Goal: Task Accomplishment & Management: Manage account settings

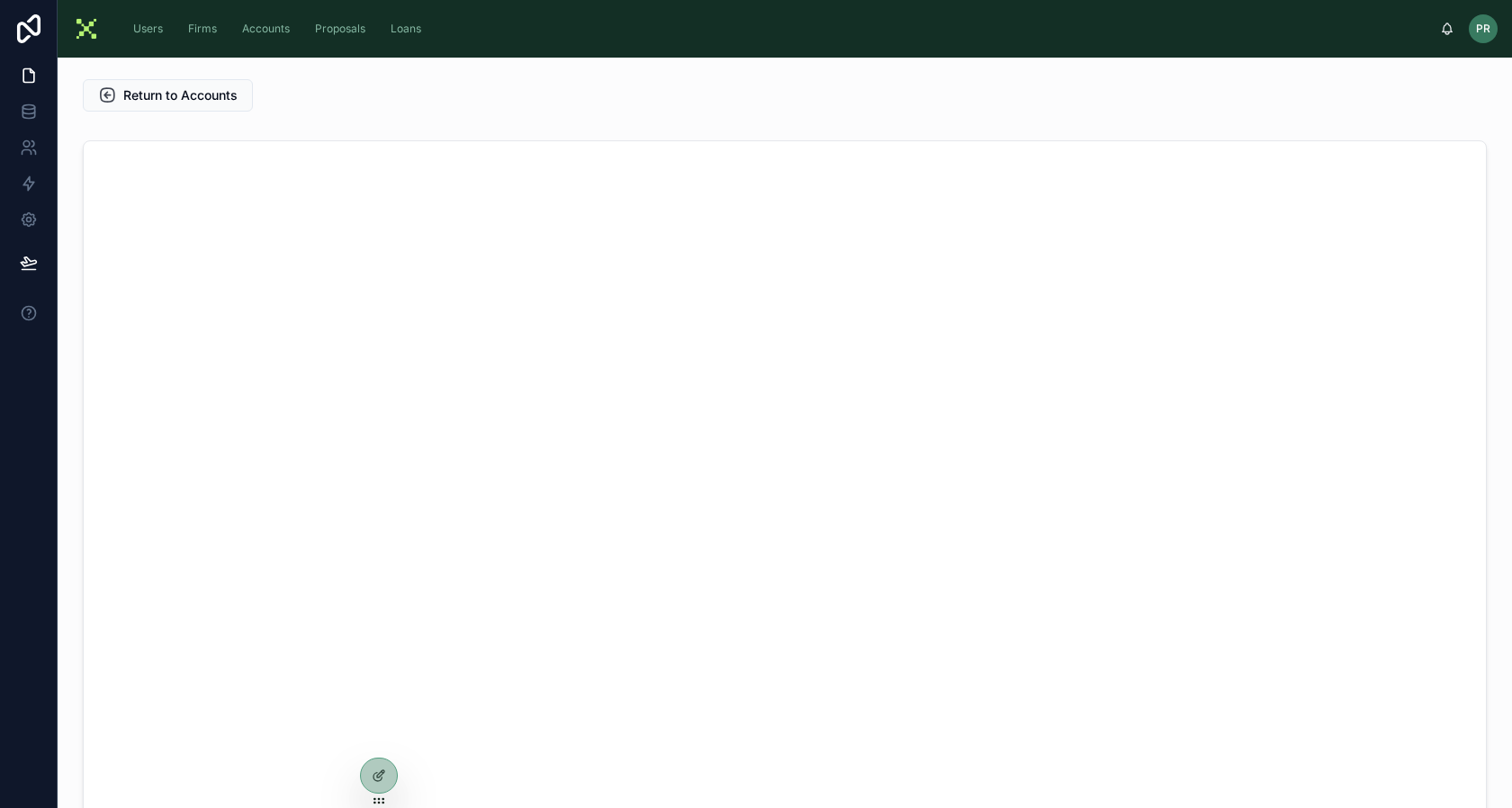
click at [142, 112] on div "Return to Accounts" at bounding box center [541, 95] width 941 height 47
click at [146, 105] on button "Return to Accounts" at bounding box center [168, 95] width 170 height 32
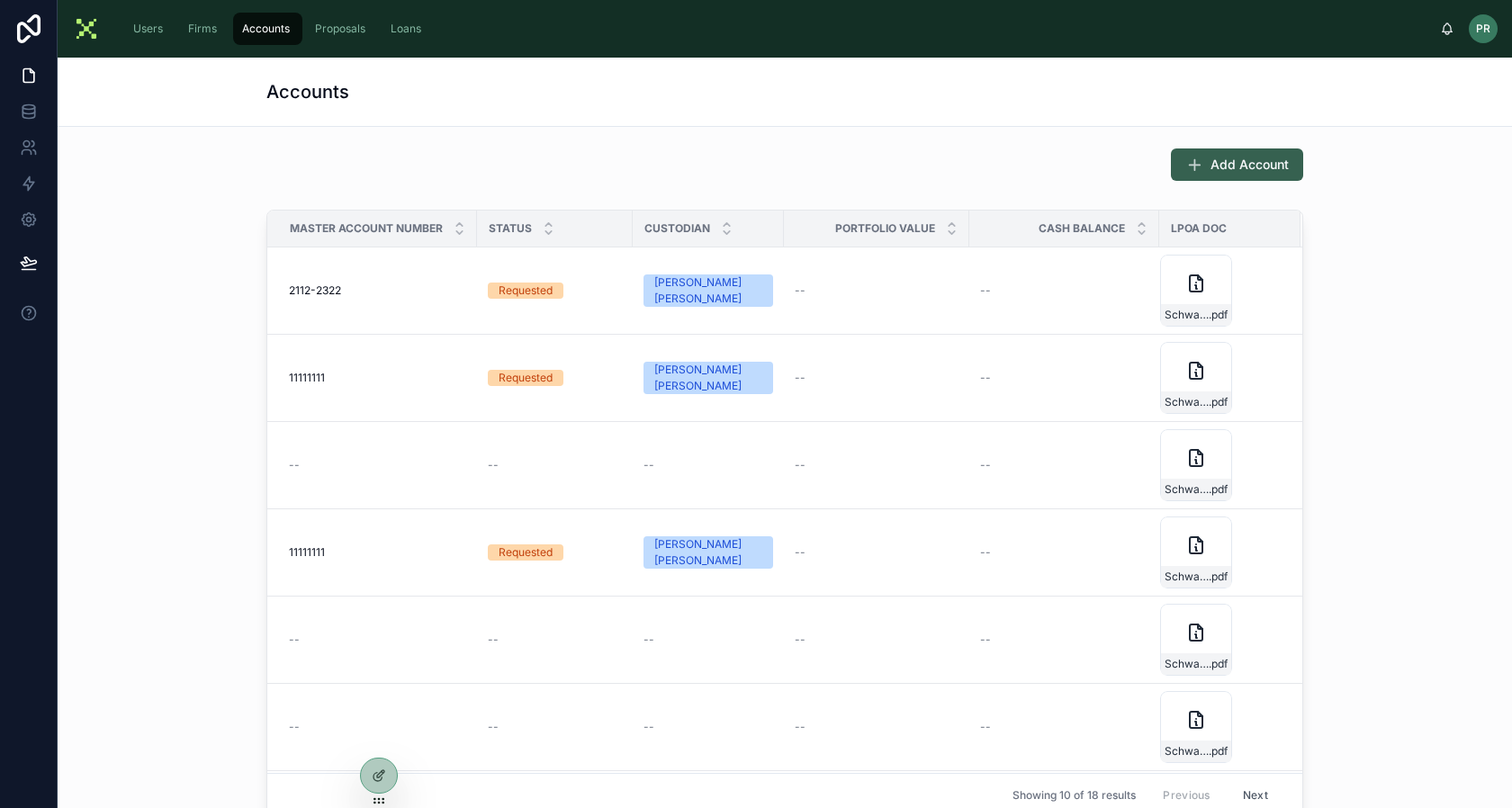
click at [1171, 150] on button "Add Account" at bounding box center [1237, 165] width 133 height 32
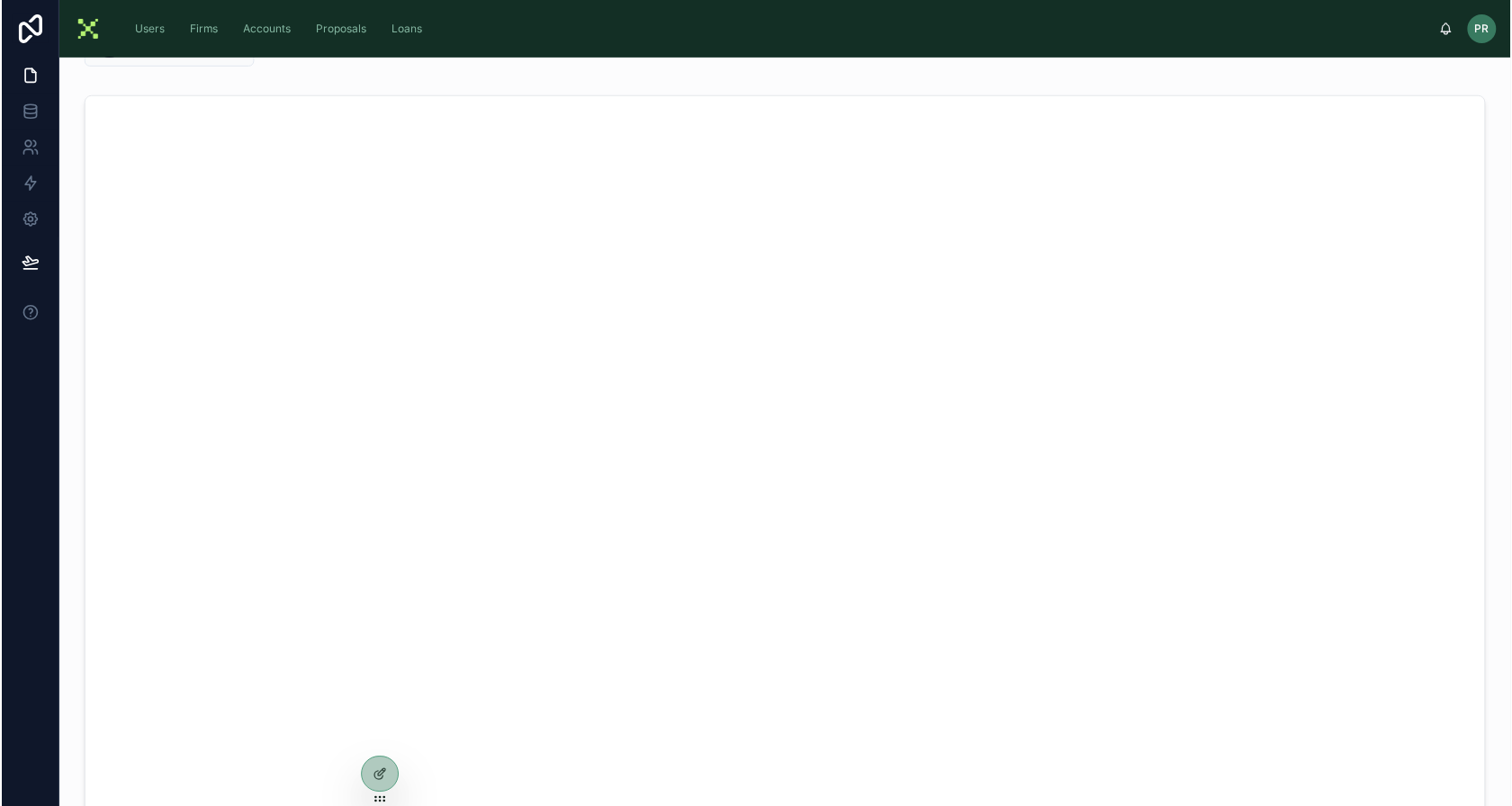
scroll to position [88, 0]
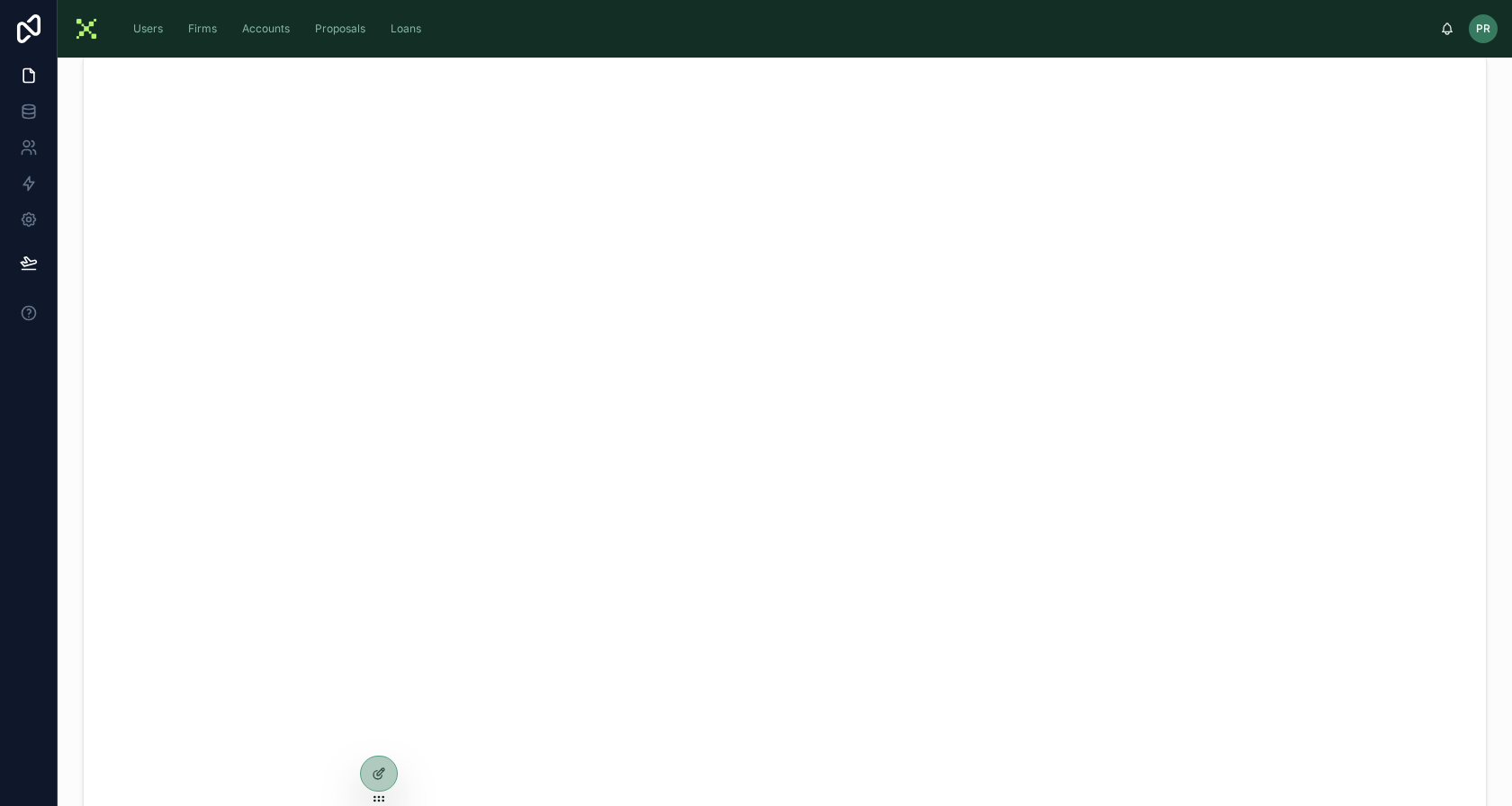
click at [177, 30] on div "Firms" at bounding box center [203, 28] width 54 height 32
click at [160, 29] on span "Users" at bounding box center [148, 28] width 30 height 14
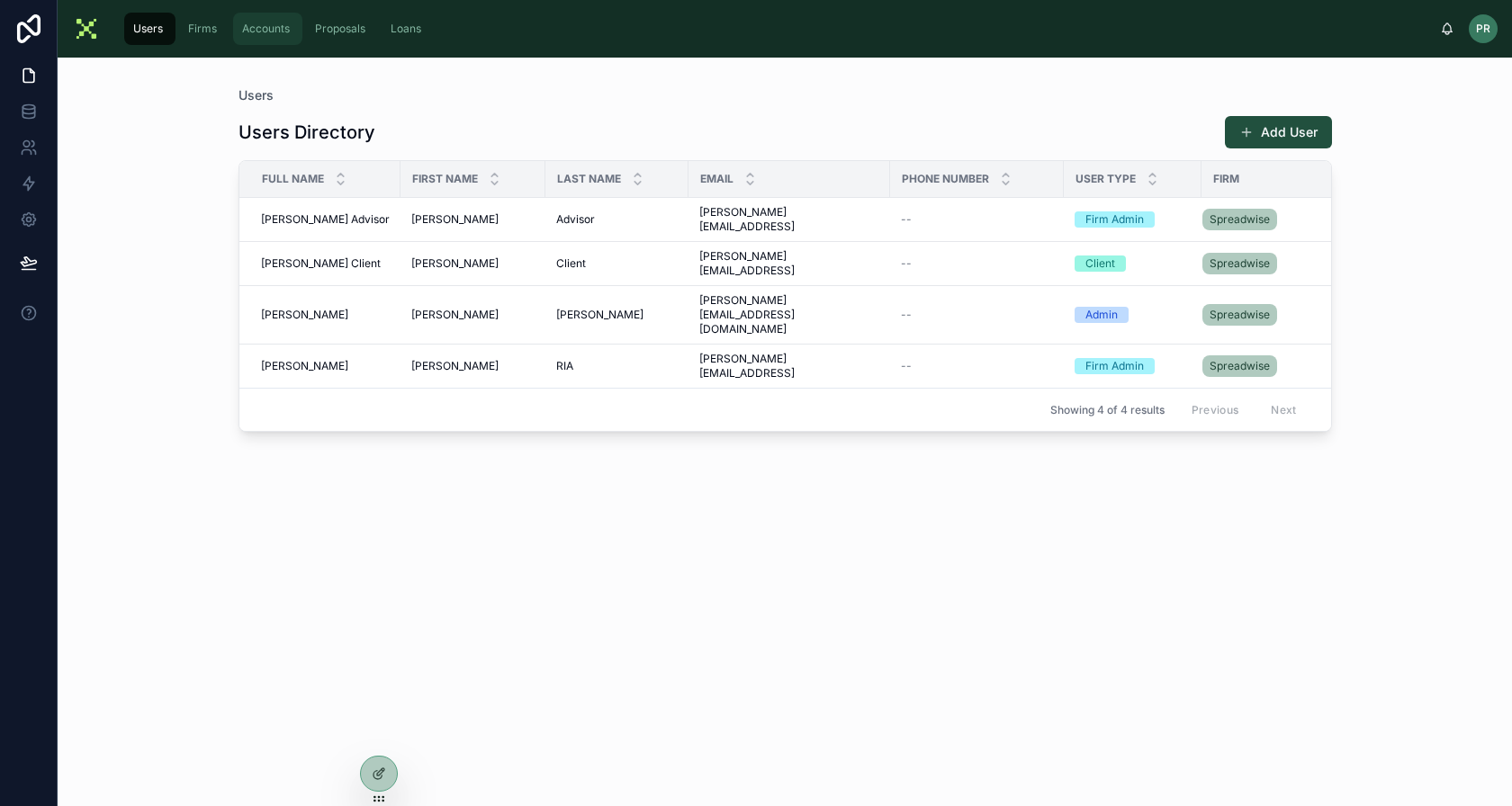
click at [269, 30] on span "Accounts" at bounding box center [265, 28] width 48 height 14
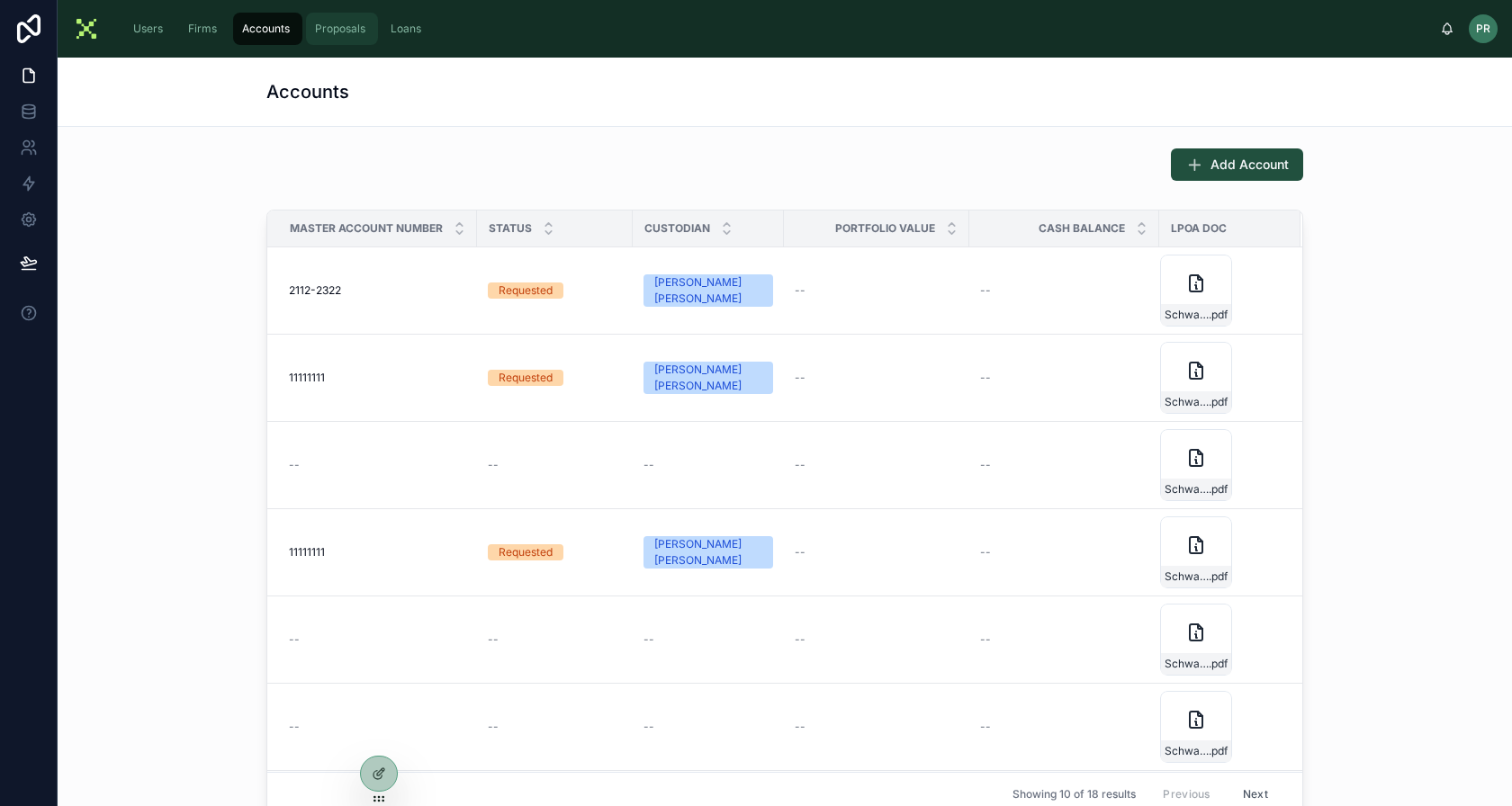
click at [354, 24] on span "Proposals" at bounding box center [341, 28] width 51 height 14
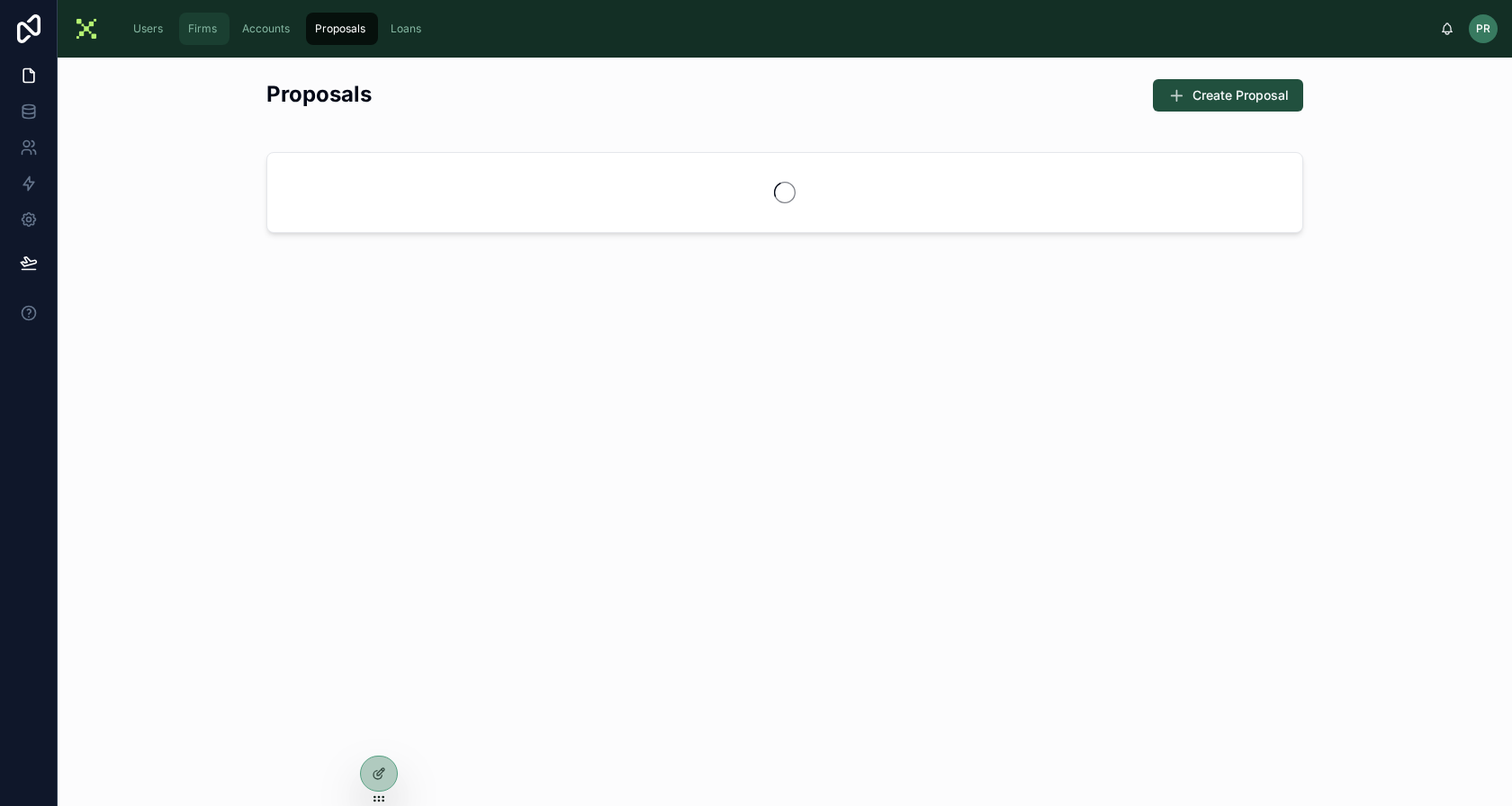
click at [214, 15] on div "Firms" at bounding box center [204, 28] width 40 height 29
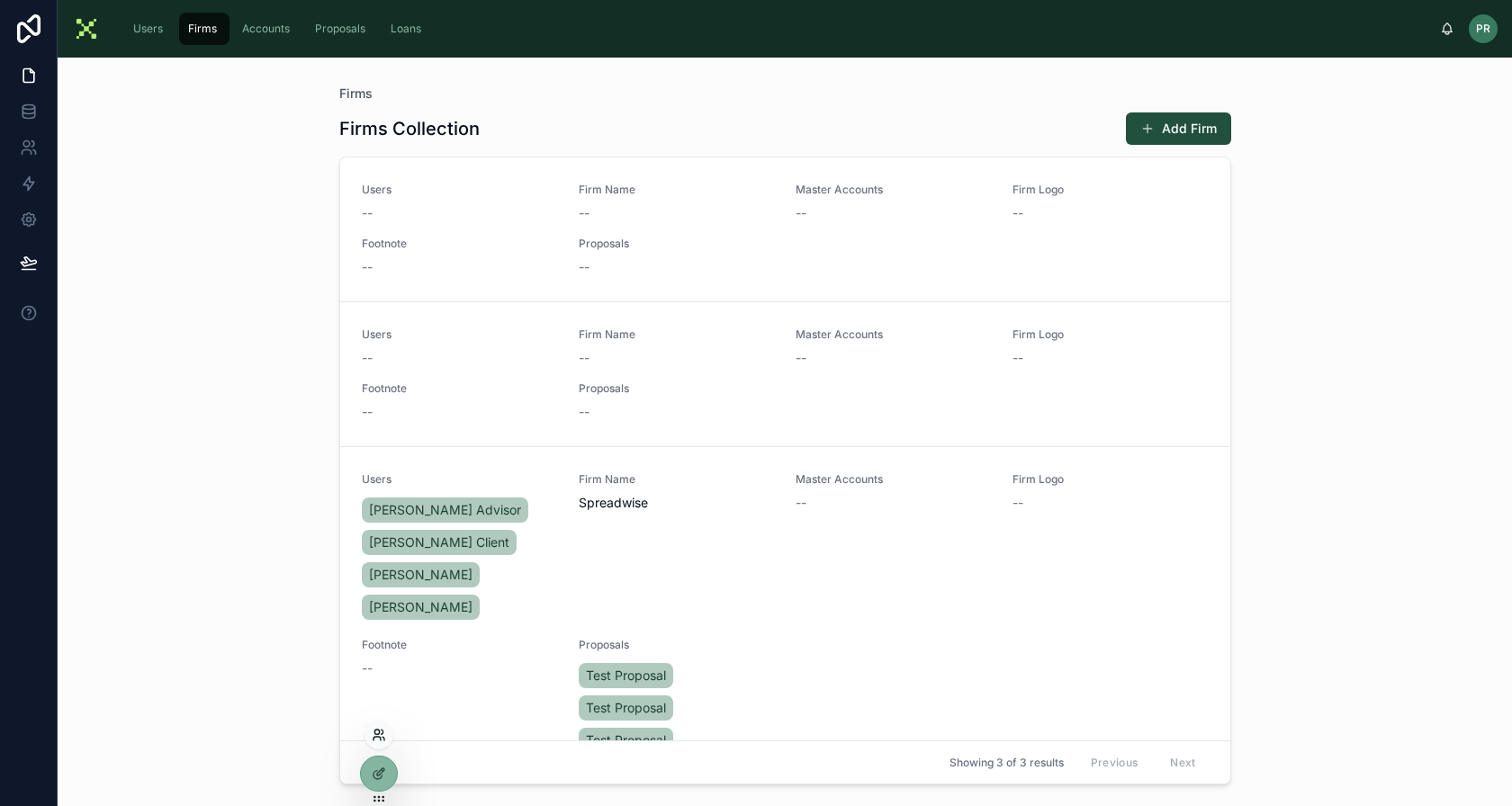
click at [382, 735] on icon at bounding box center [378, 734] width 14 height 14
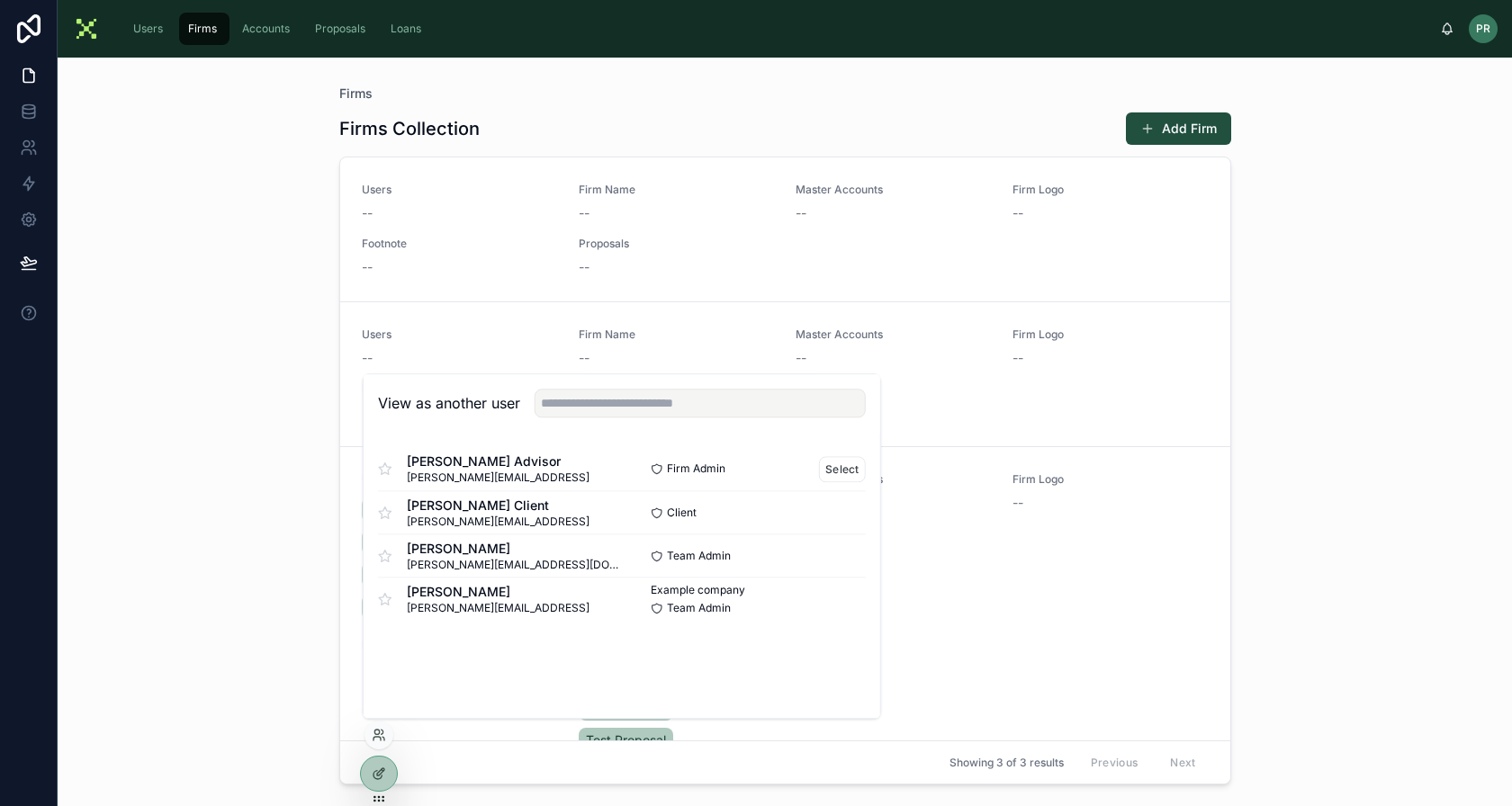
click at [838, 454] on div "Peter Advisor peter+ria@spreadwise.ai Firm Admin Select" at bounding box center [621, 469] width 488 height 43
click at [837, 479] on button "Select" at bounding box center [843, 470] width 47 height 26
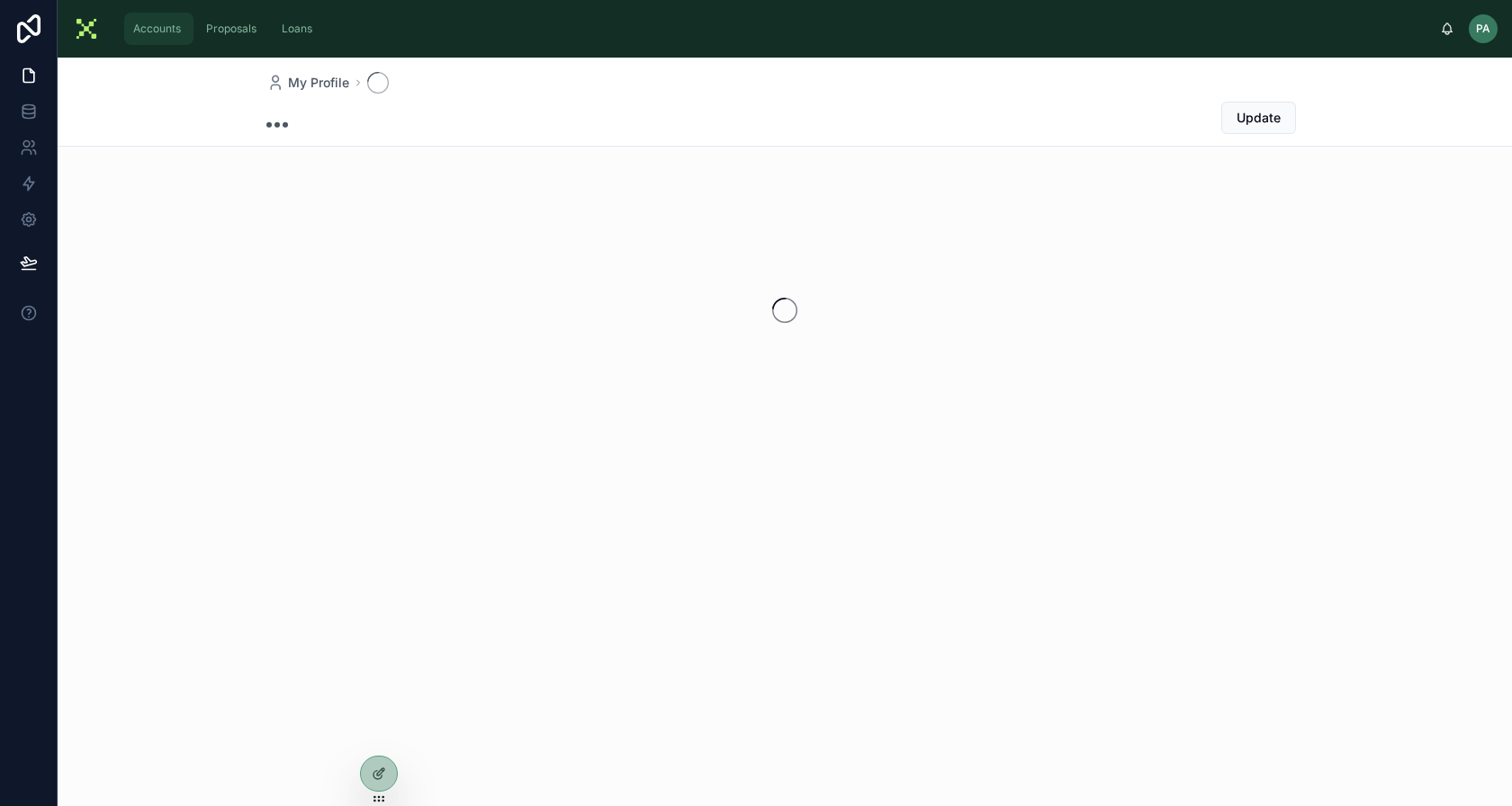
click at [175, 30] on span "Accounts" at bounding box center [156, 28] width 48 height 14
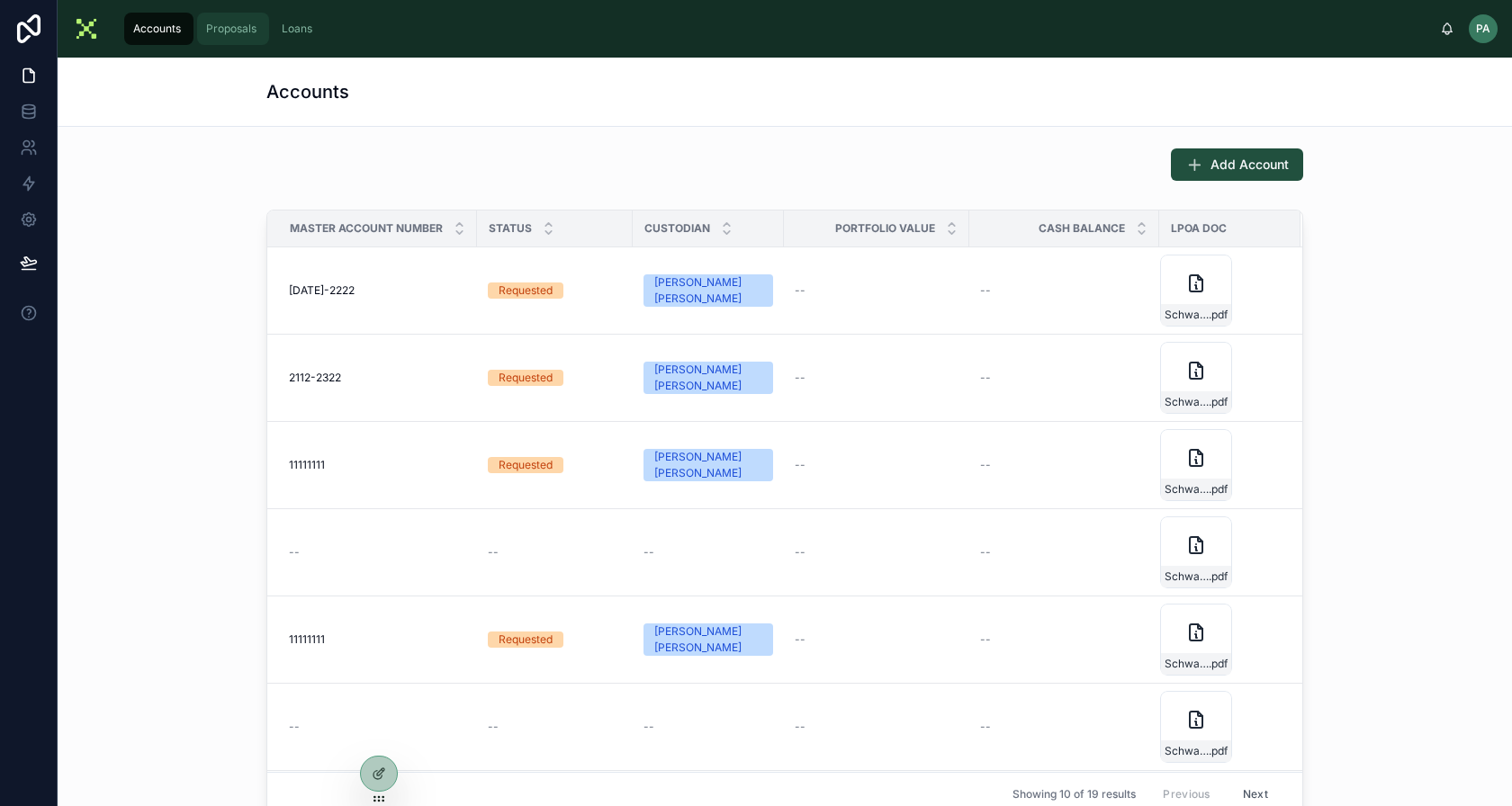
click at [218, 30] on span "Proposals" at bounding box center [232, 28] width 51 height 14
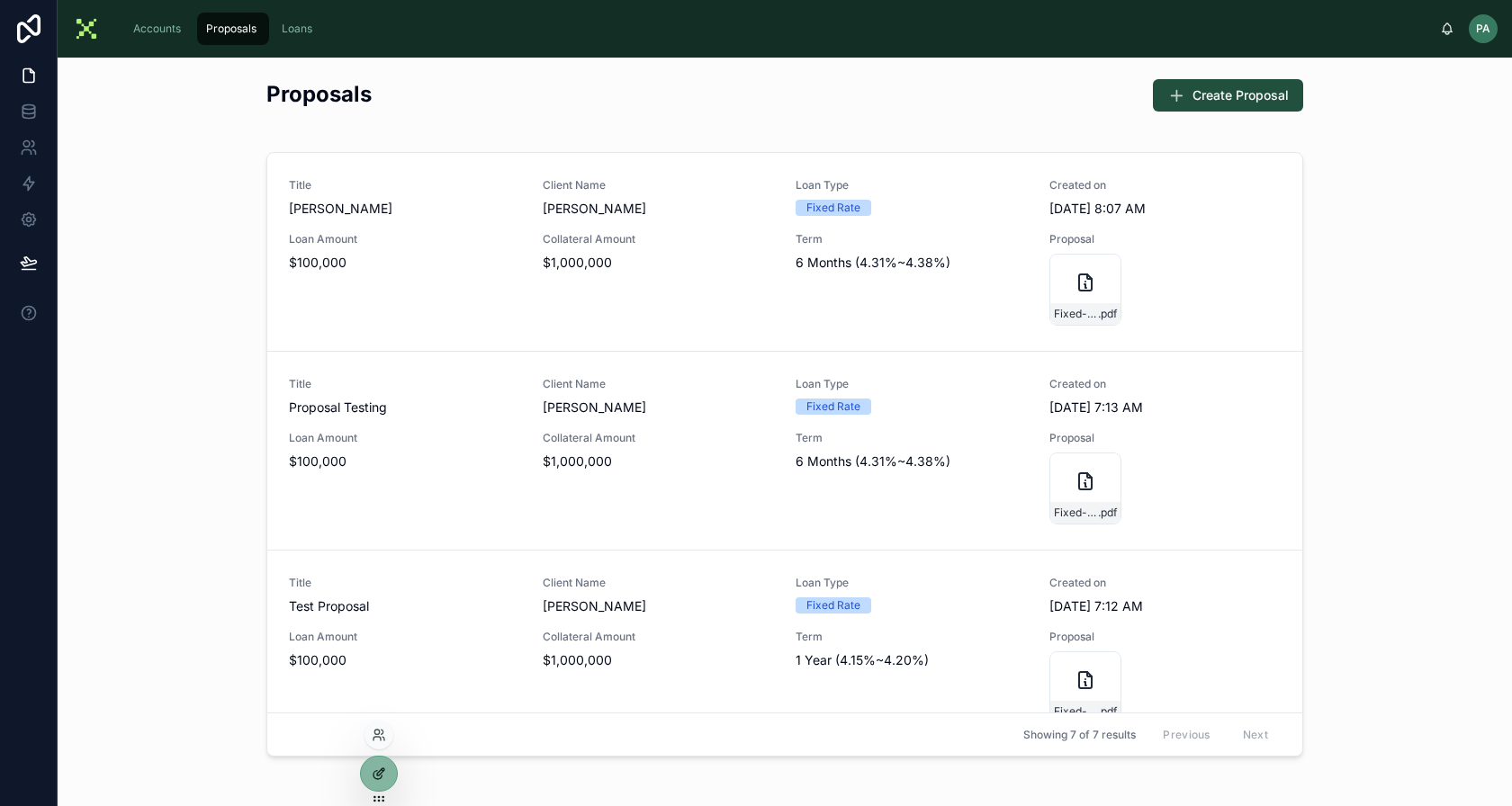
click at [380, 767] on icon at bounding box center [378, 773] width 14 height 14
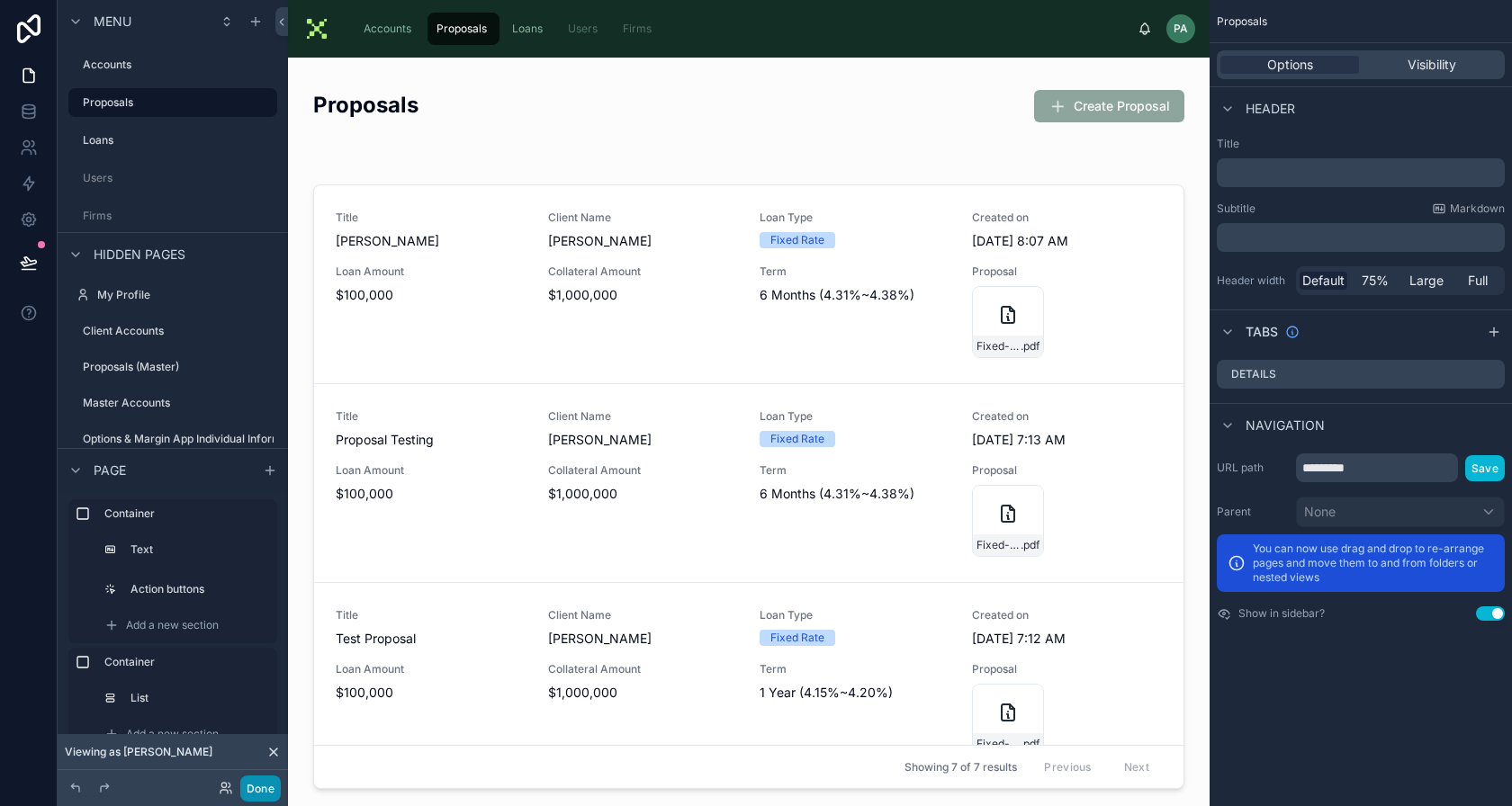
click at [274, 790] on button "Done" at bounding box center [260, 789] width 40 height 26
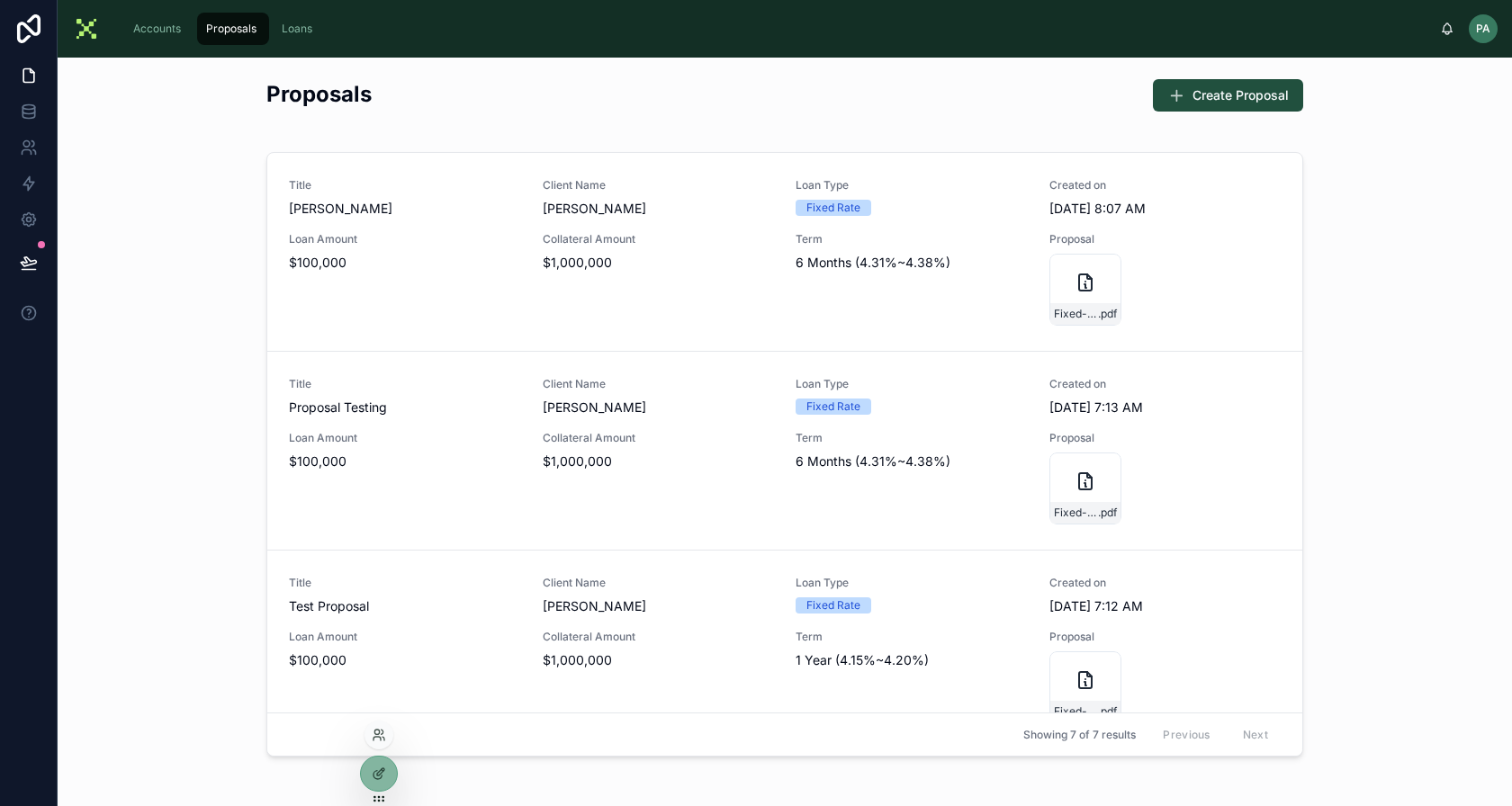
click at [377, 721] on div at bounding box center [378, 735] width 29 height 29
click at [375, 733] on icon at bounding box center [378, 734] width 14 height 14
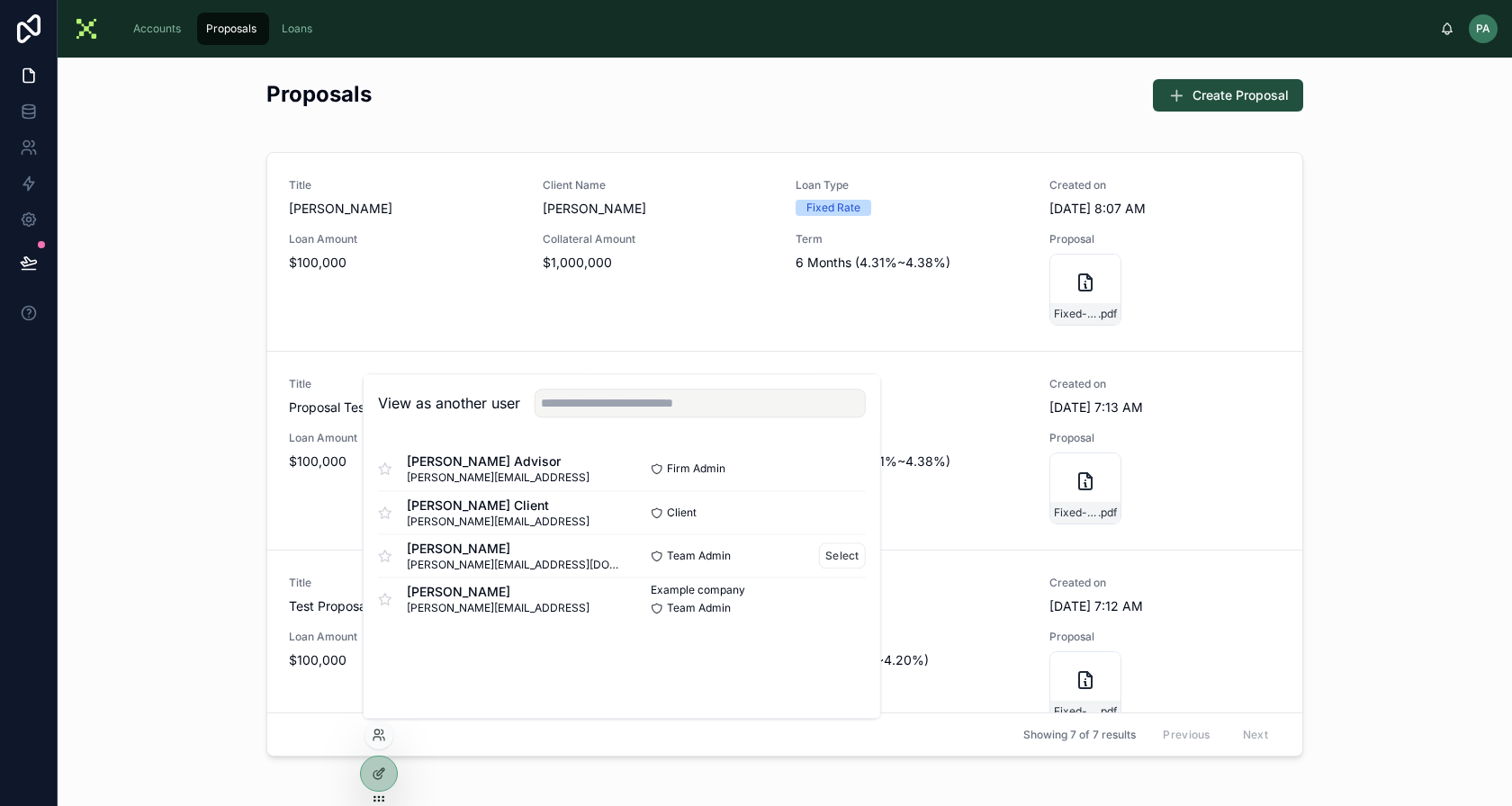
click at [819, 556] on div "Team Admin Select" at bounding box center [744, 556] width 244 height 26
click at [824, 556] on button "Select" at bounding box center [843, 556] width 47 height 26
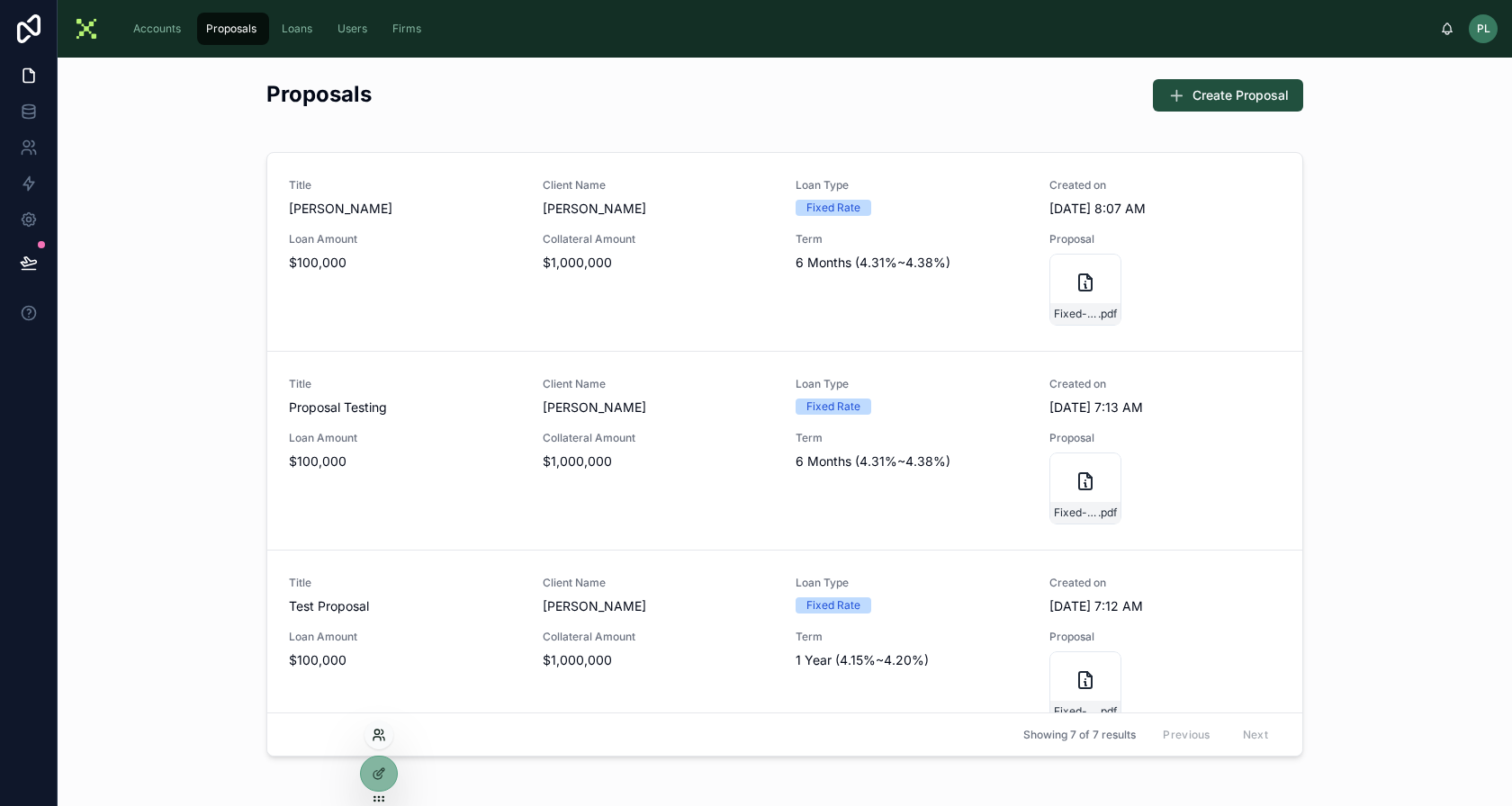
click at [378, 732] on icon at bounding box center [378, 734] width 14 height 14
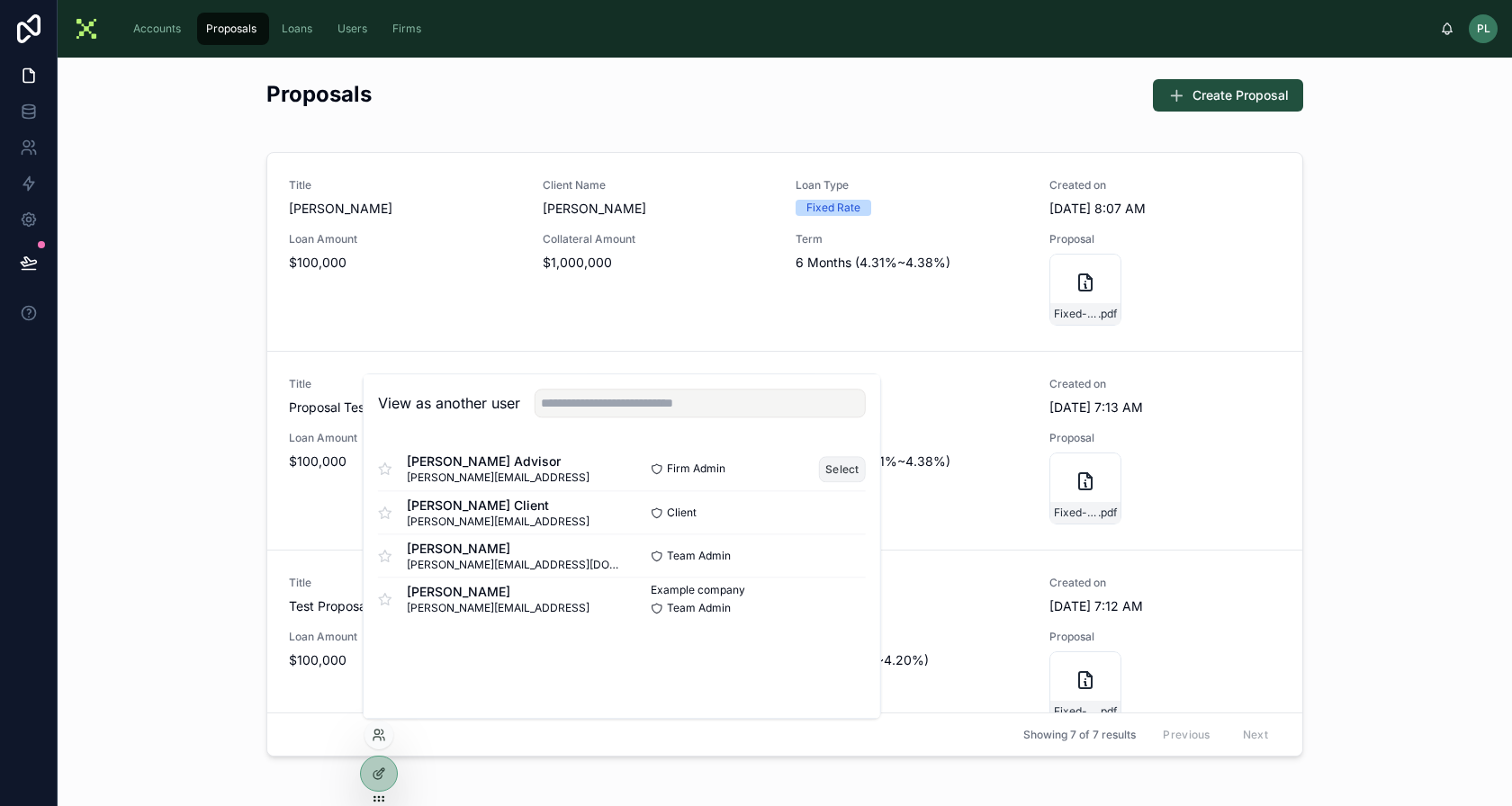
click at [855, 468] on button "Select" at bounding box center [843, 470] width 47 height 26
click at [157, 36] on div "Accounts" at bounding box center [159, 28] width 58 height 29
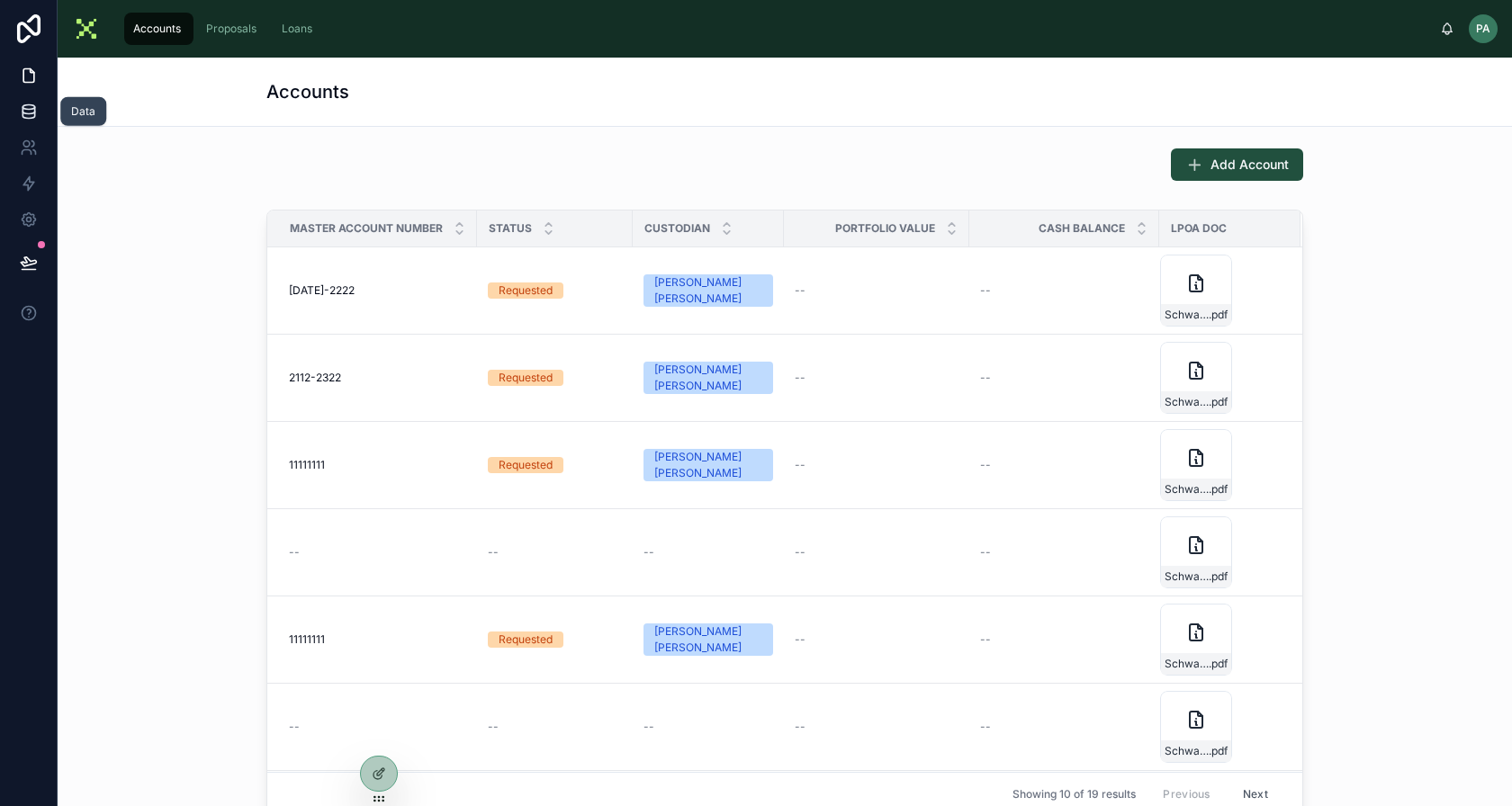
click at [35, 112] on icon at bounding box center [28, 111] width 18 height 18
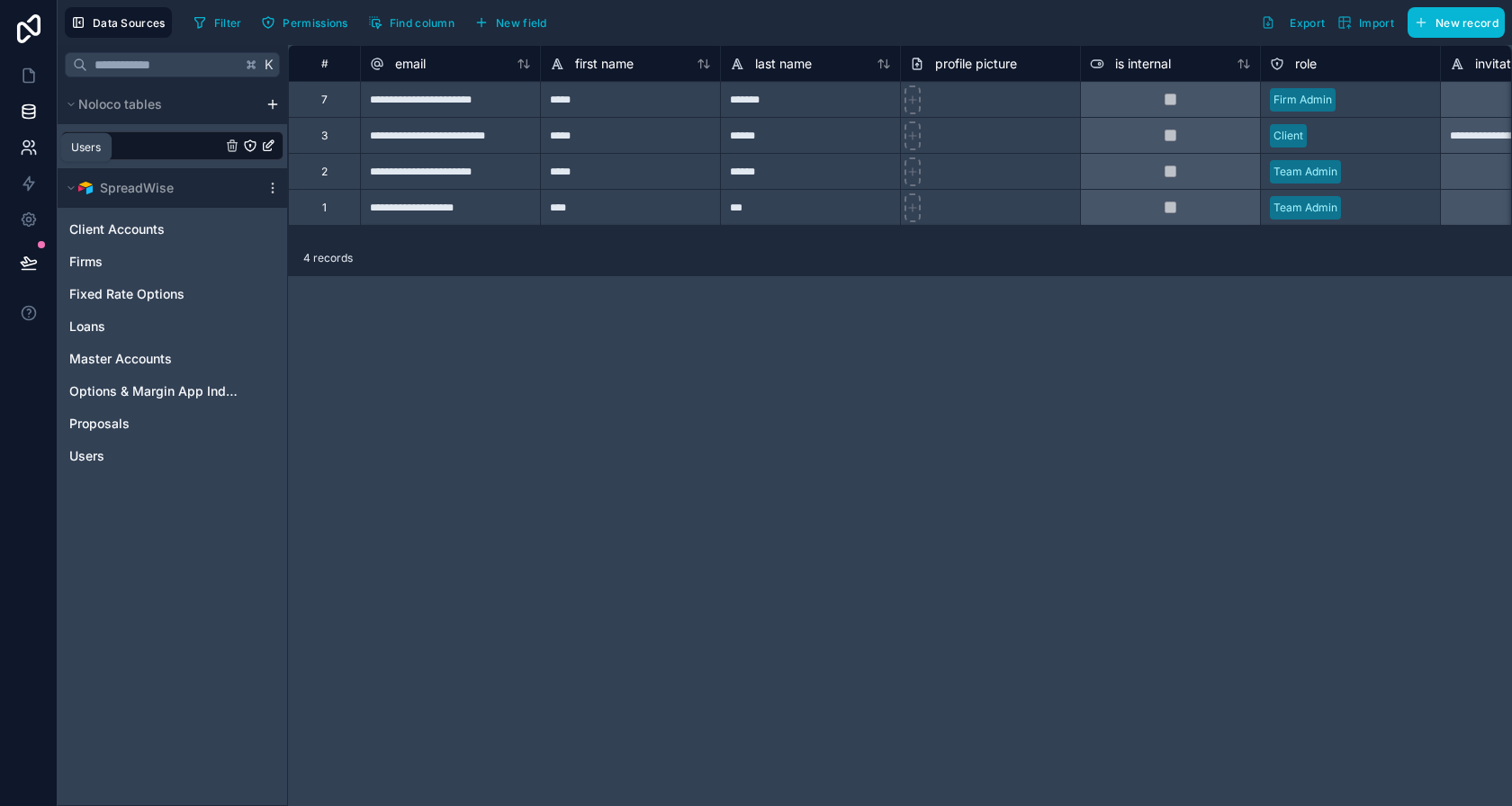
click at [42, 153] on link at bounding box center [28, 148] width 56 height 36
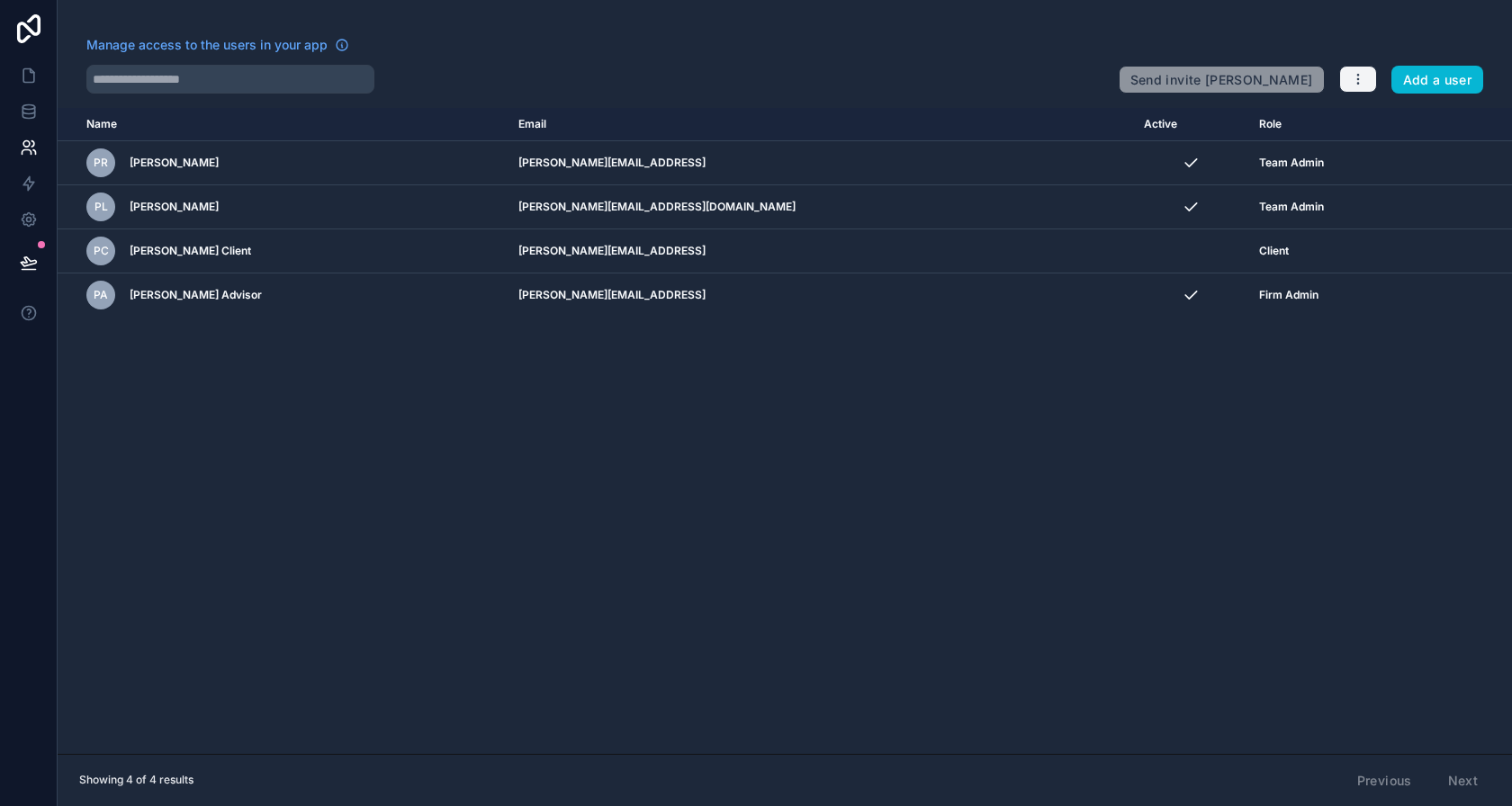
click at [1361, 75] on icon "button" at bounding box center [1358, 78] width 14 height 14
click at [1390, 124] on link "Manage roles" at bounding box center [1402, 121] width 126 height 29
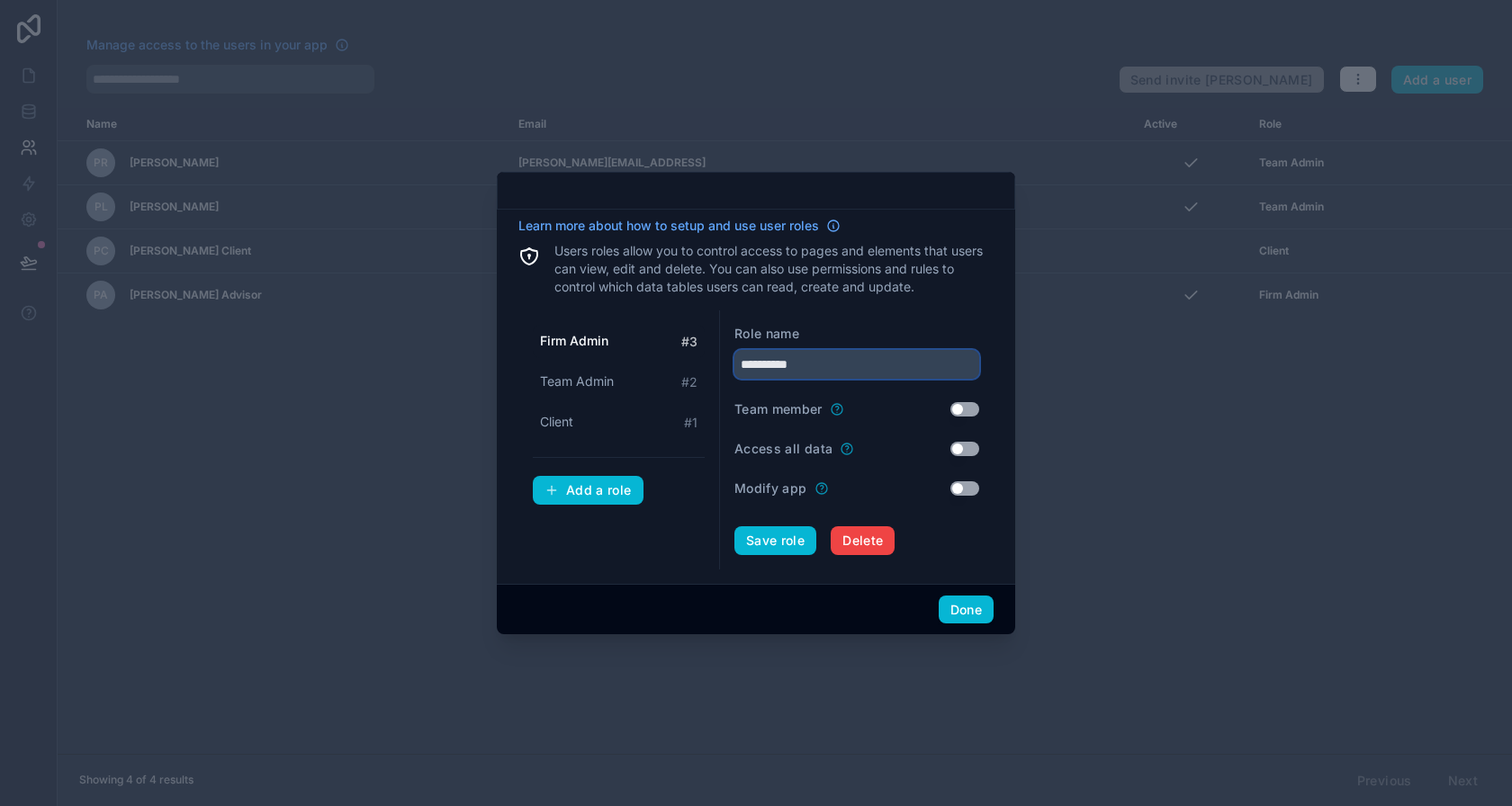
drag, startPoint x: 768, startPoint y: 363, endPoint x: 730, endPoint y: 362, distance: 38.0
click at [730, 362] on div "**********" at bounding box center [857, 440] width 274 height 259
click at [758, 363] on input "**********" at bounding box center [857, 364] width 245 height 29
click at [625, 388] on div "Team Admin # 2" at bounding box center [619, 381] width 172 height 33
drag, startPoint x: 775, startPoint y: 364, endPoint x: 737, endPoint y: 362, distance: 38.1
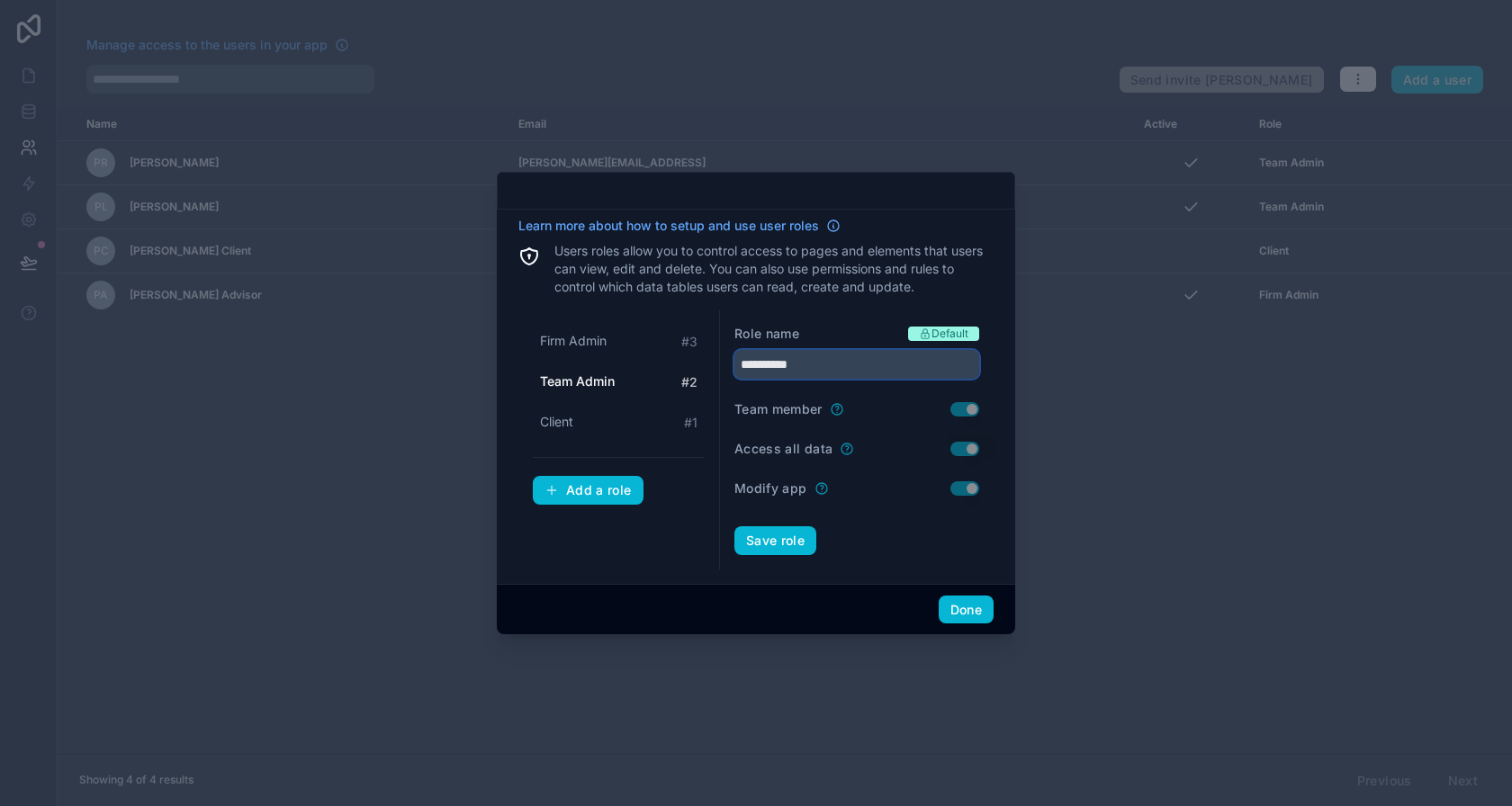
click at [737, 362] on input "**********" at bounding box center [857, 364] width 245 height 29
click at [625, 347] on div "Firm Admin # 3" at bounding box center [619, 341] width 172 height 33
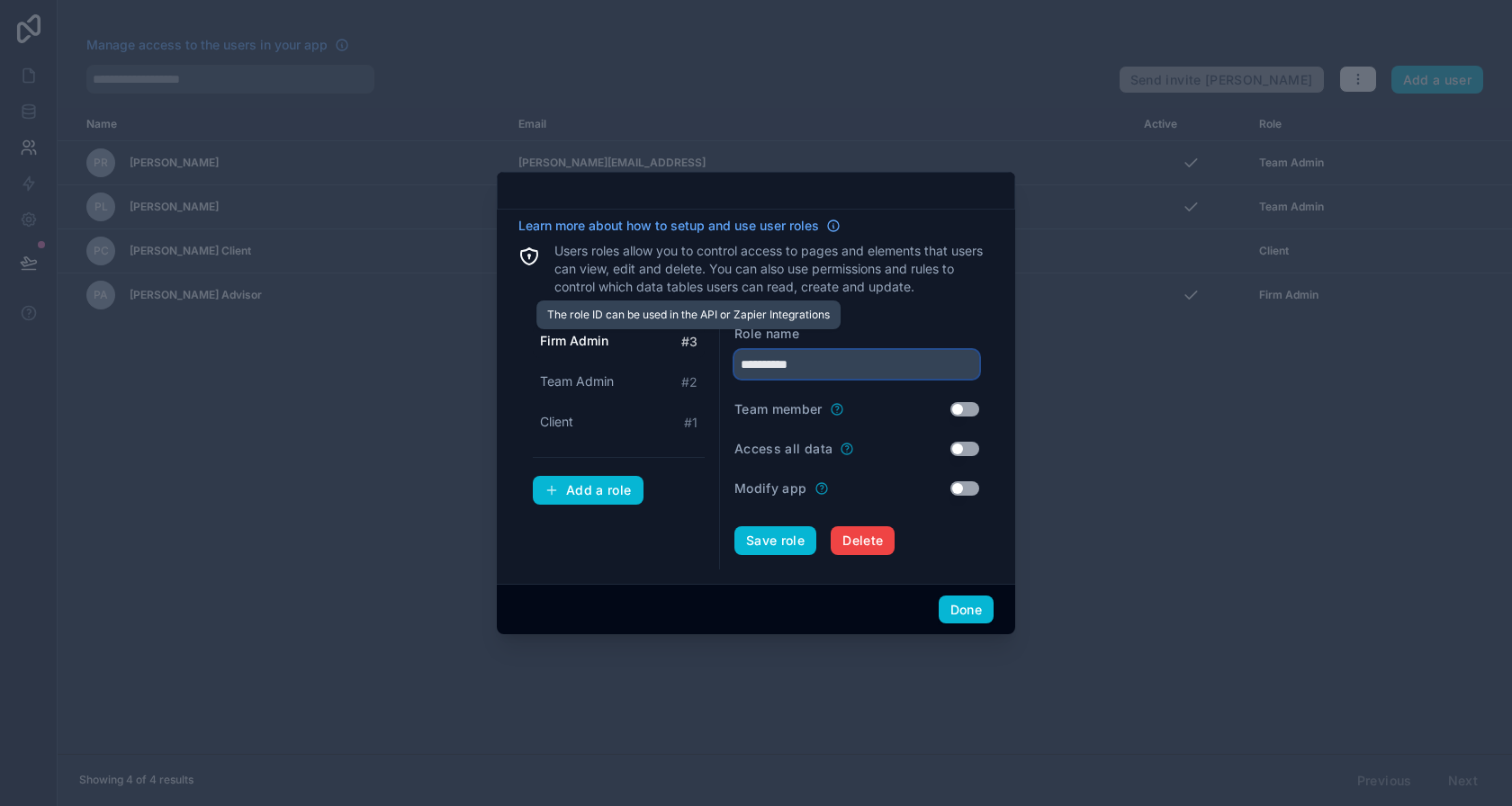
drag, startPoint x: 763, startPoint y: 370, endPoint x: 684, endPoint y: 342, distance: 83.8
click at [684, 342] on div "**********" at bounding box center [756, 440] width 475 height 259
type input "**********"
click at [964, 610] on button "Done" at bounding box center [966, 610] width 55 height 29
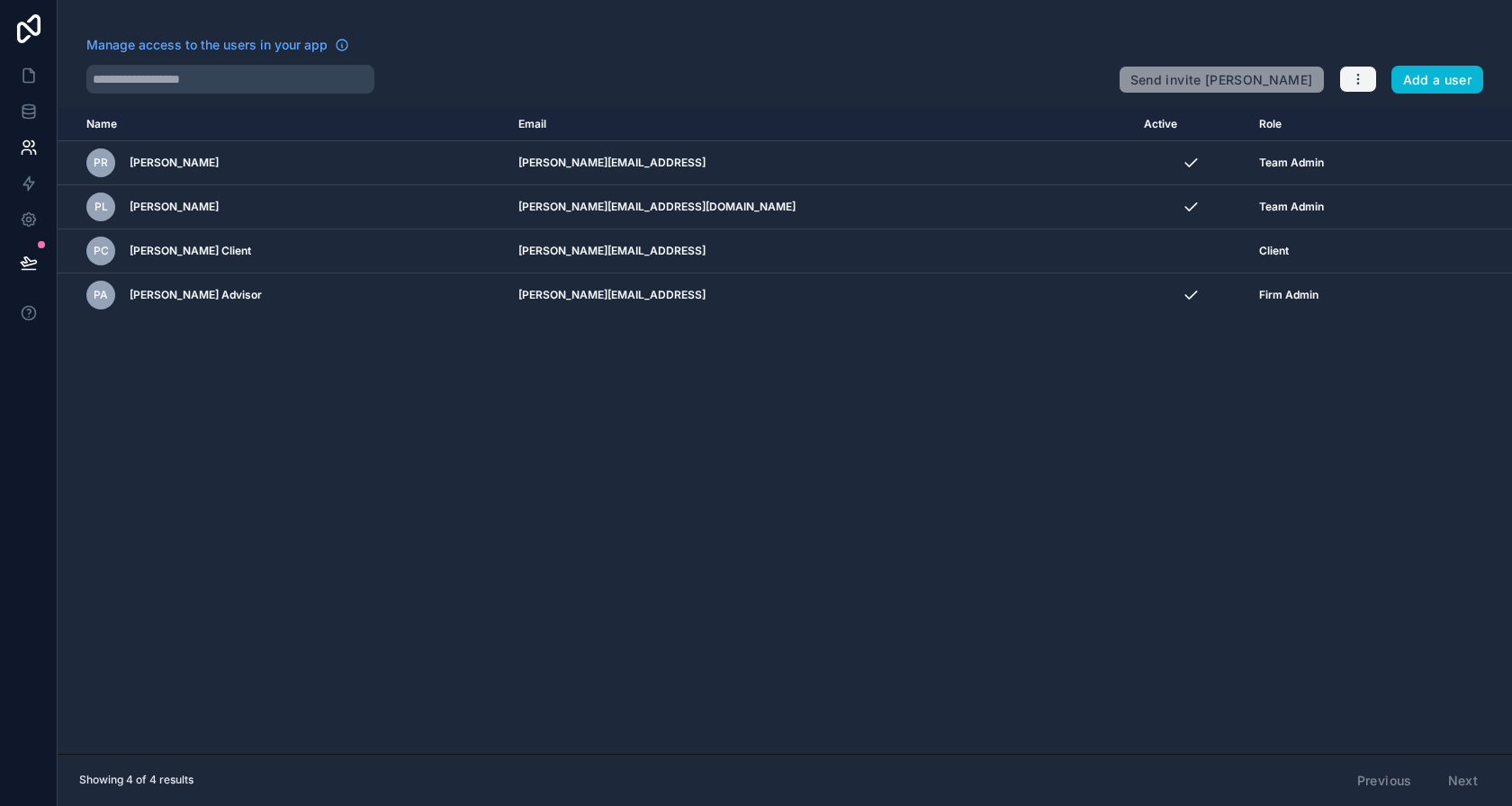
click at [1372, 76] on button "button" at bounding box center [1358, 79] width 38 height 27
click at [1366, 121] on link "Manage roles" at bounding box center [1402, 121] width 126 height 29
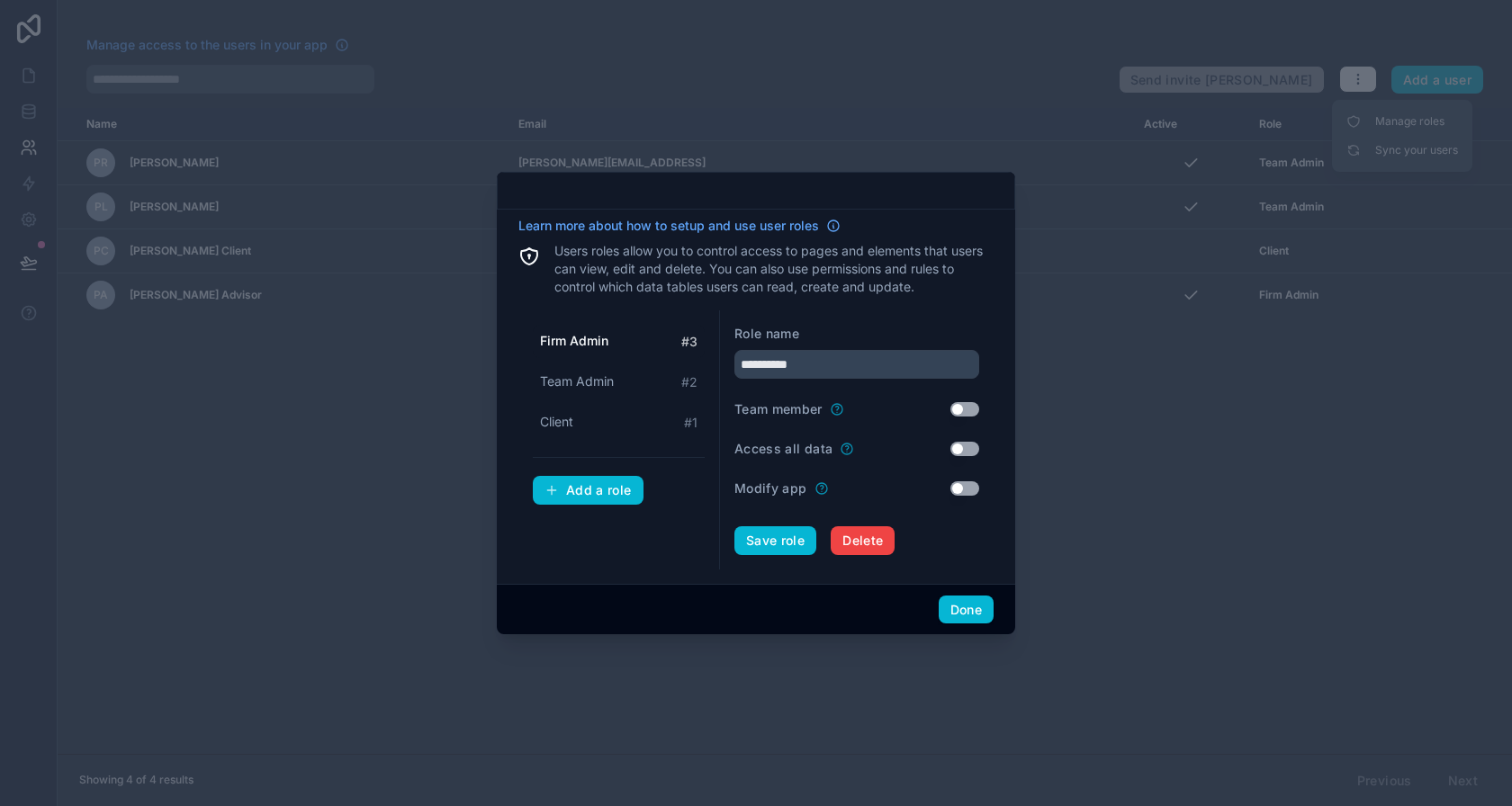
click at [595, 323] on div "Firm Admin # 3 Team Admin # 2 Client # 1 Add a role" at bounding box center [619, 440] width 201 height 259
click at [599, 333] on span "Firm Admin" at bounding box center [574, 341] width 69 height 18
click at [816, 364] on input "**********" at bounding box center [857, 364] width 245 height 29
drag, startPoint x: 764, startPoint y: 362, endPoint x: 668, endPoint y: 345, distance: 97.5
click at [668, 345] on div "**********" at bounding box center [756, 440] width 475 height 259
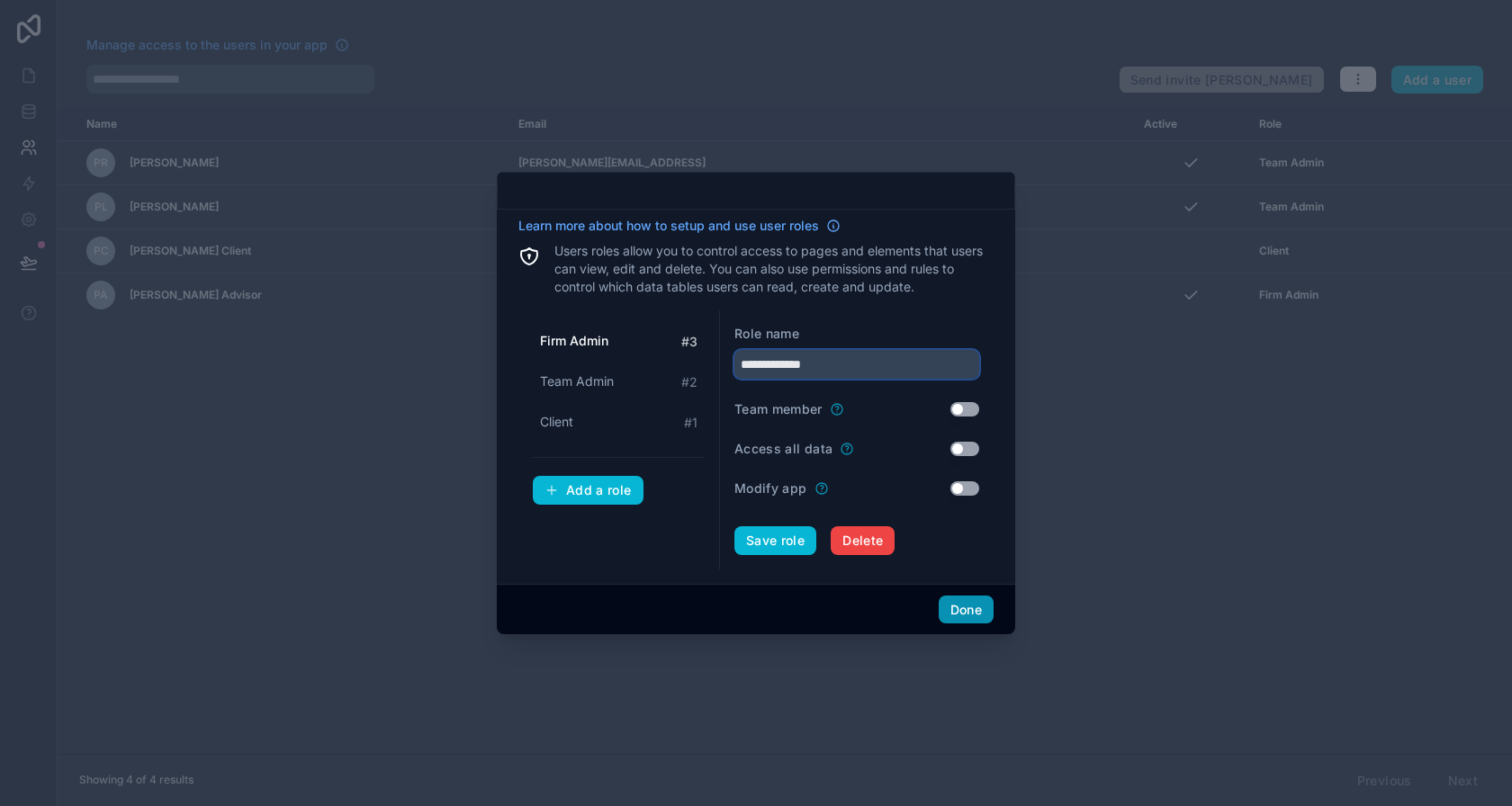
type input "**********"
click at [963, 602] on button "Done" at bounding box center [966, 610] width 55 height 29
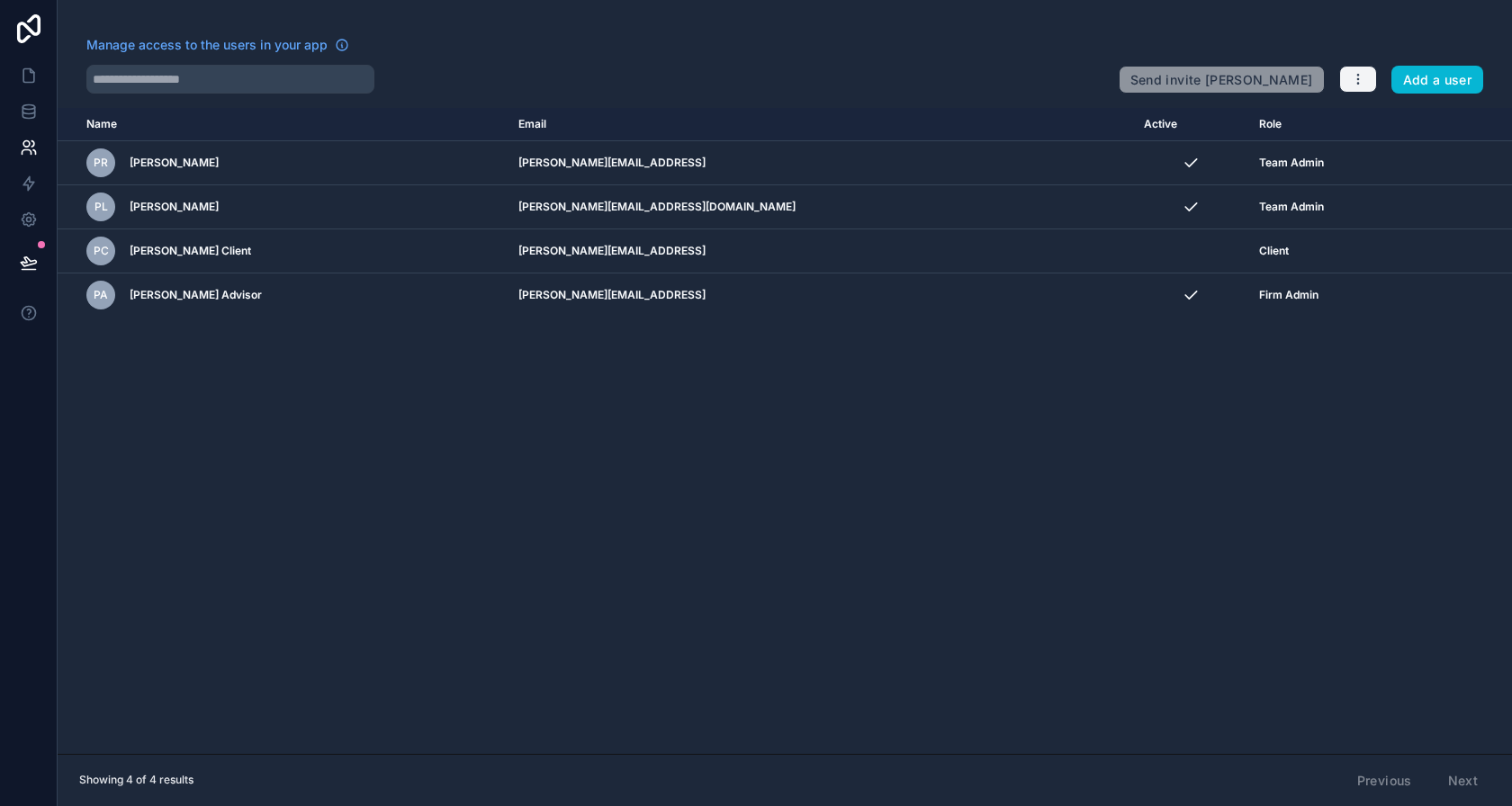
click at [1358, 72] on icon "button" at bounding box center [1358, 78] width 14 height 14
click at [1420, 114] on link "Manage roles" at bounding box center [1402, 121] width 126 height 29
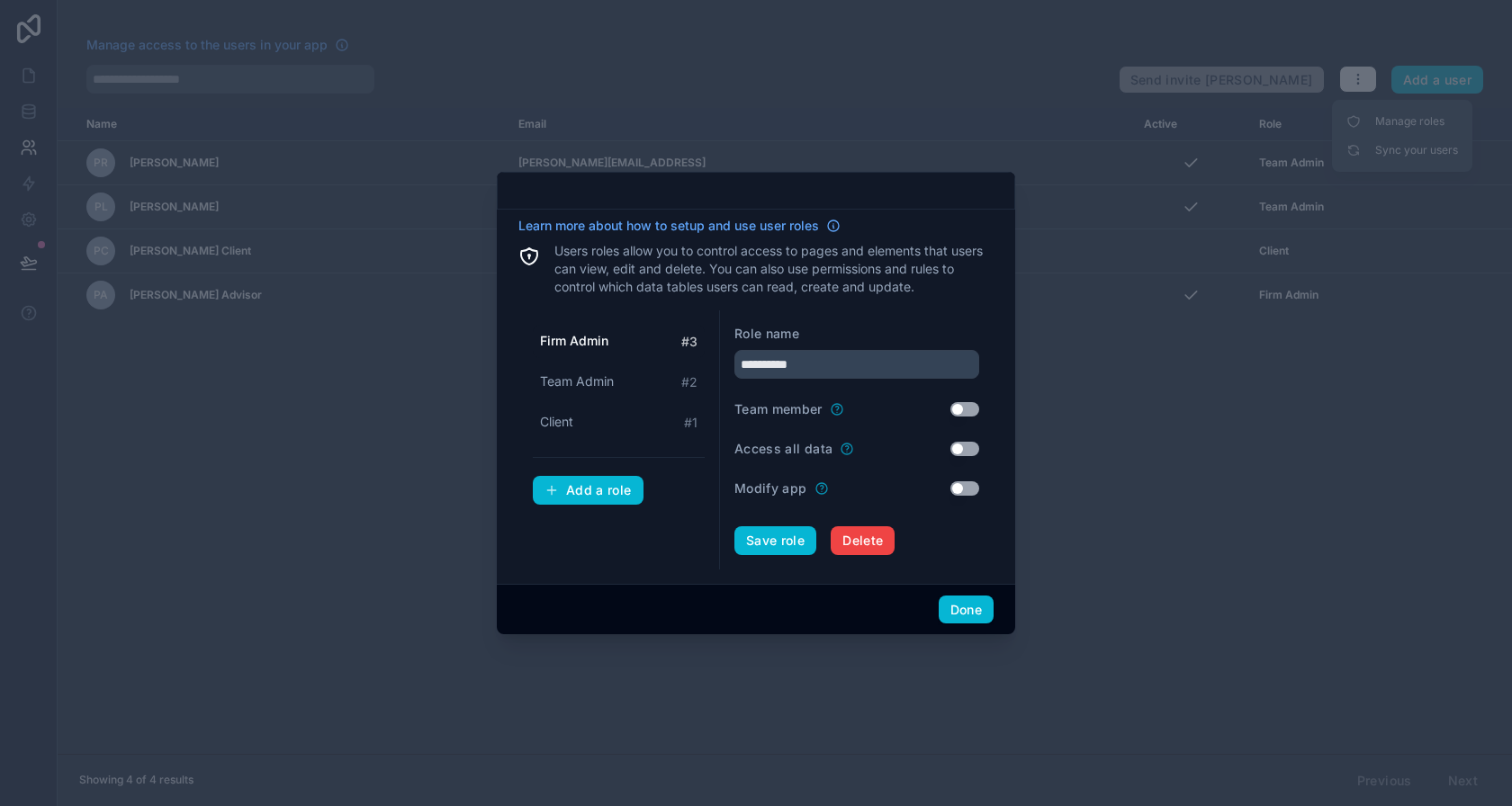
click at [856, 112] on div at bounding box center [756, 403] width 1512 height 806
click at [962, 610] on button "Done" at bounding box center [966, 610] width 55 height 29
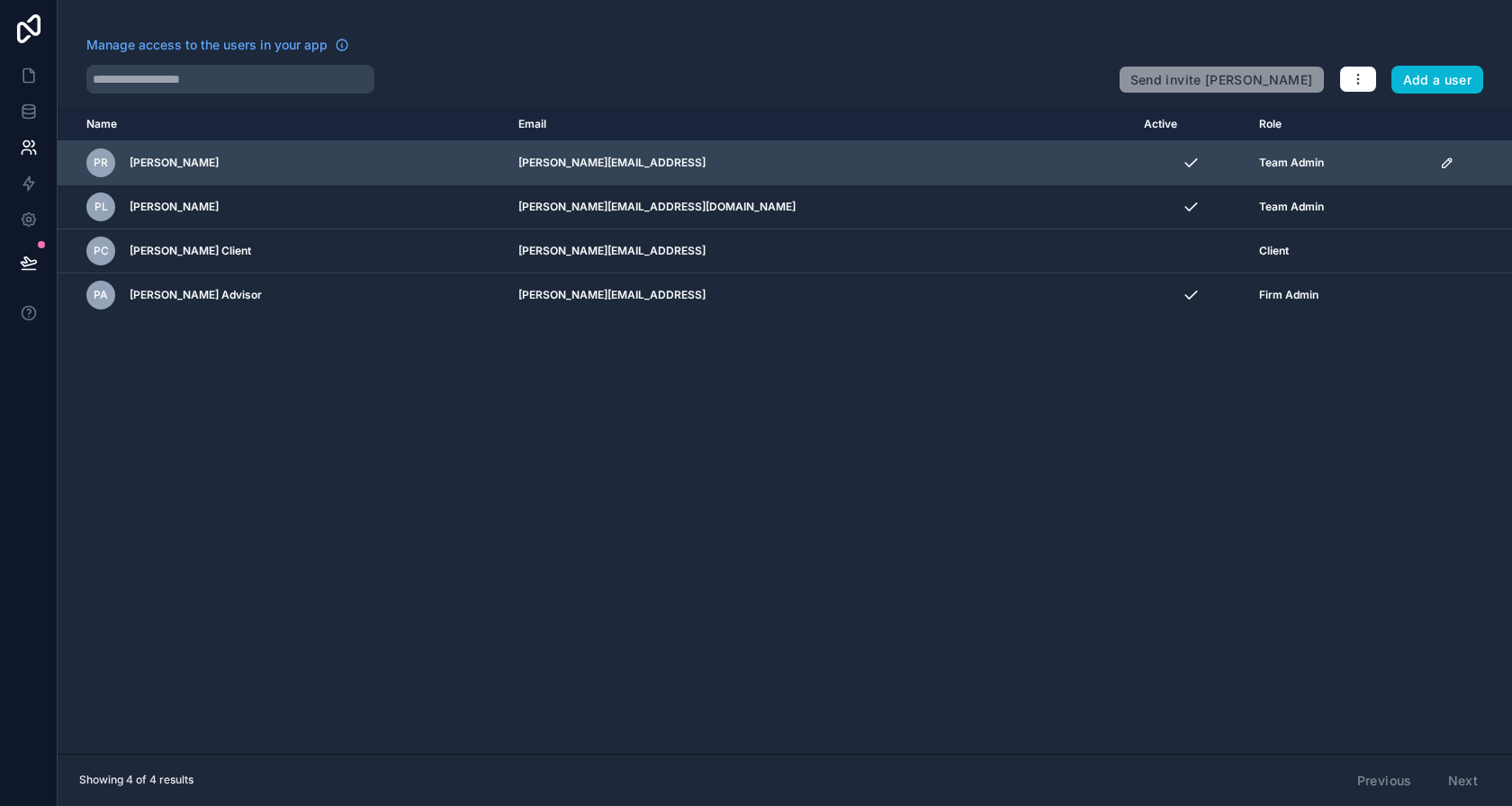
click at [1440, 160] on icon "scrollable content" at bounding box center [1446, 162] width 14 height 14
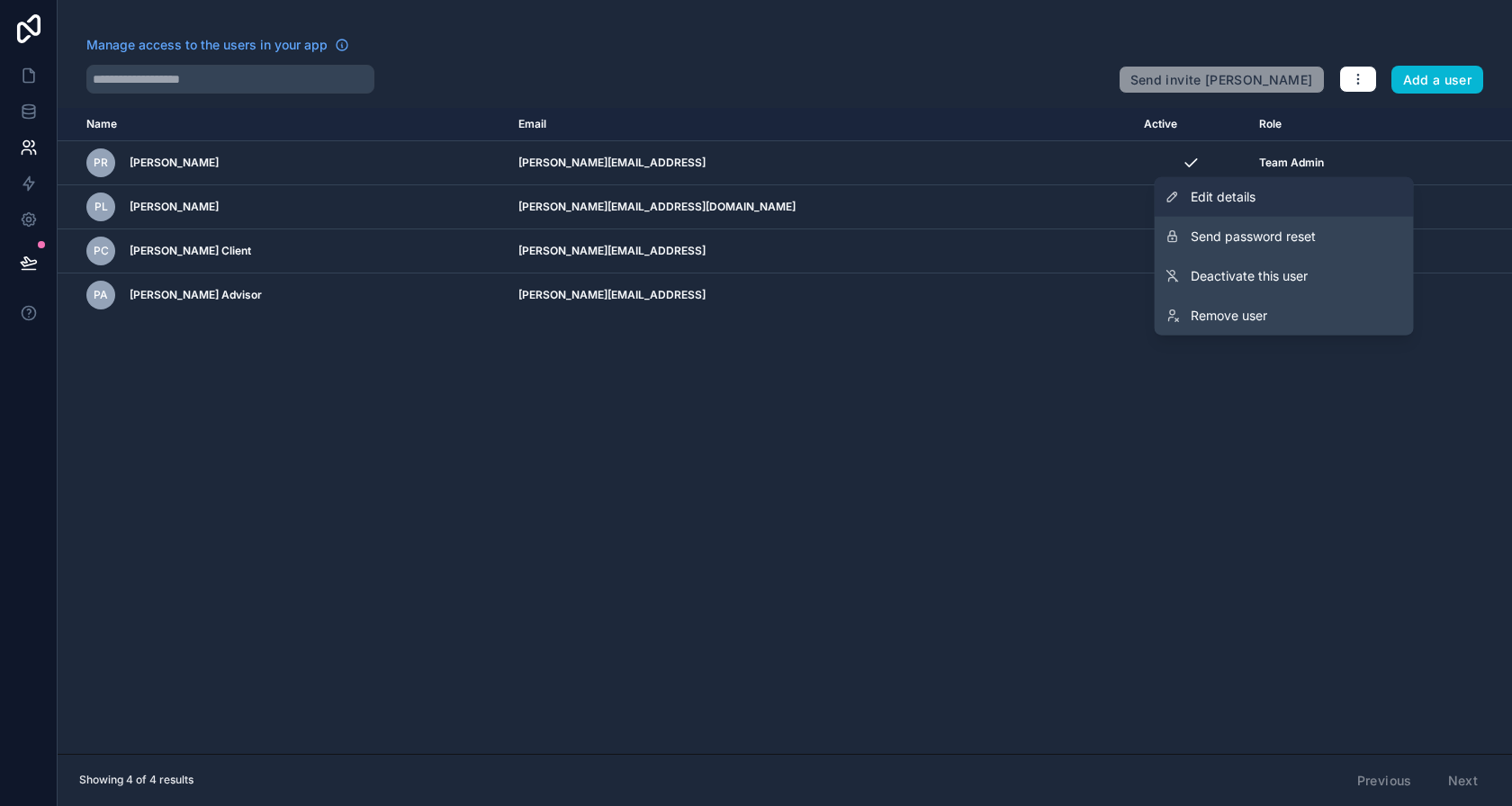
click at [1266, 200] on link "Edit details" at bounding box center [1283, 197] width 259 height 40
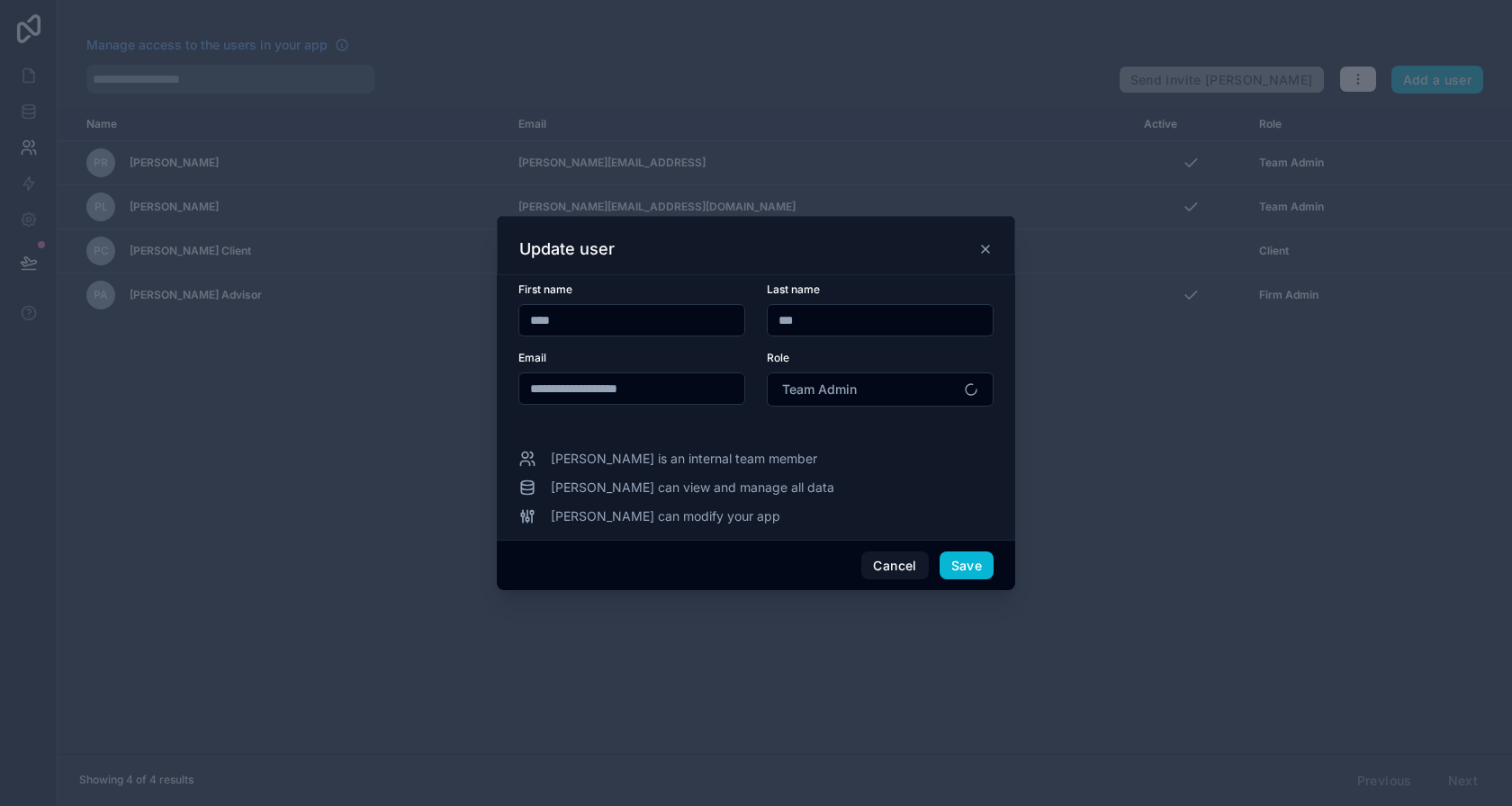
click at [1420, 164] on div at bounding box center [756, 403] width 1512 height 806
click at [835, 374] on button "Team Admin" at bounding box center [879, 390] width 227 height 34
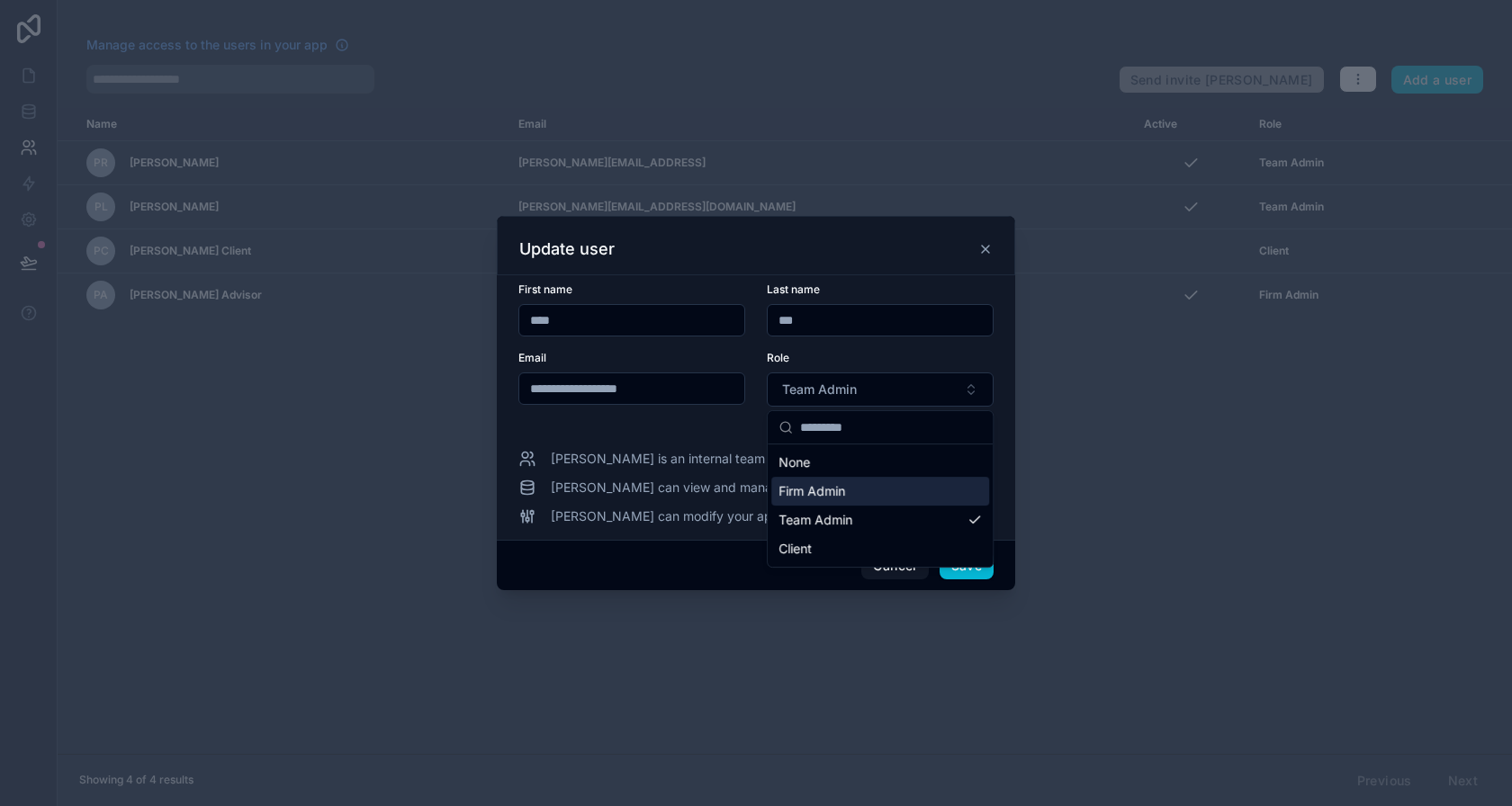
click at [856, 495] on div "Firm Admin" at bounding box center [879, 492] width 217 height 29
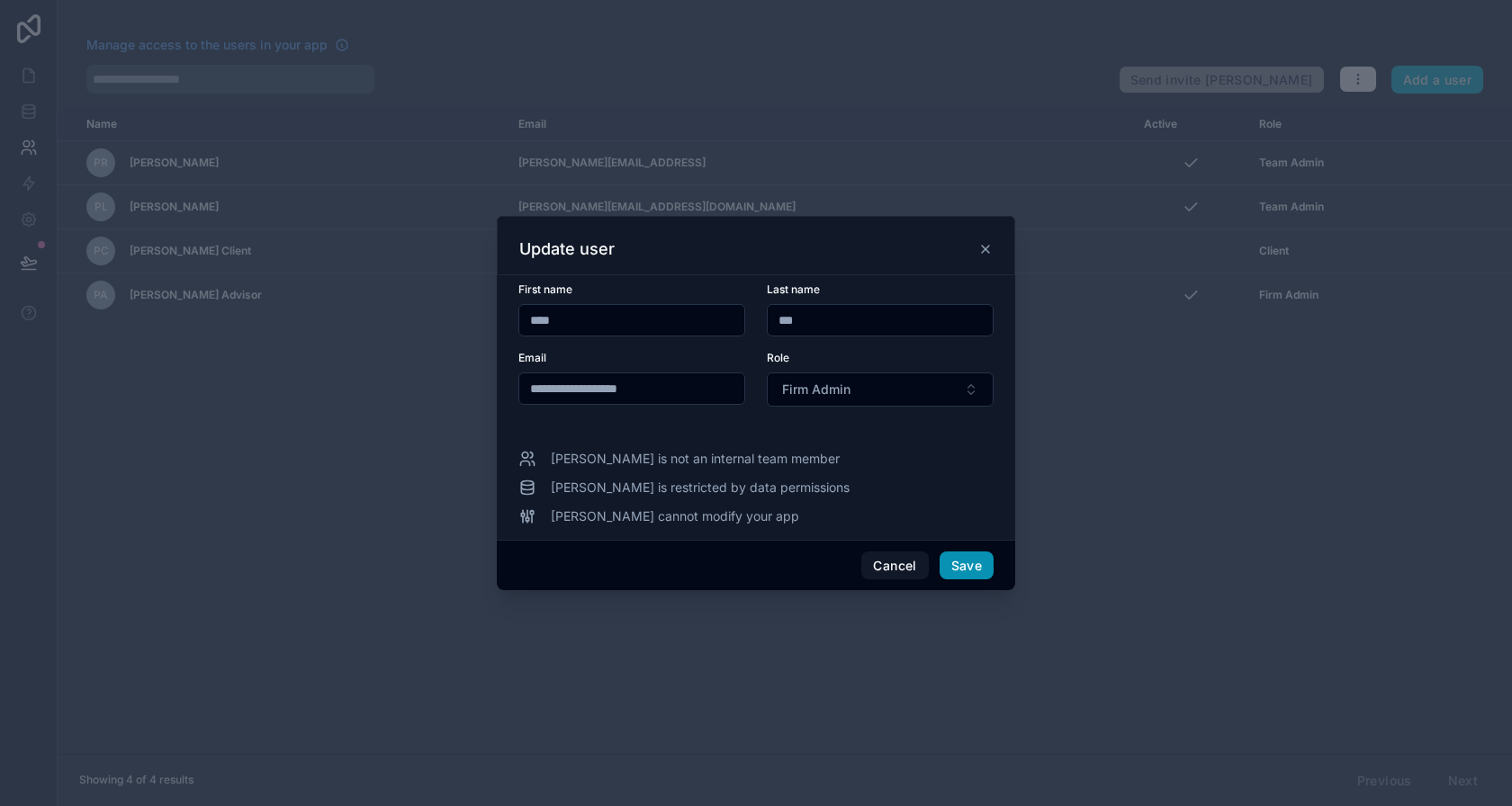
click at [984, 561] on button "Save" at bounding box center [966, 566] width 54 height 29
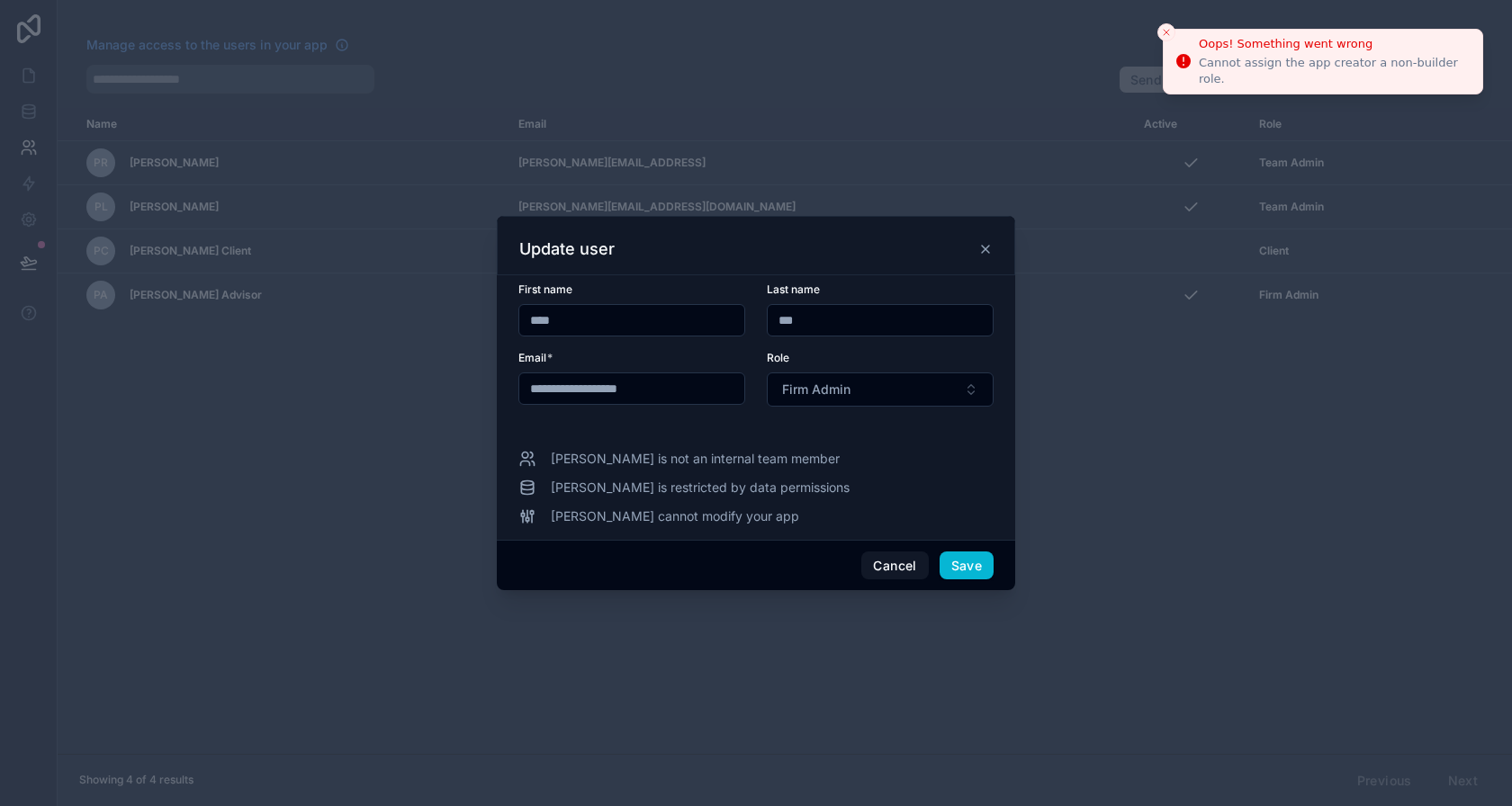
click at [1161, 33] on button "Close toast" at bounding box center [1166, 32] width 18 height 18
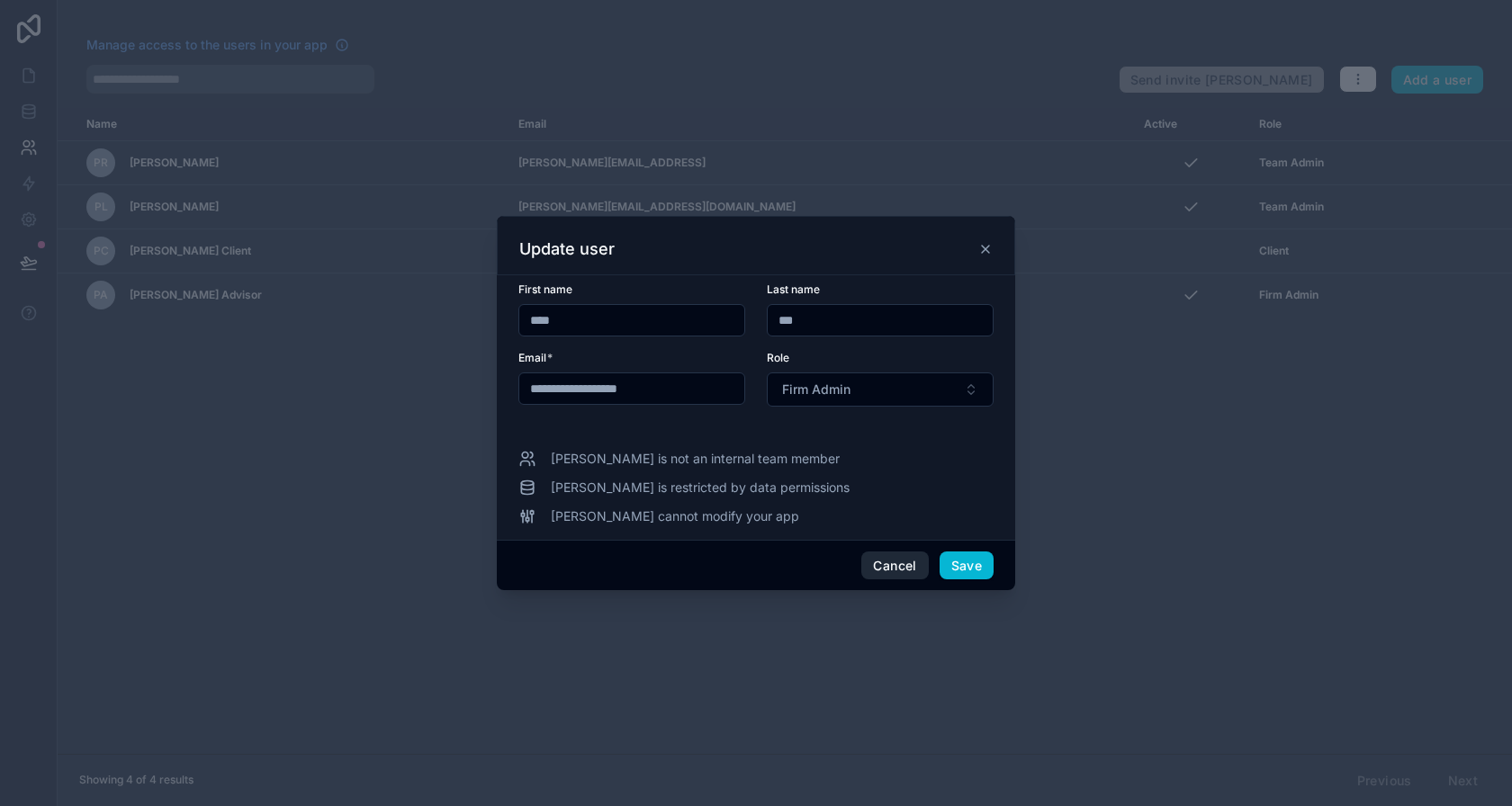
click at [905, 553] on button "Cancel" at bounding box center [894, 566] width 67 height 29
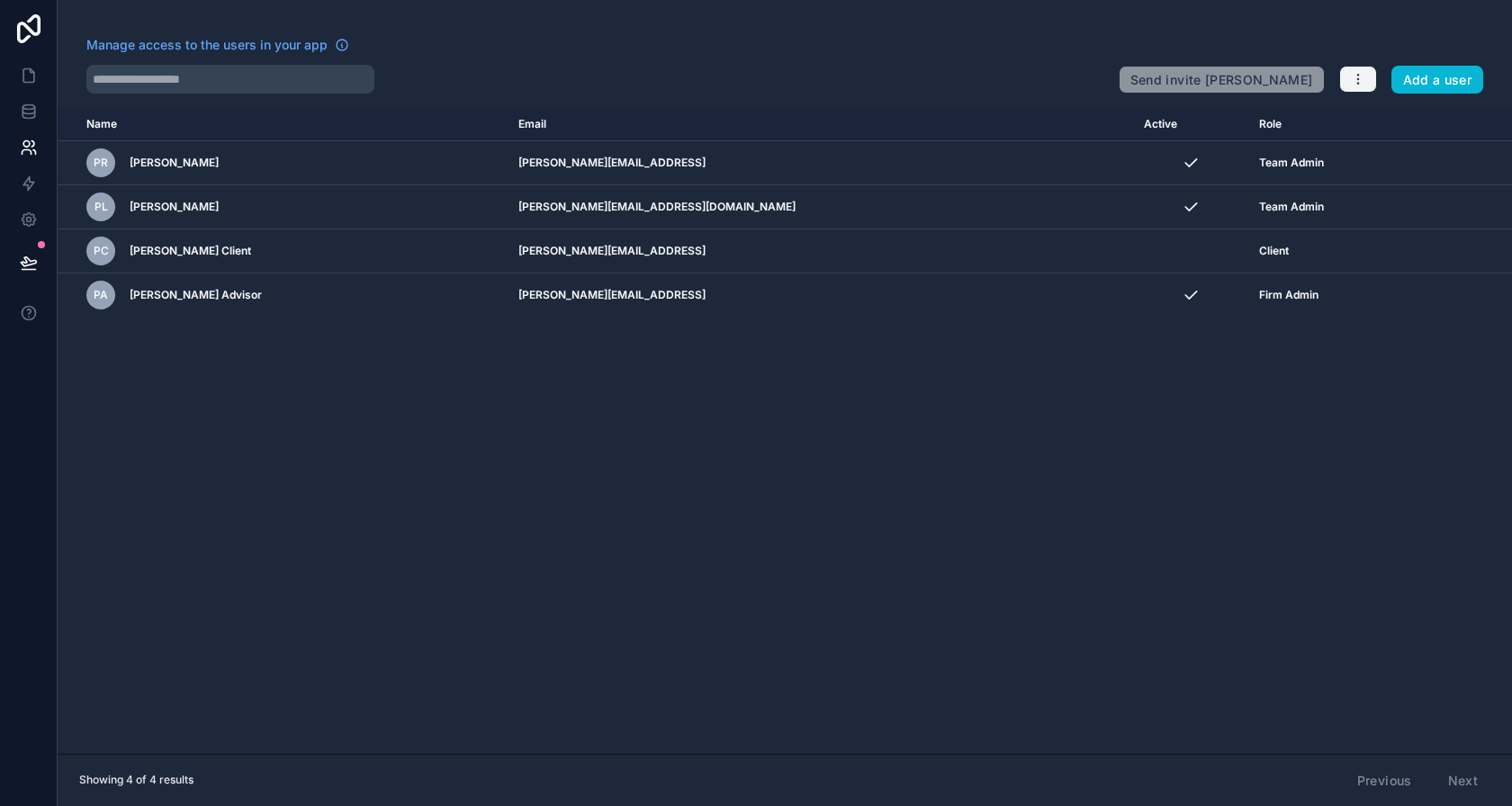
click at [1361, 81] on icon "button" at bounding box center [1358, 78] width 14 height 14
click at [1384, 120] on link "Manage roles" at bounding box center [1402, 121] width 126 height 29
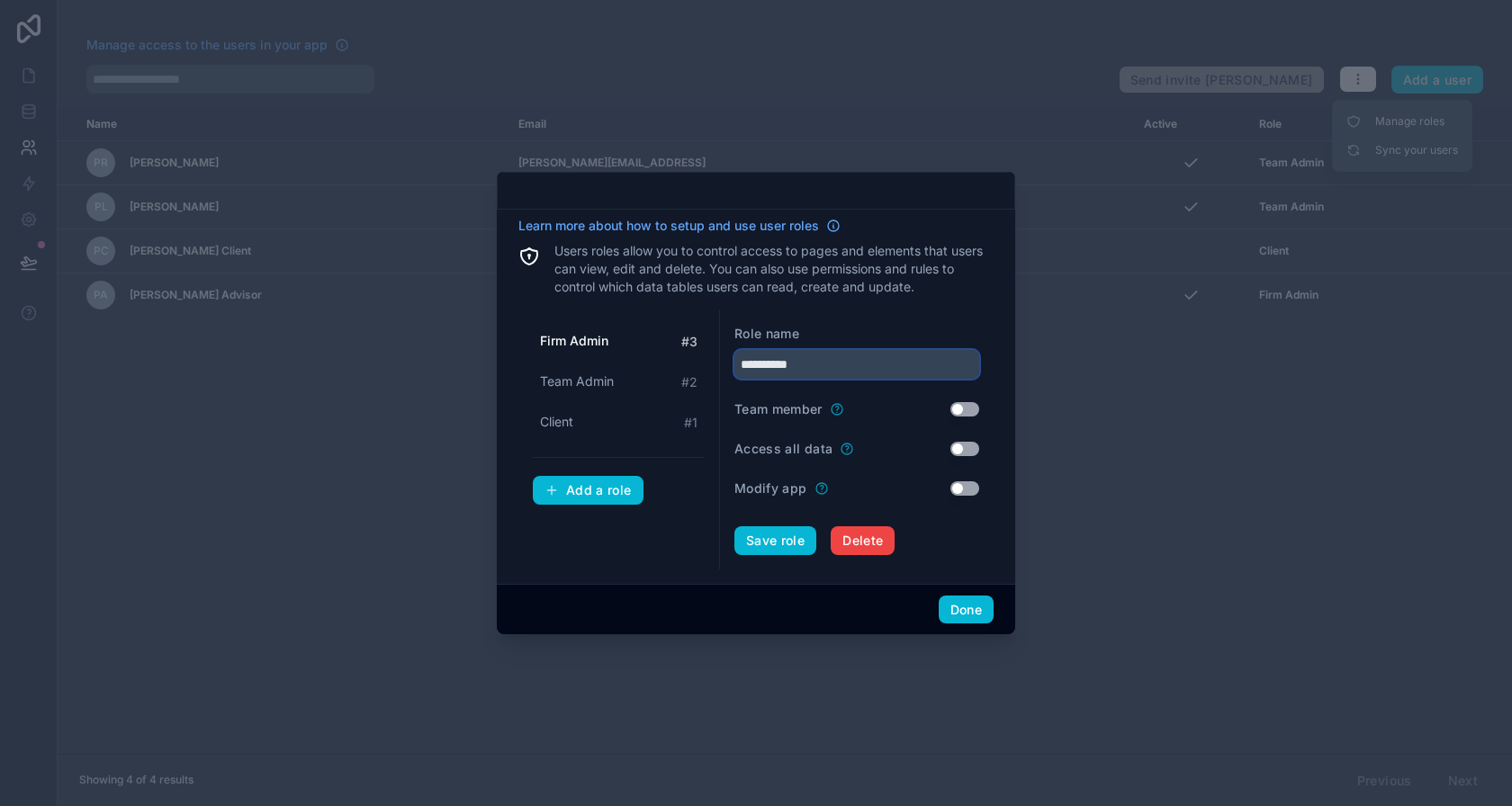
click at [785, 354] on input "**********" at bounding box center [857, 364] width 245 height 29
drag, startPoint x: 761, startPoint y: 359, endPoint x: 748, endPoint y: 360, distance: 13.0
click at [739, 357] on input "**********" at bounding box center [857, 364] width 245 height 29
click at [764, 363] on input "**********" at bounding box center [857, 364] width 245 height 29
drag, startPoint x: 764, startPoint y: 364, endPoint x: 689, endPoint y: 344, distance: 77.6
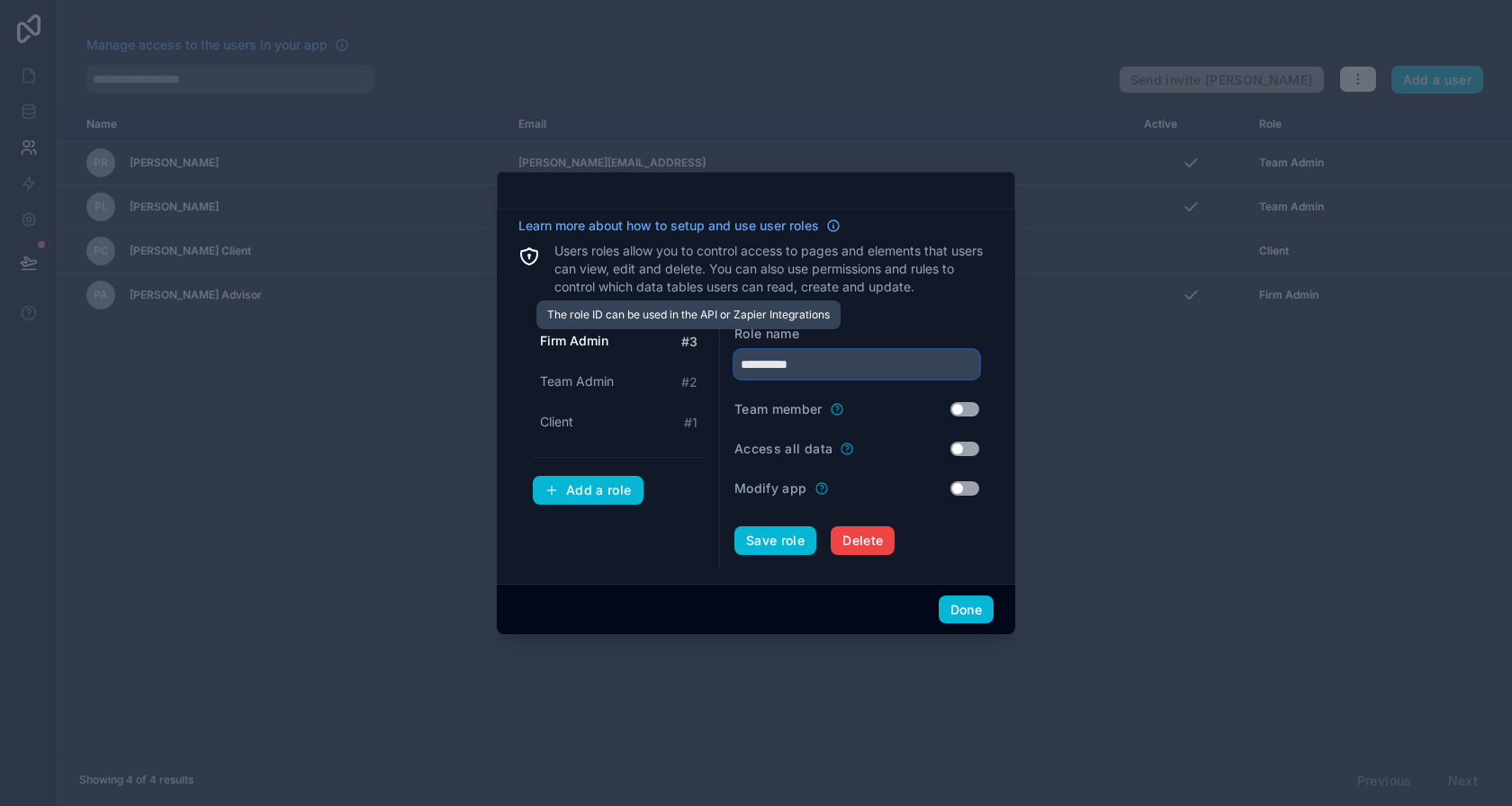
click at [689, 344] on div "**********" at bounding box center [756, 440] width 475 height 259
click at [764, 534] on button "Save role" at bounding box center [775, 540] width 82 height 29
click at [610, 390] on span "Team Admin" at bounding box center [577, 381] width 73 height 18
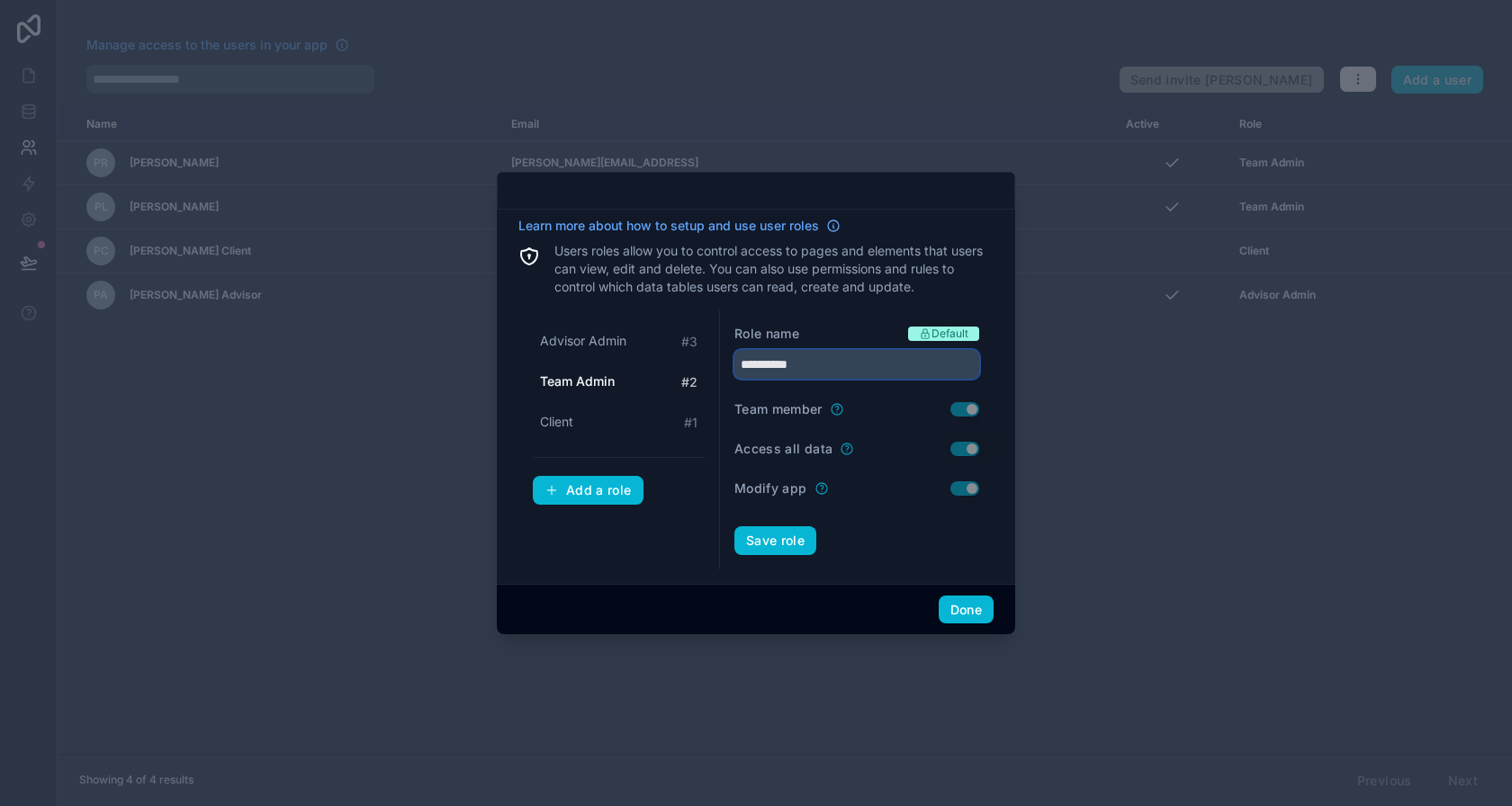
drag, startPoint x: 773, startPoint y: 369, endPoint x: 694, endPoint y: 359, distance: 79.6
click at [694, 359] on div "**********" at bounding box center [756, 440] width 475 height 259
type input "**********"
click at [784, 550] on button "Save role" at bounding box center [775, 540] width 82 height 29
click at [970, 610] on button "Done" at bounding box center [966, 610] width 55 height 29
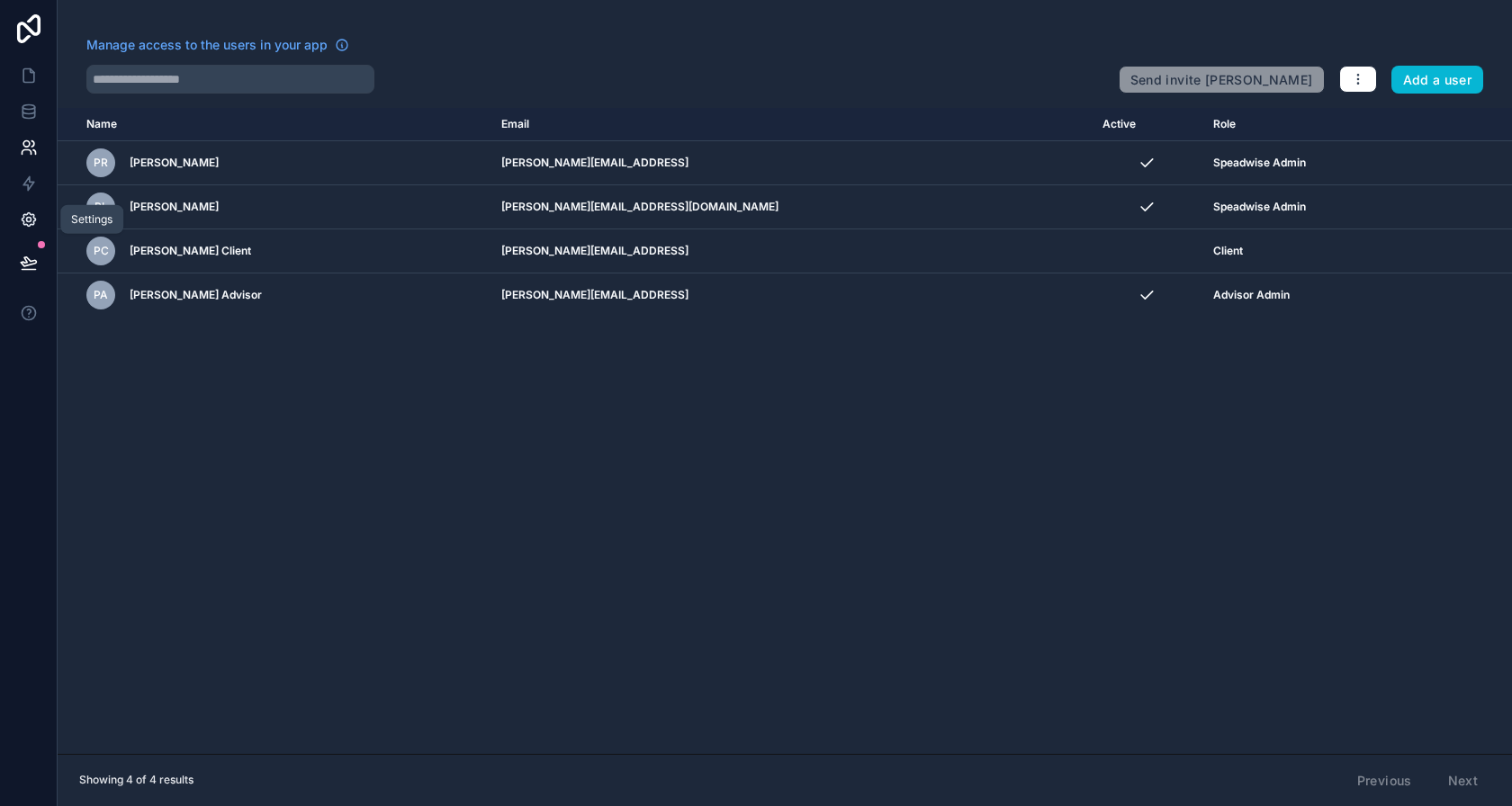
click at [25, 224] on icon at bounding box center [28, 220] width 13 height 13
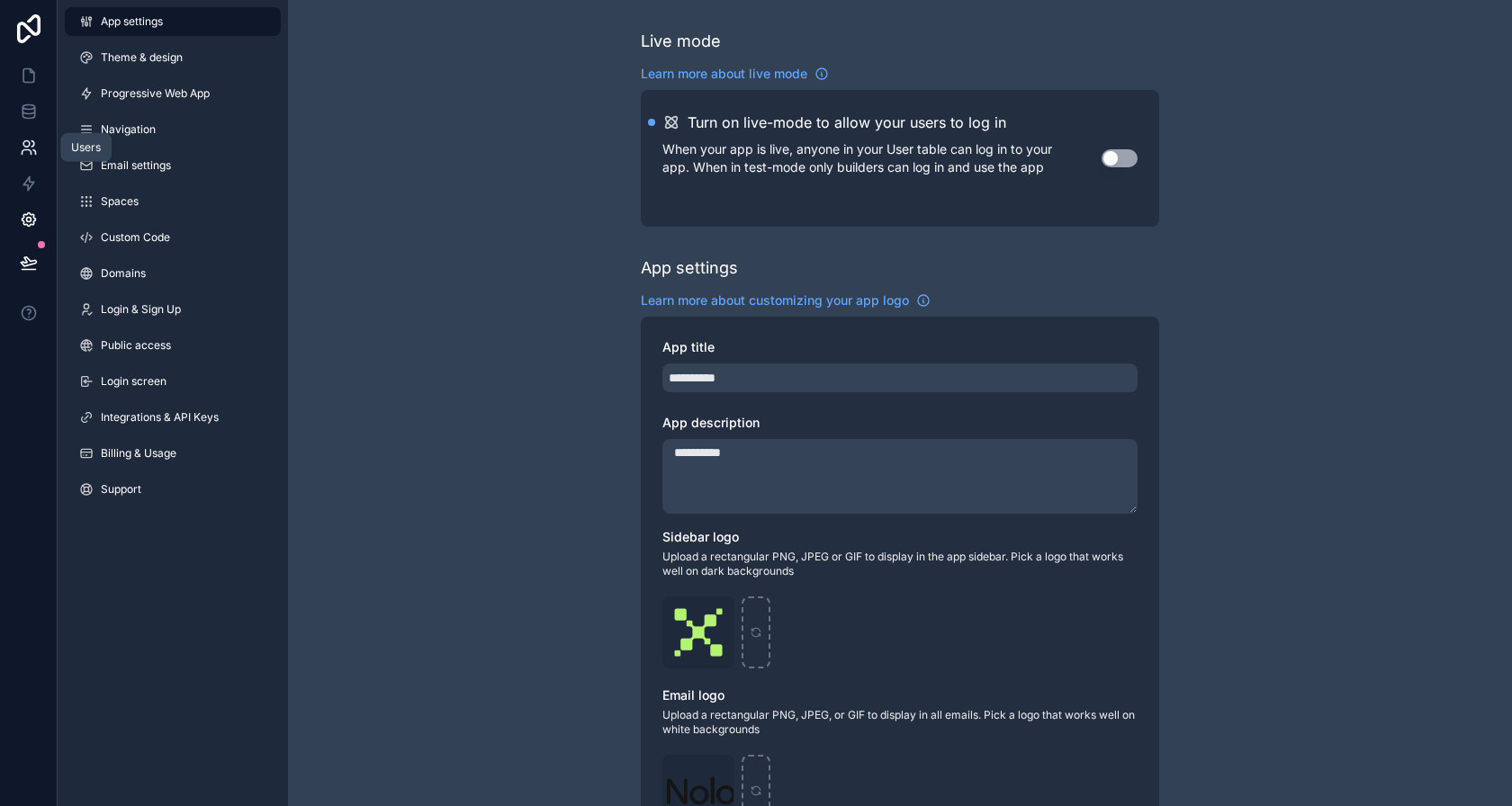
click at [46, 139] on link at bounding box center [28, 148] width 56 height 36
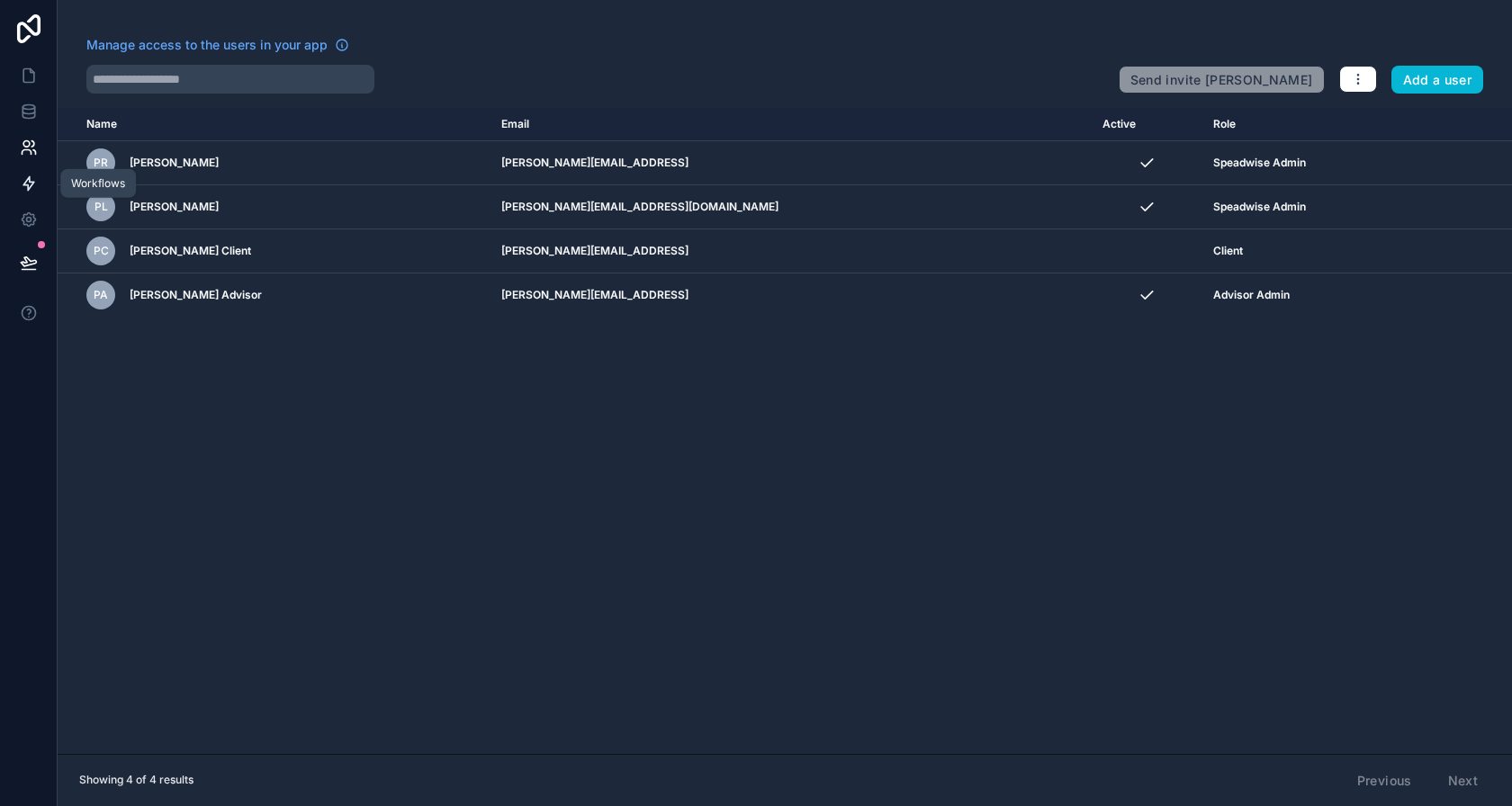
click at [33, 177] on icon at bounding box center [28, 183] width 18 height 18
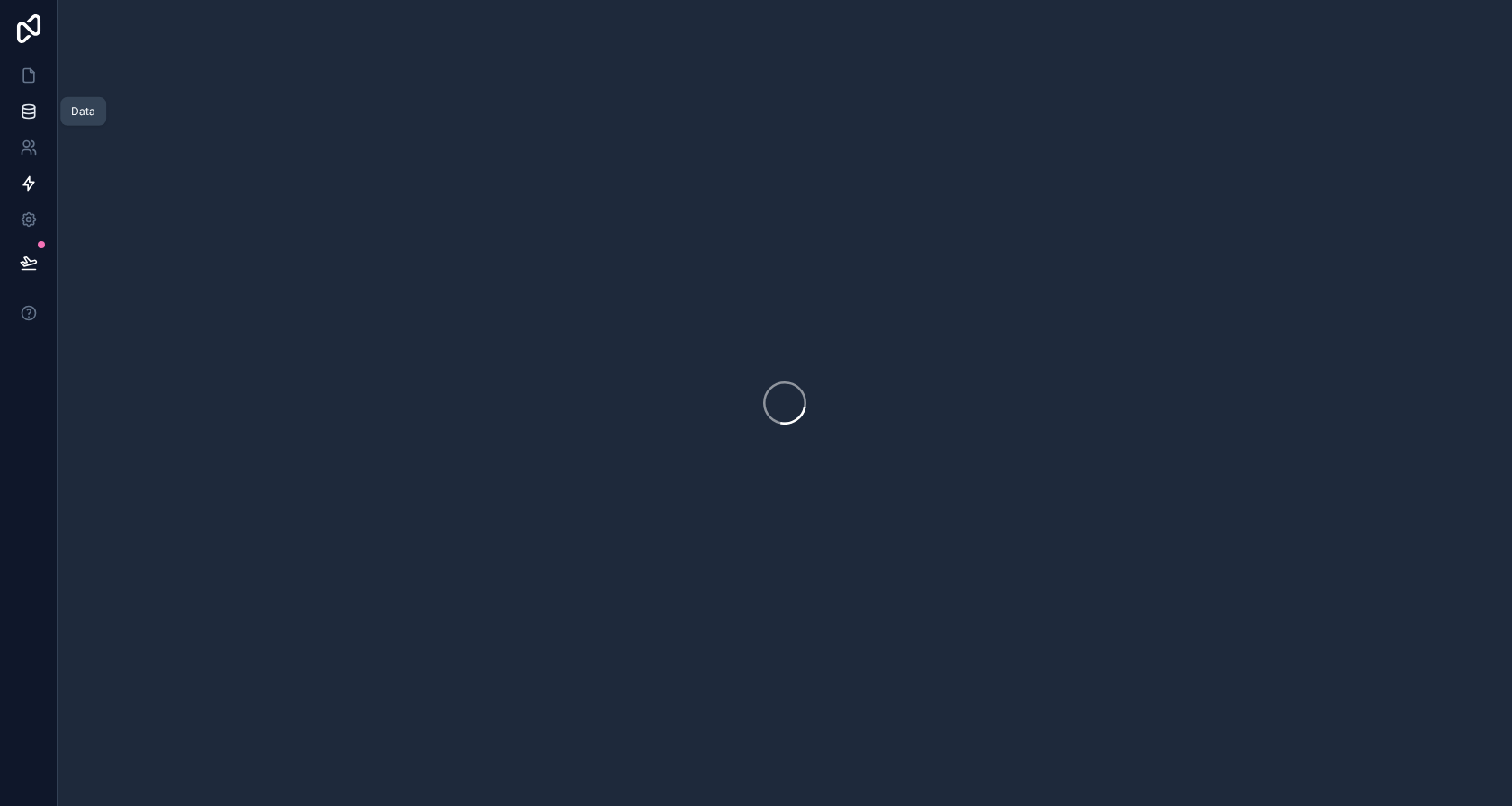
click at [25, 101] on link at bounding box center [28, 111] width 56 height 36
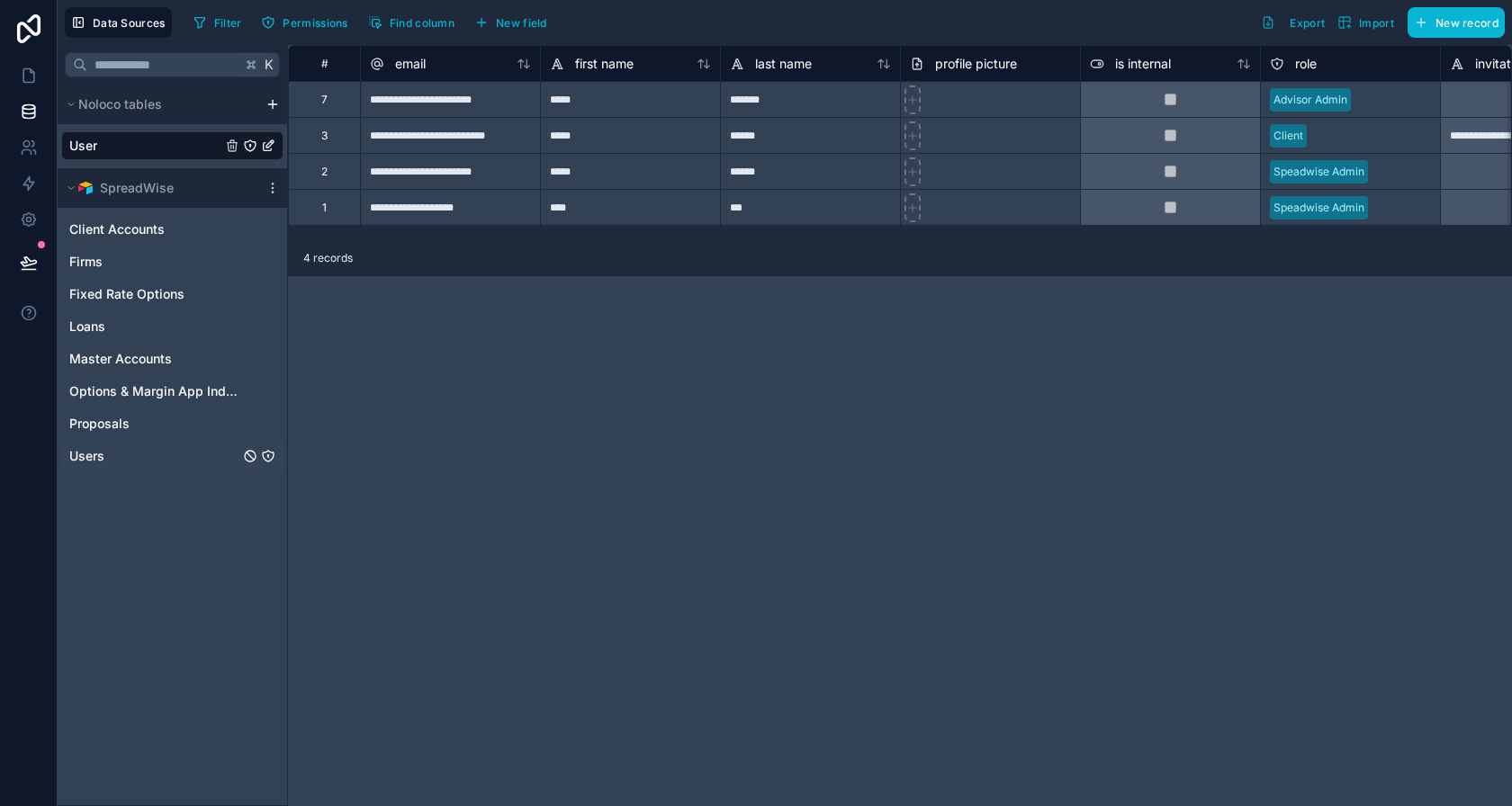
click at [155, 459] on div "Users" at bounding box center [172, 456] width 222 height 29
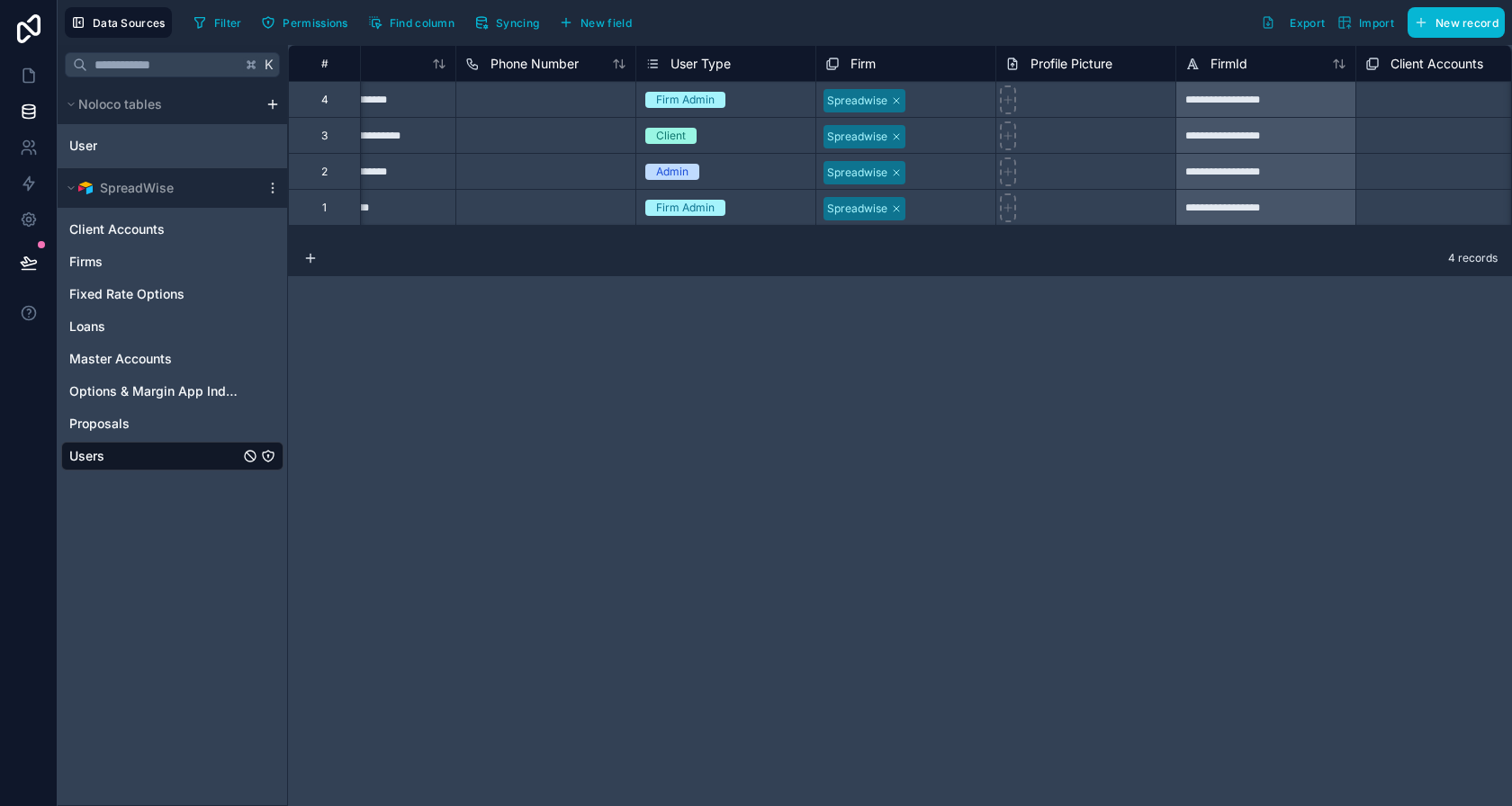
scroll to position [0, 667]
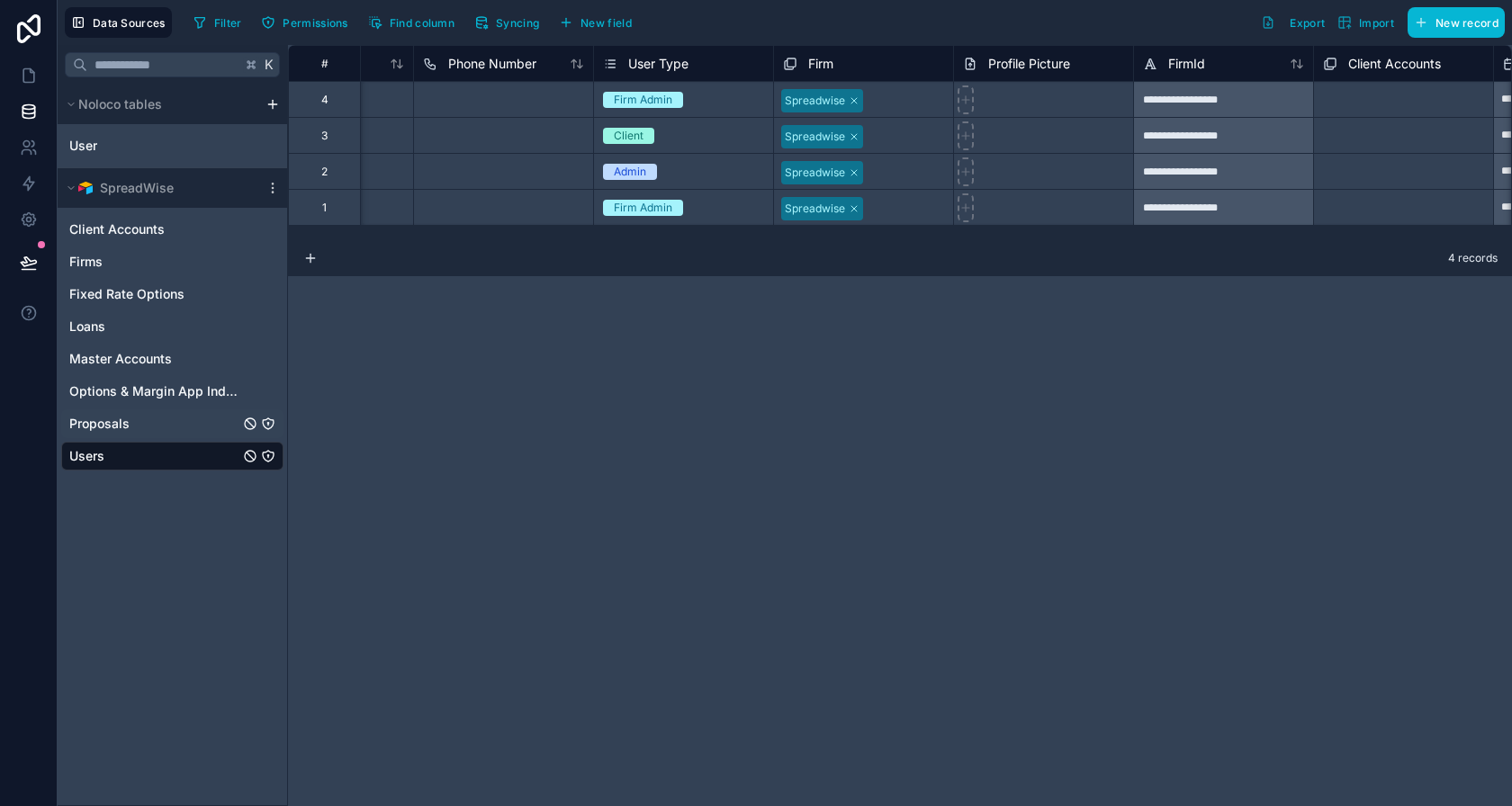
click at [121, 427] on span "Proposals" at bounding box center [100, 424] width 60 height 18
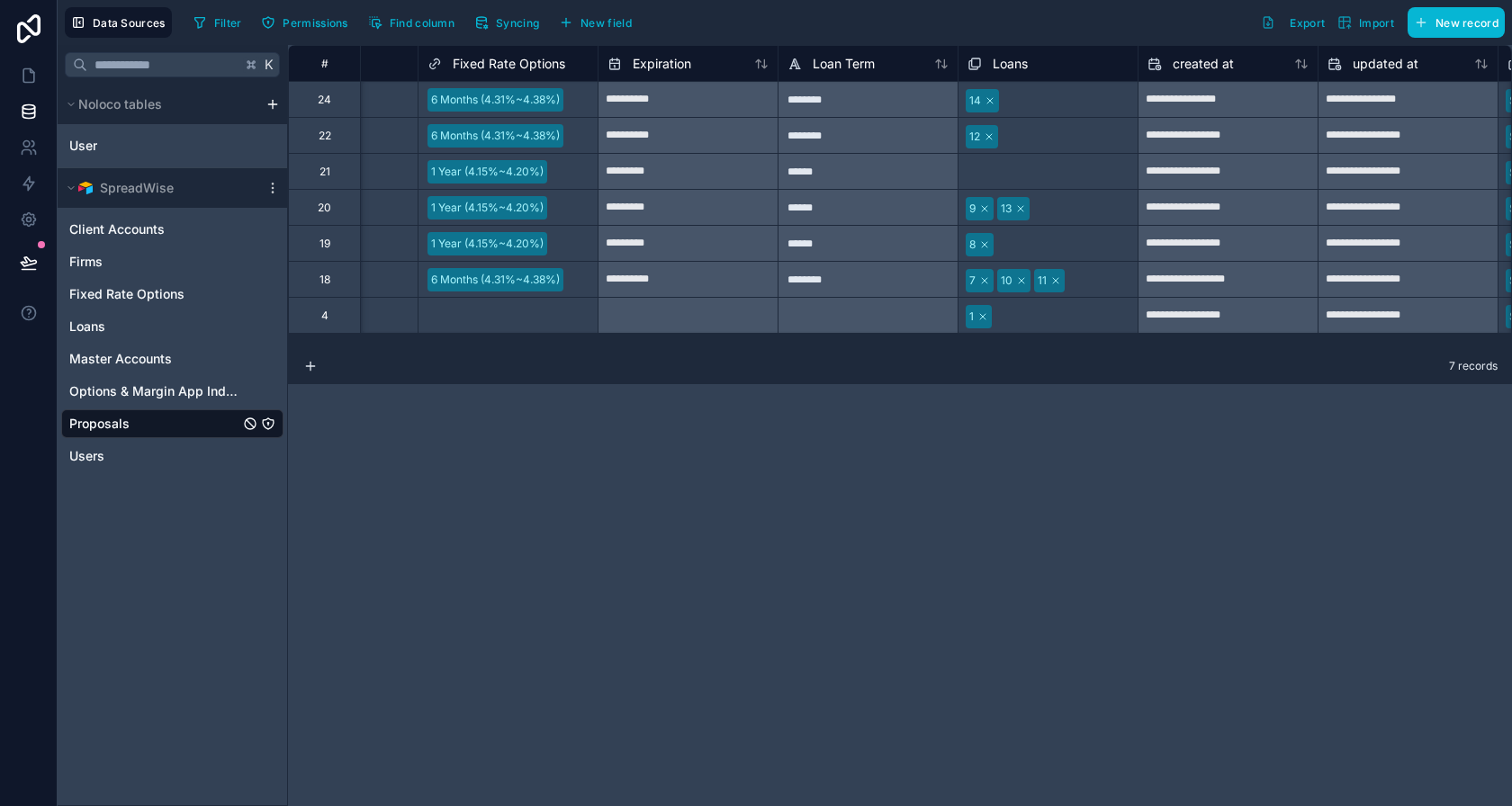
scroll to position [0, 2088]
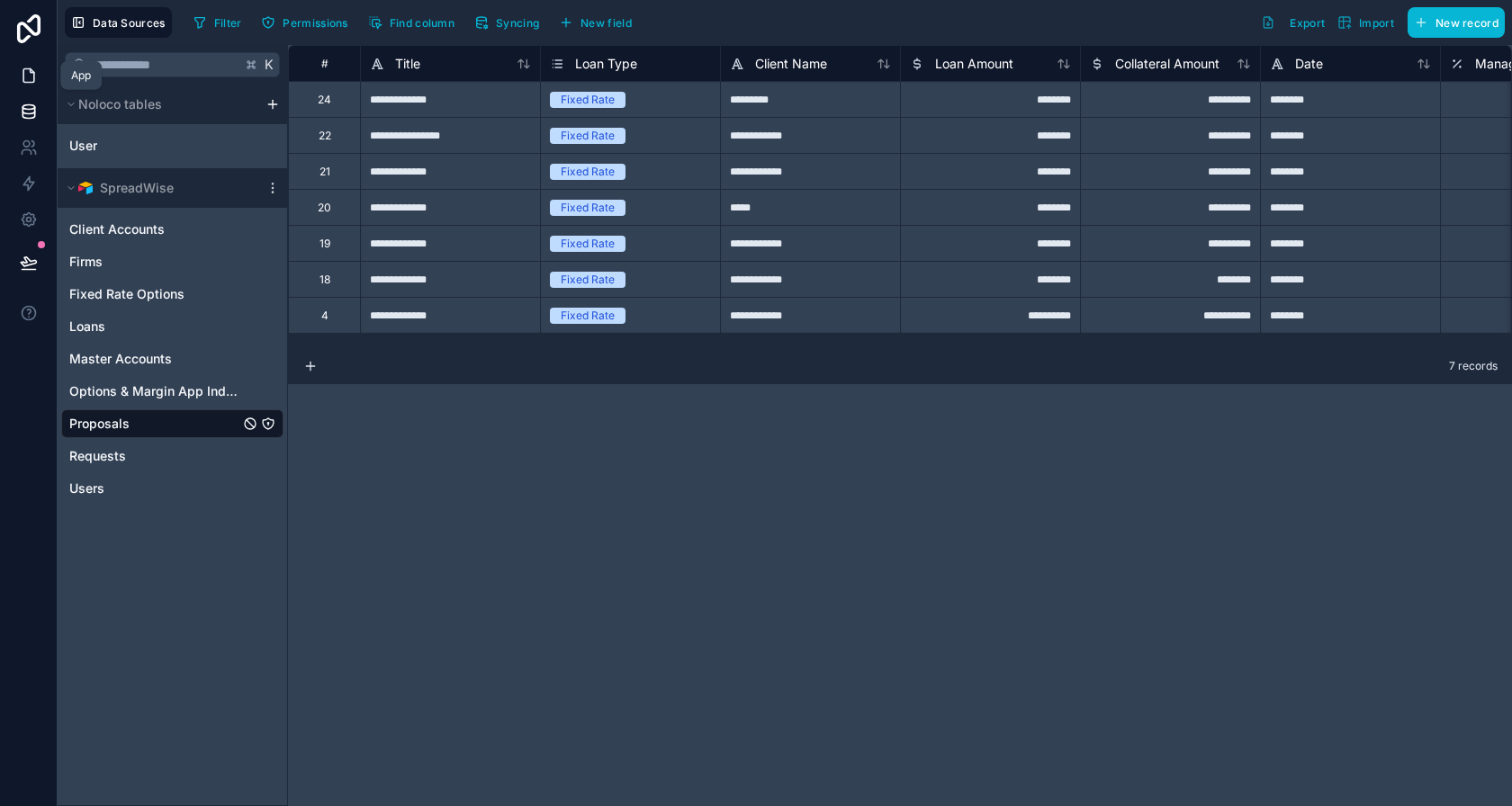
click at [24, 78] on icon at bounding box center [28, 76] width 10 height 13
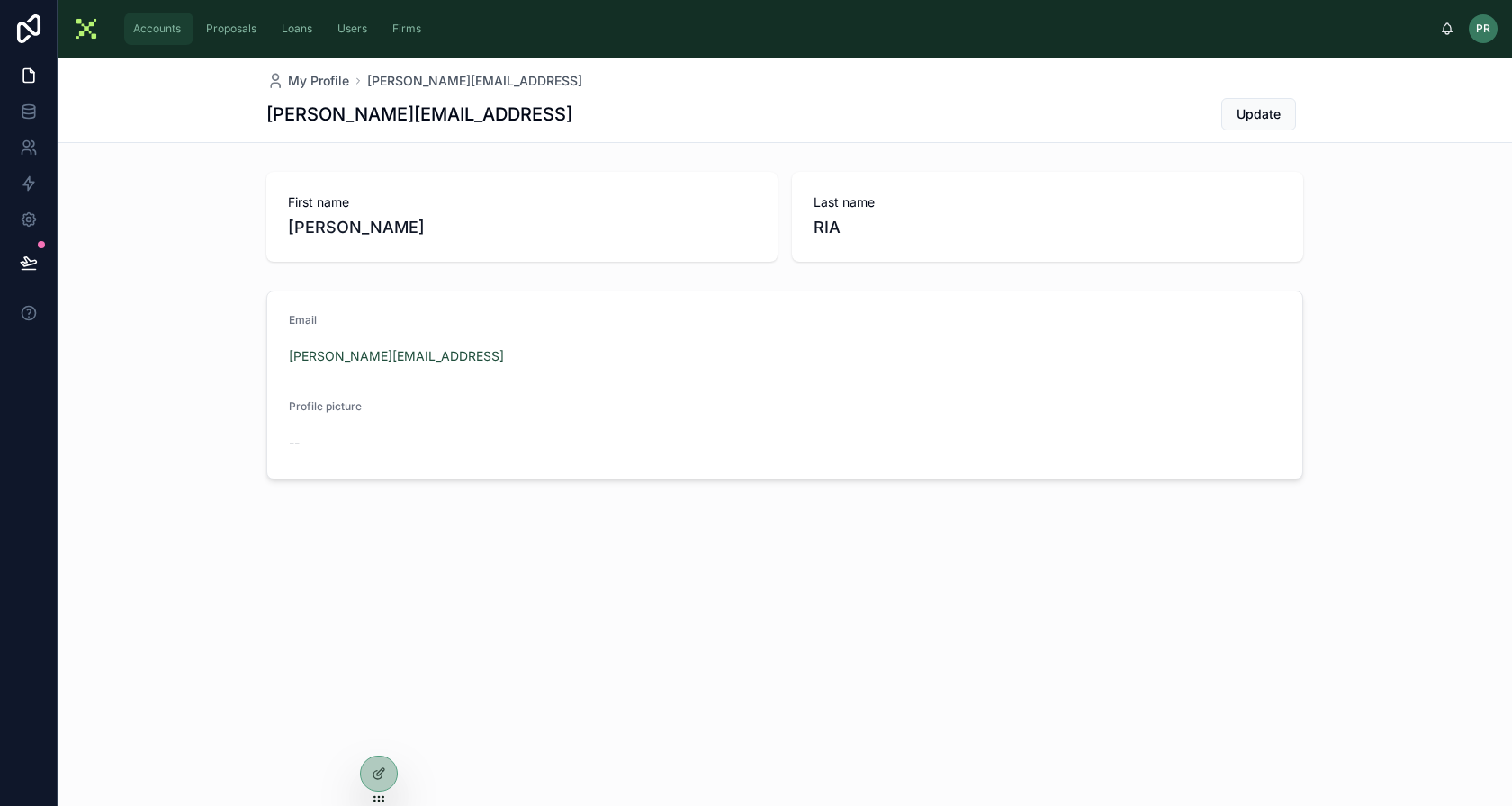
click at [164, 42] on div "Accounts" at bounding box center [159, 28] width 58 height 29
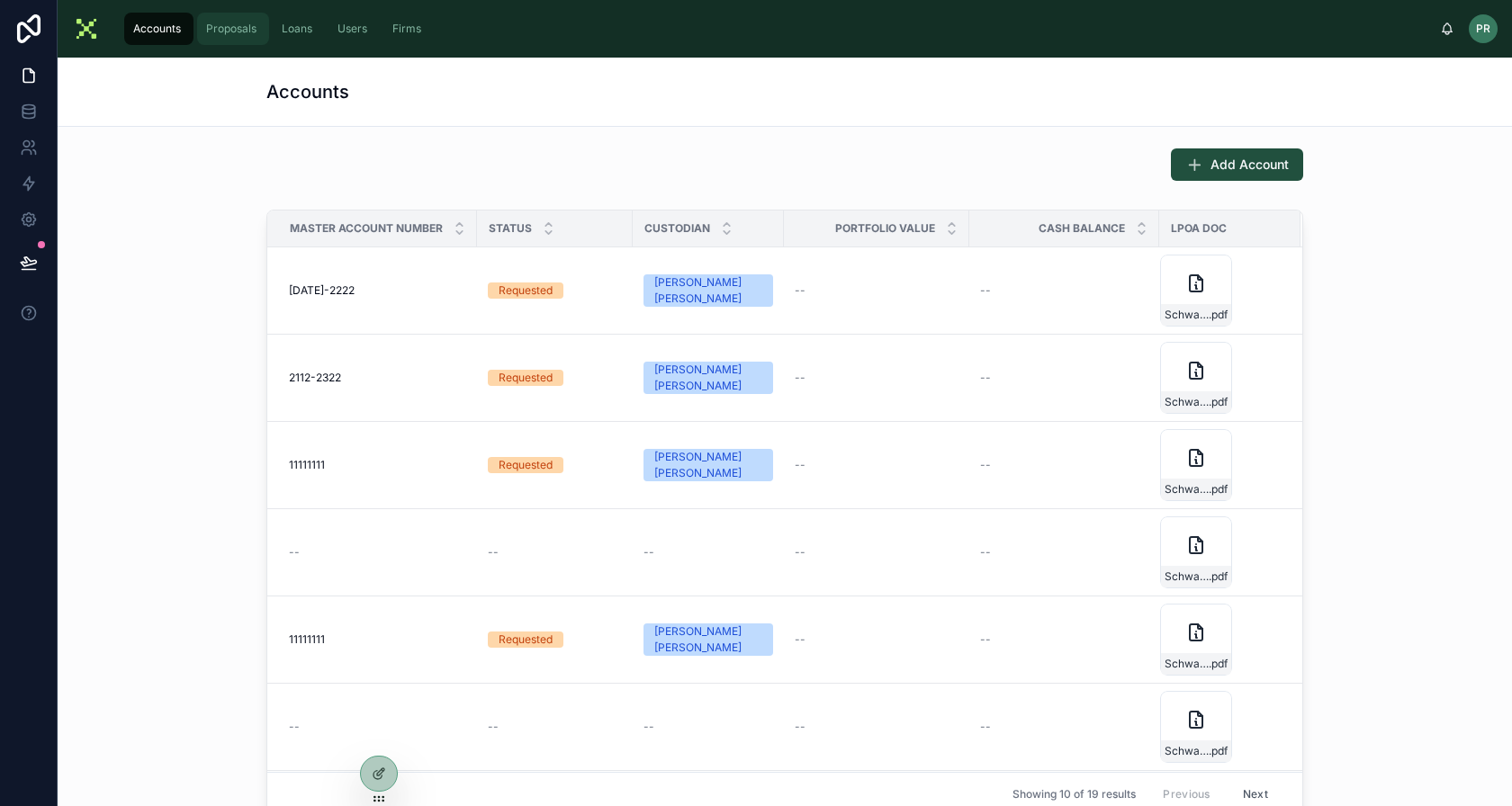
click at [249, 31] on span "Proposals" at bounding box center [232, 28] width 51 height 14
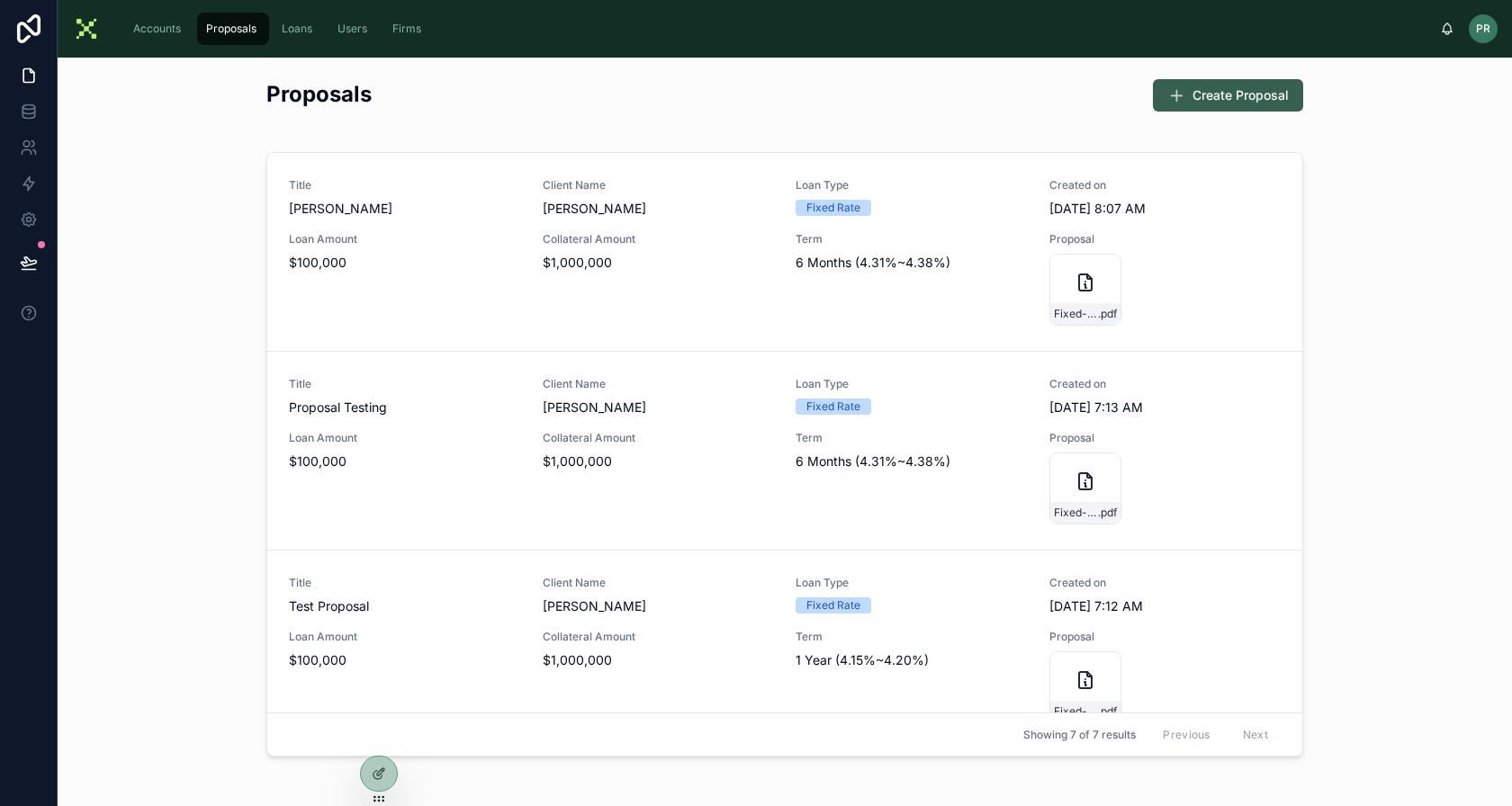
click at [1250, 95] on span "Create Proposal" at bounding box center [1241, 95] width 96 height 18
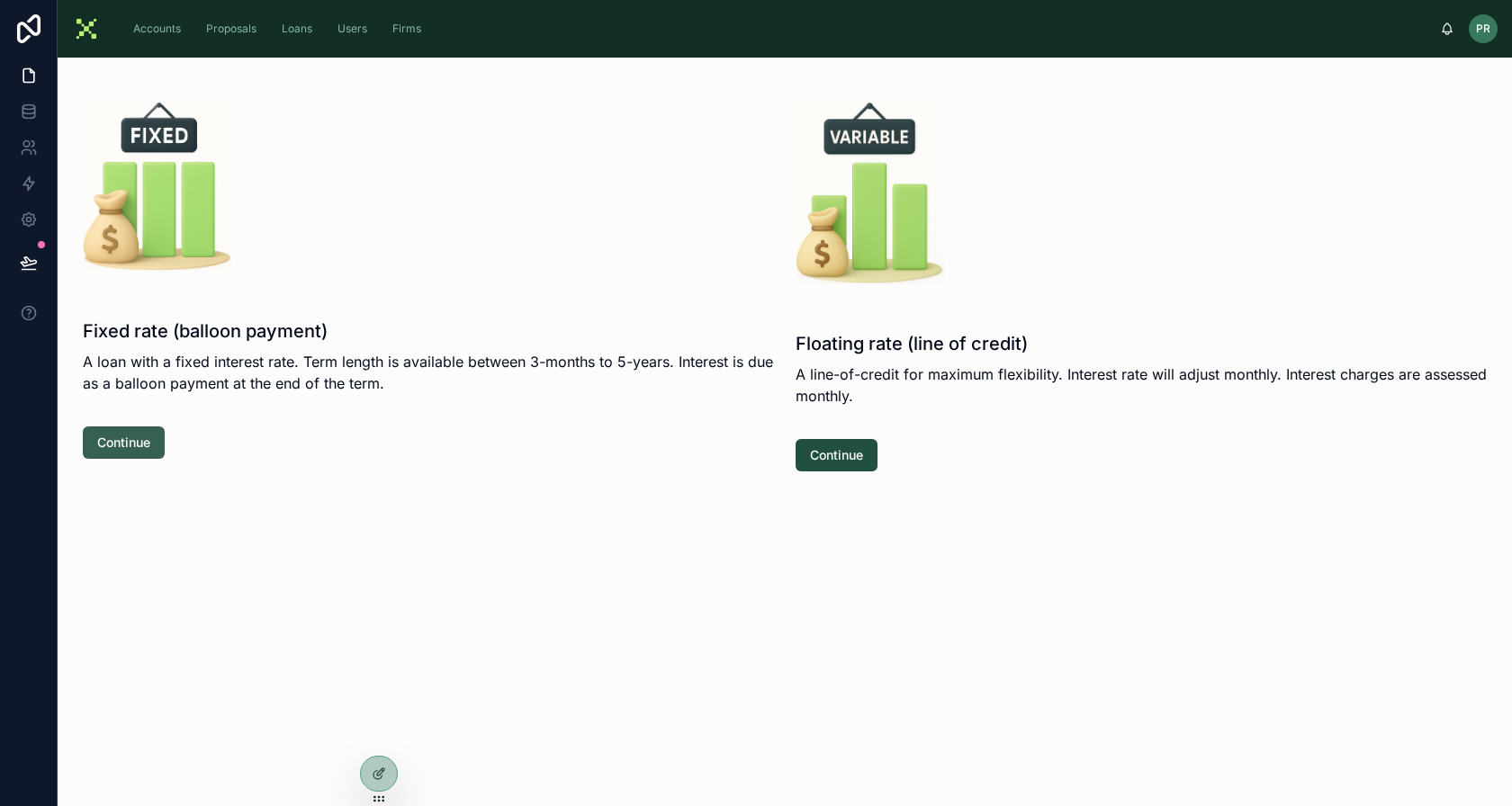
click at [109, 430] on button "Continue" at bounding box center [123, 443] width 82 height 32
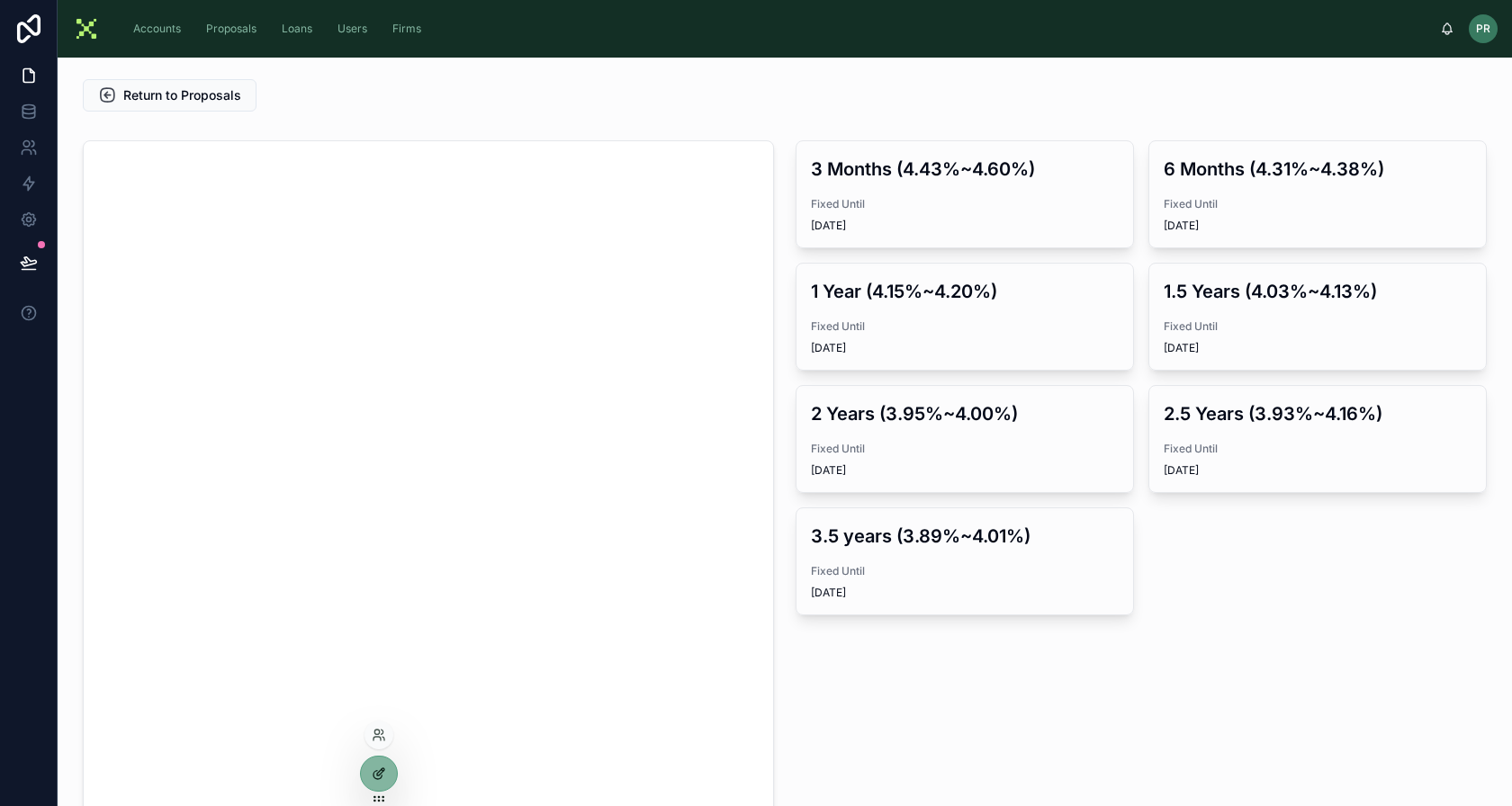
click at [378, 768] on icon at bounding box center [378, 773] width 14 height 14
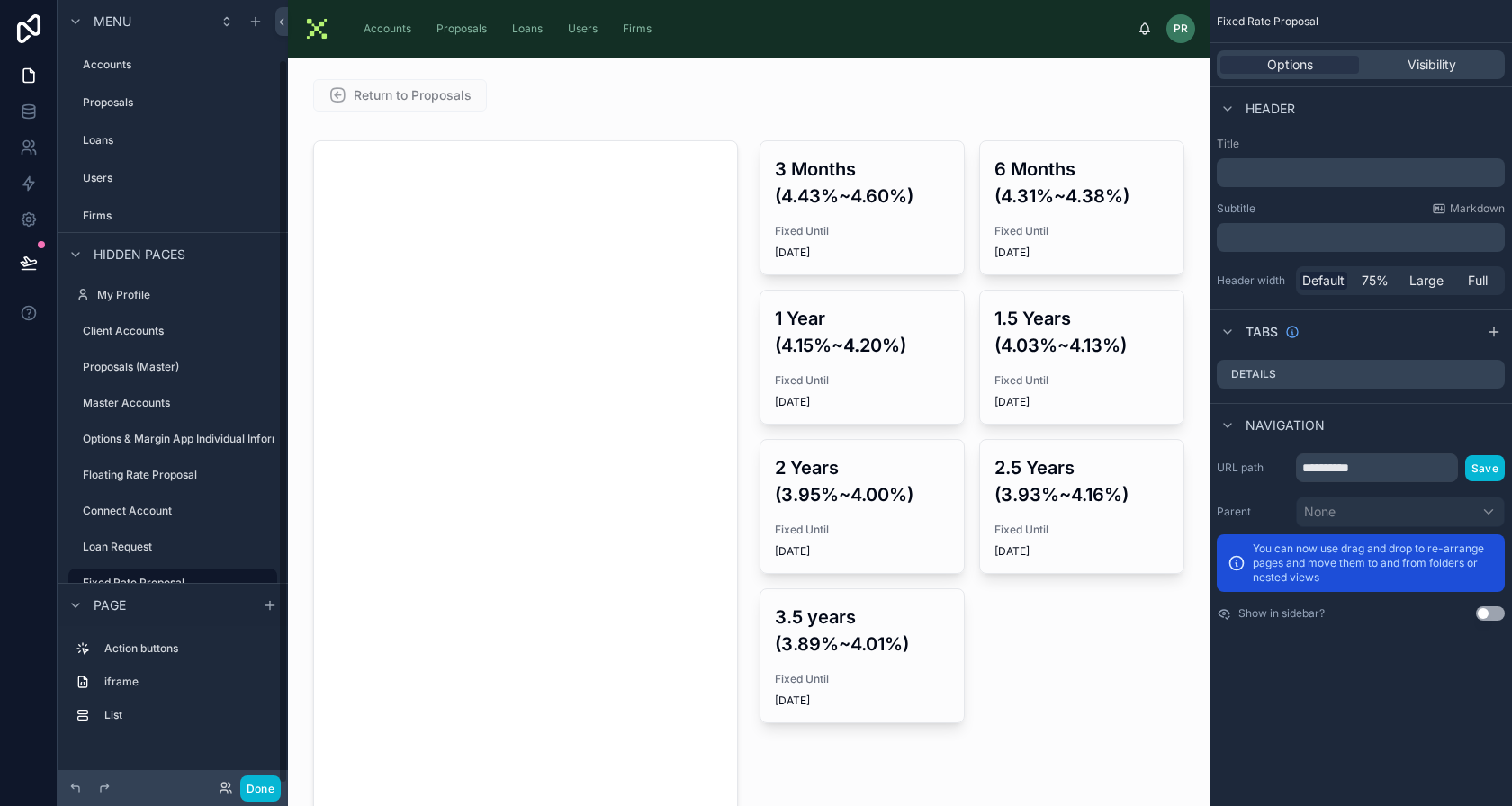
scroll to position [65, 0]
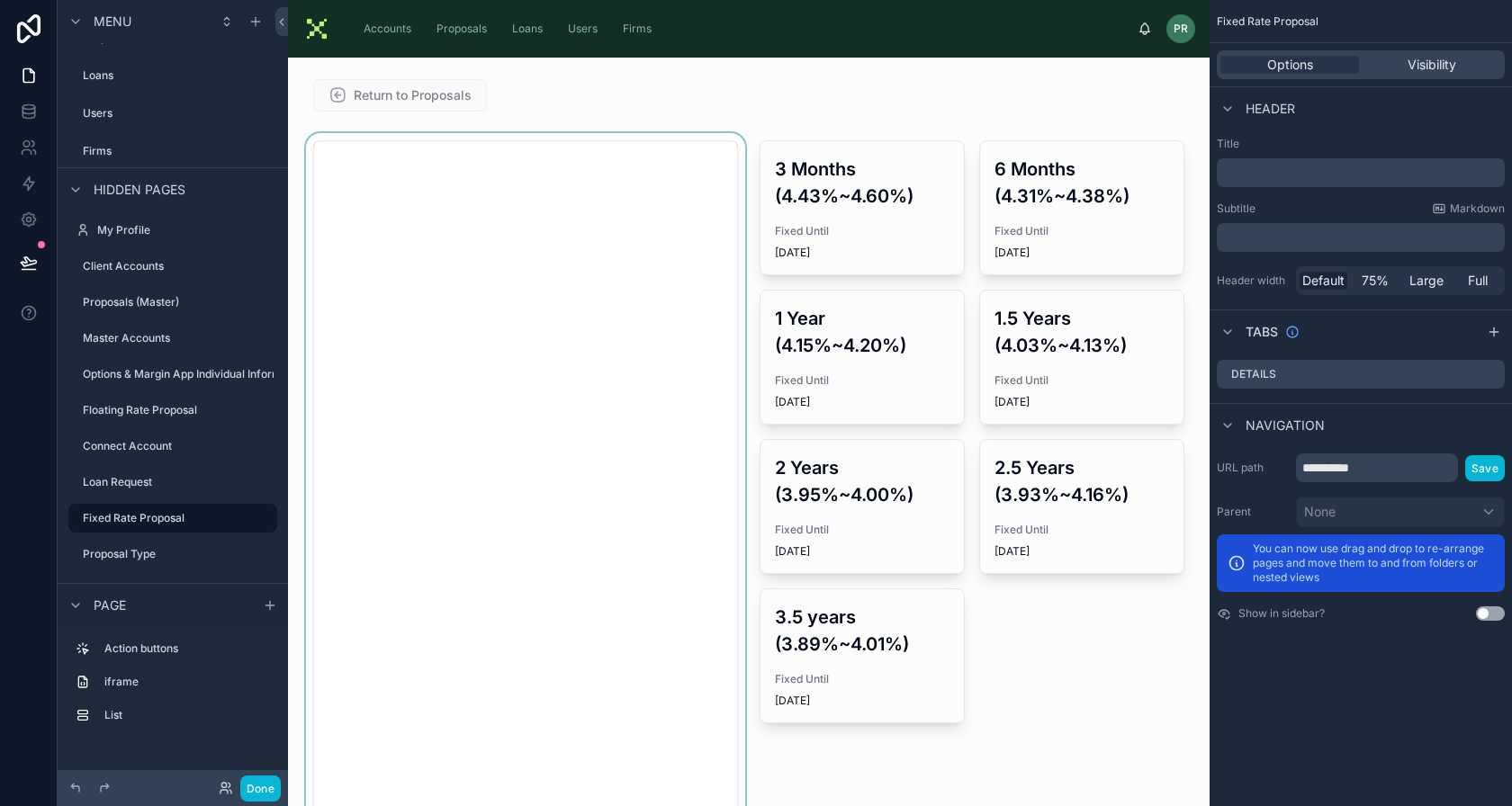
click at [476, 150] on div at bounding box center [525, 544] width 446 height 823
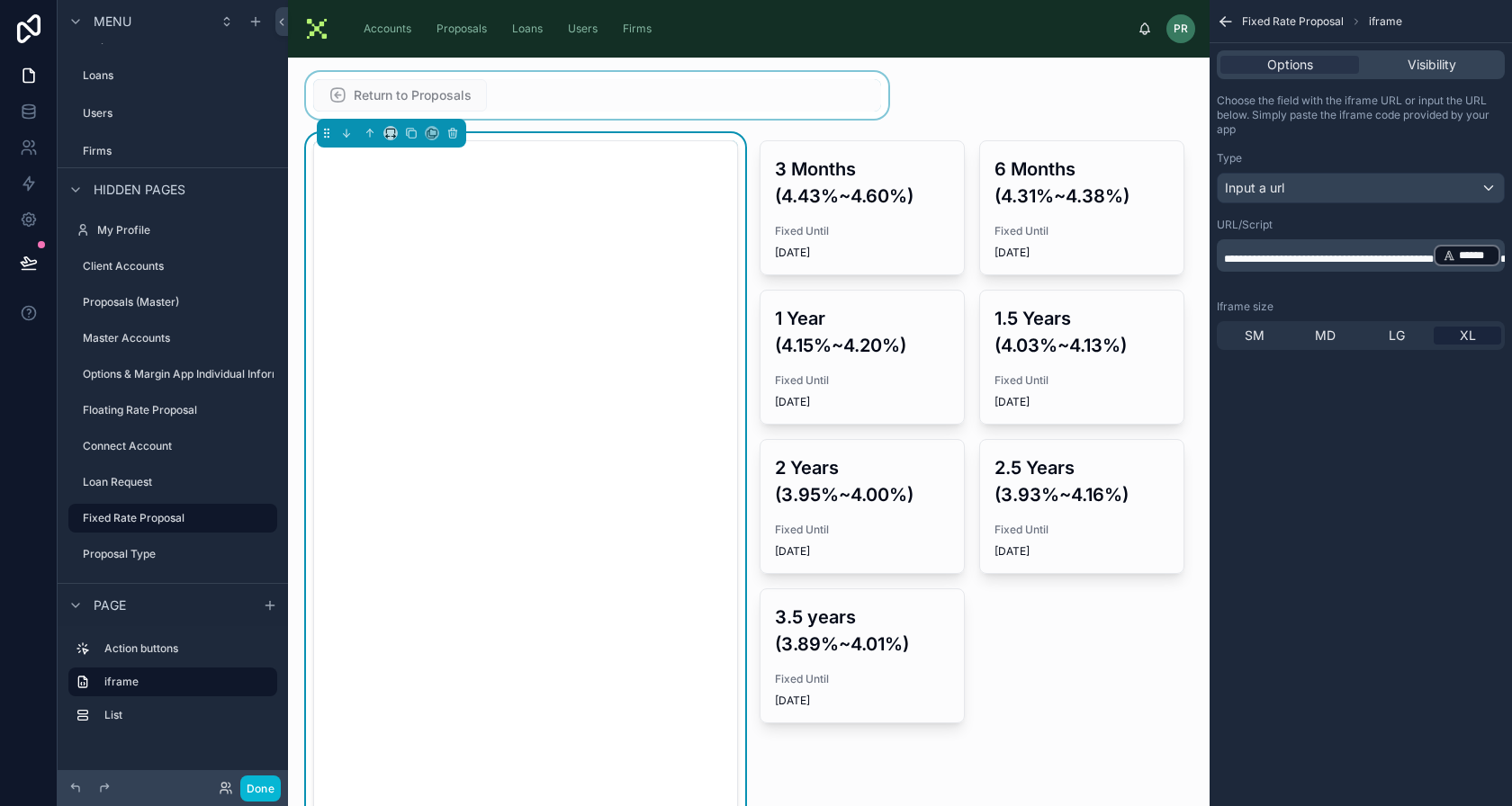
click at [523, 101] on div at bounding box center [597, 95] width 589 height 47
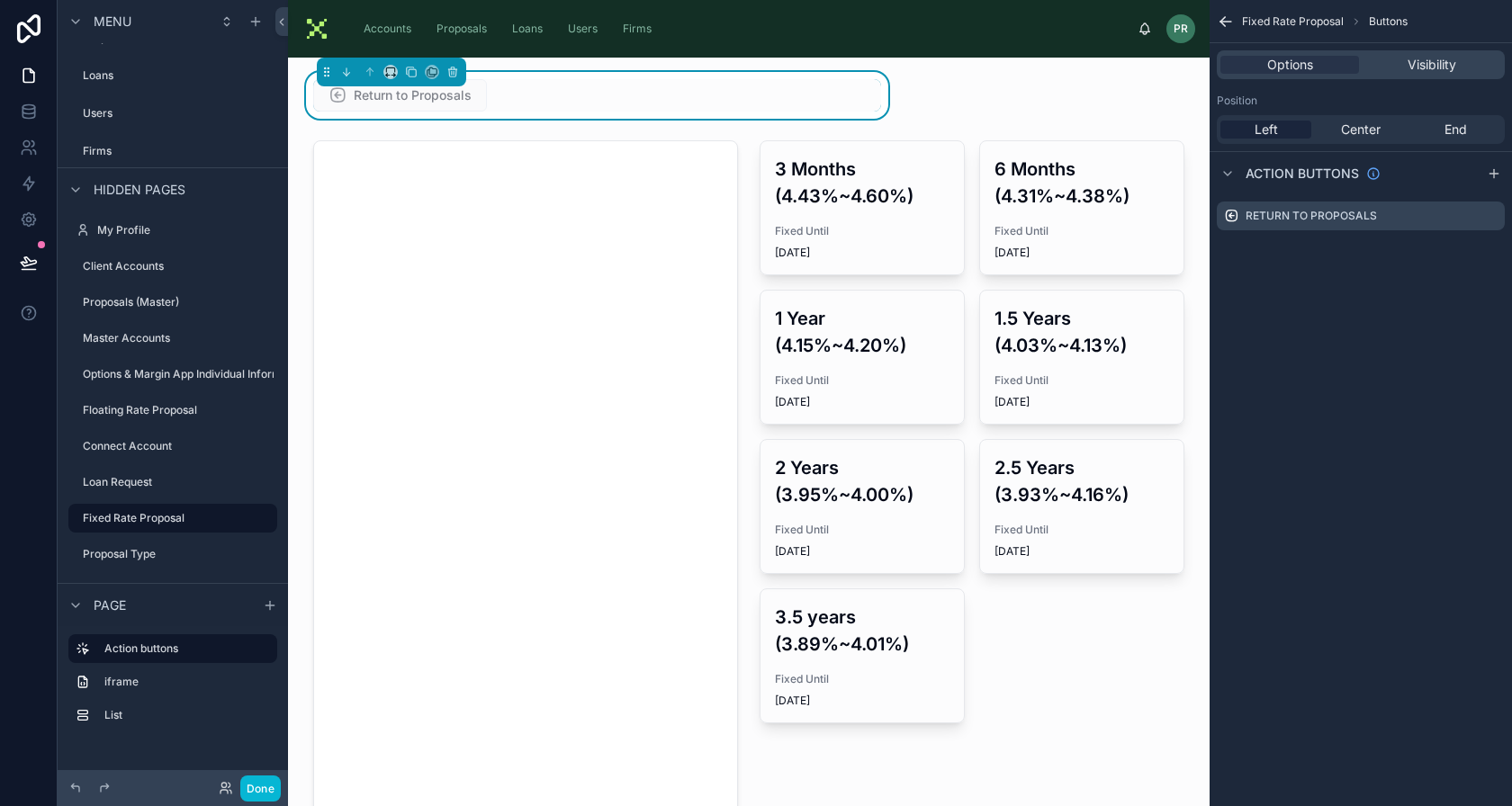
click at [416, 23] on div "Accounts" at bounding box center [397, 28] width 76 height 29
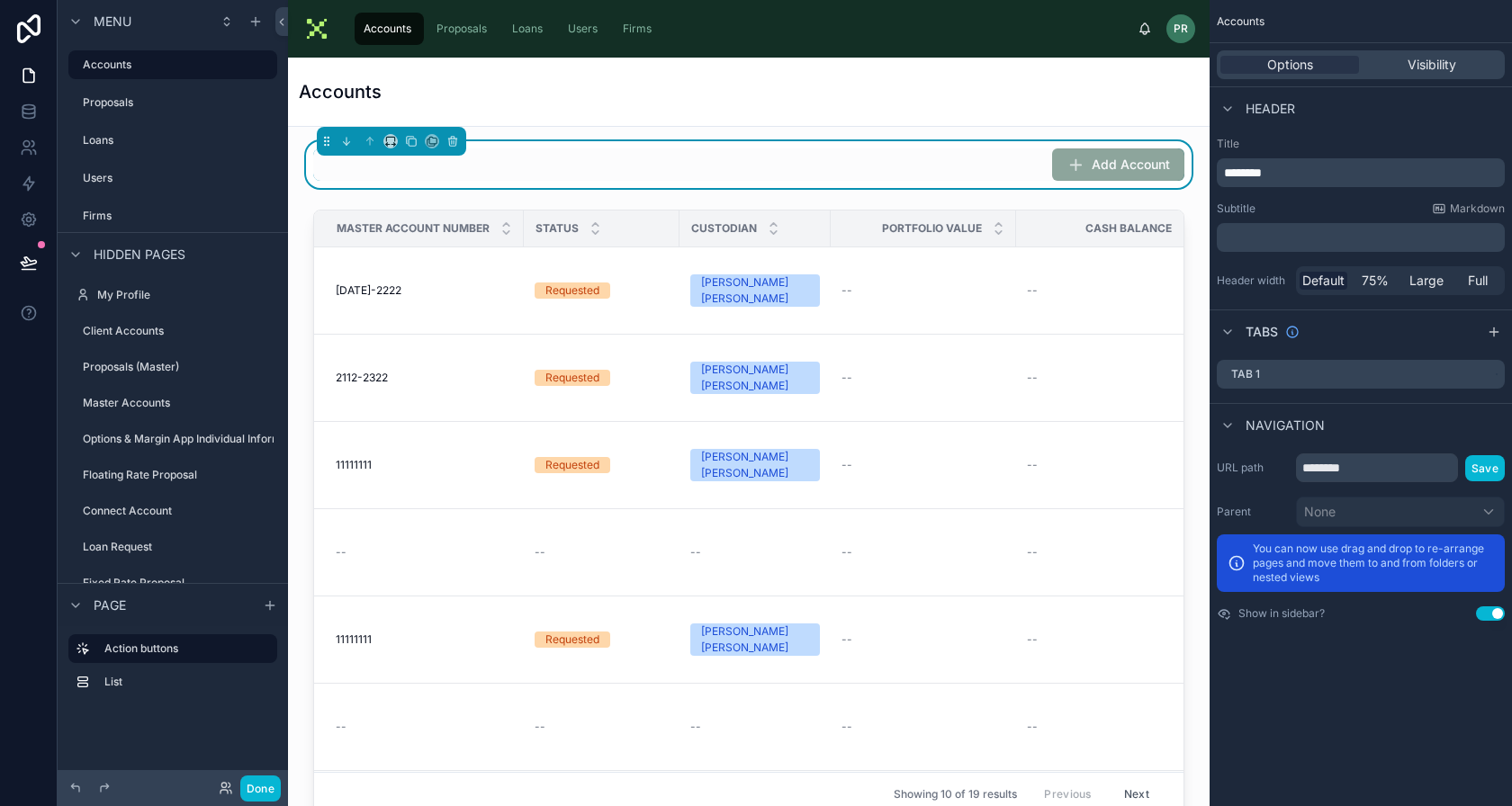
click at [292, 89] on div "Accounts" at bounding box center [748, 92] width 922 height 70
click at [1327, 187] on div "Title ******** Subtitle Markdown ﻿ Header width Default 75% Large Full" at bounding box center [1360, 217] width 302 height 173
click at [1327, 177] on p "********" at bounding box center [1362, 172] width 277 height 18
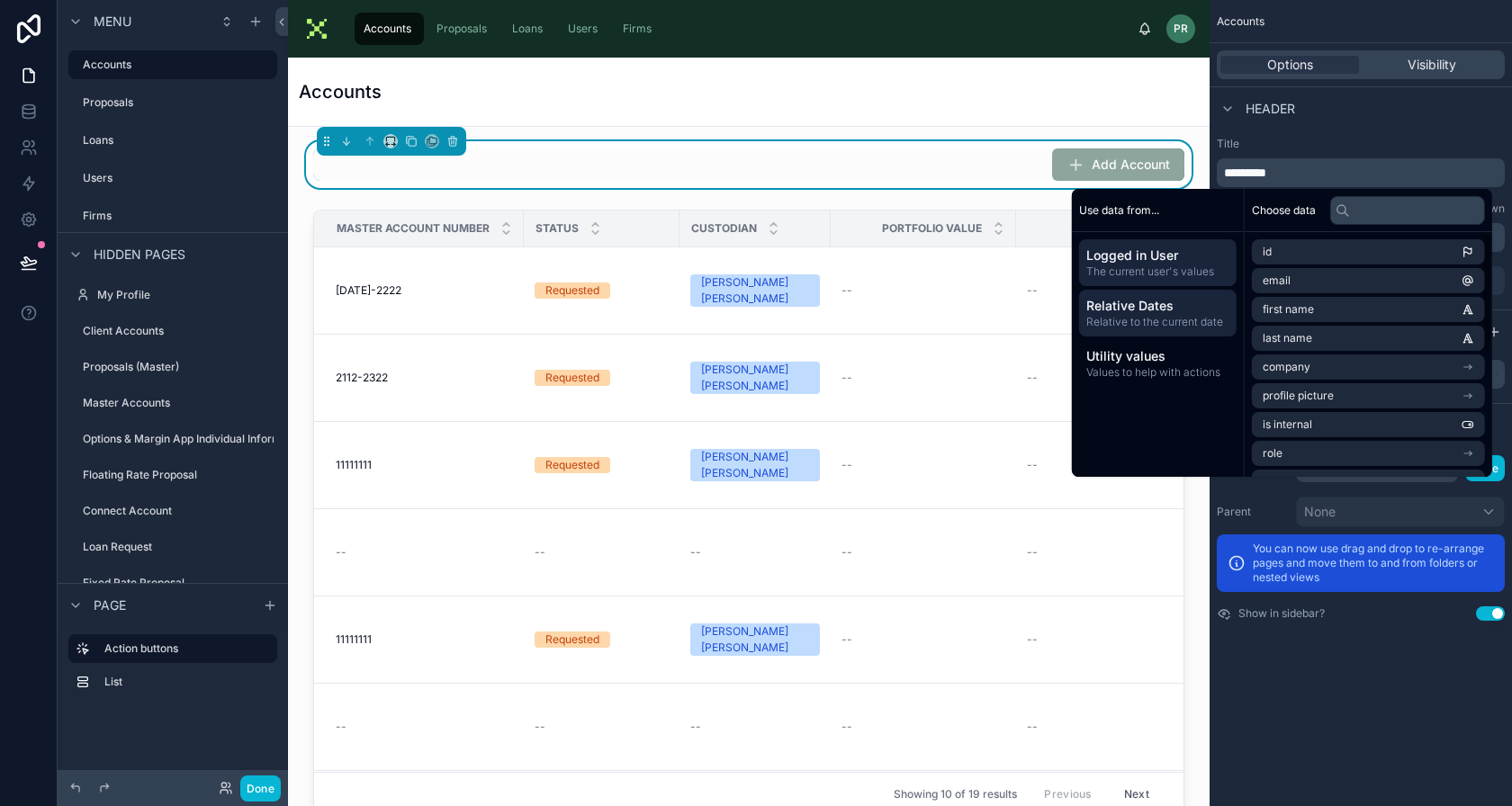
click at [1164, 333] on div "Relative Dates Relative to the current date" at bounding box center [1157, 314] width 157 height 47
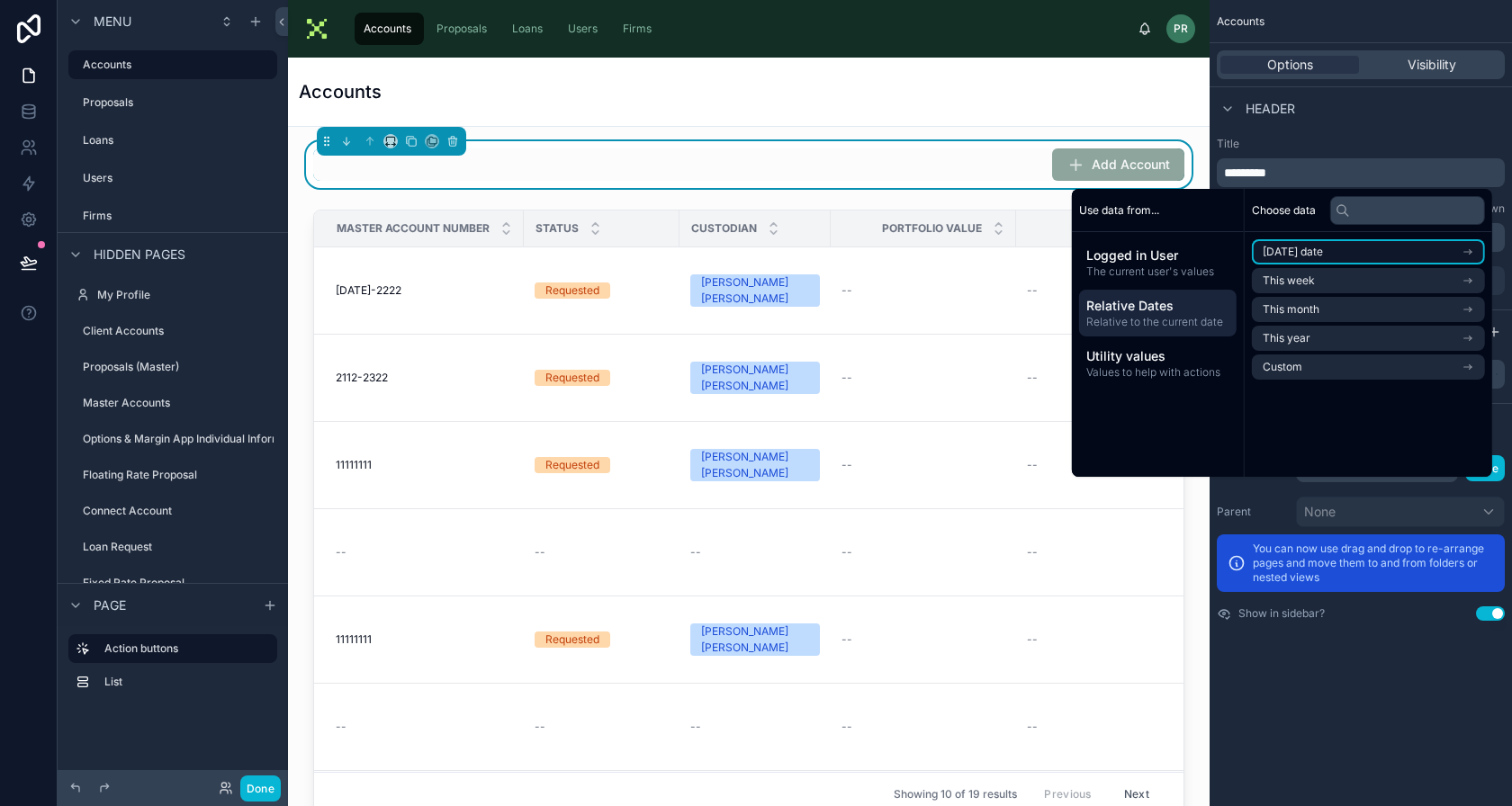
click at [1379, 259] on li "Today's date" at bounding box center [1369, 251] width 233 height 25
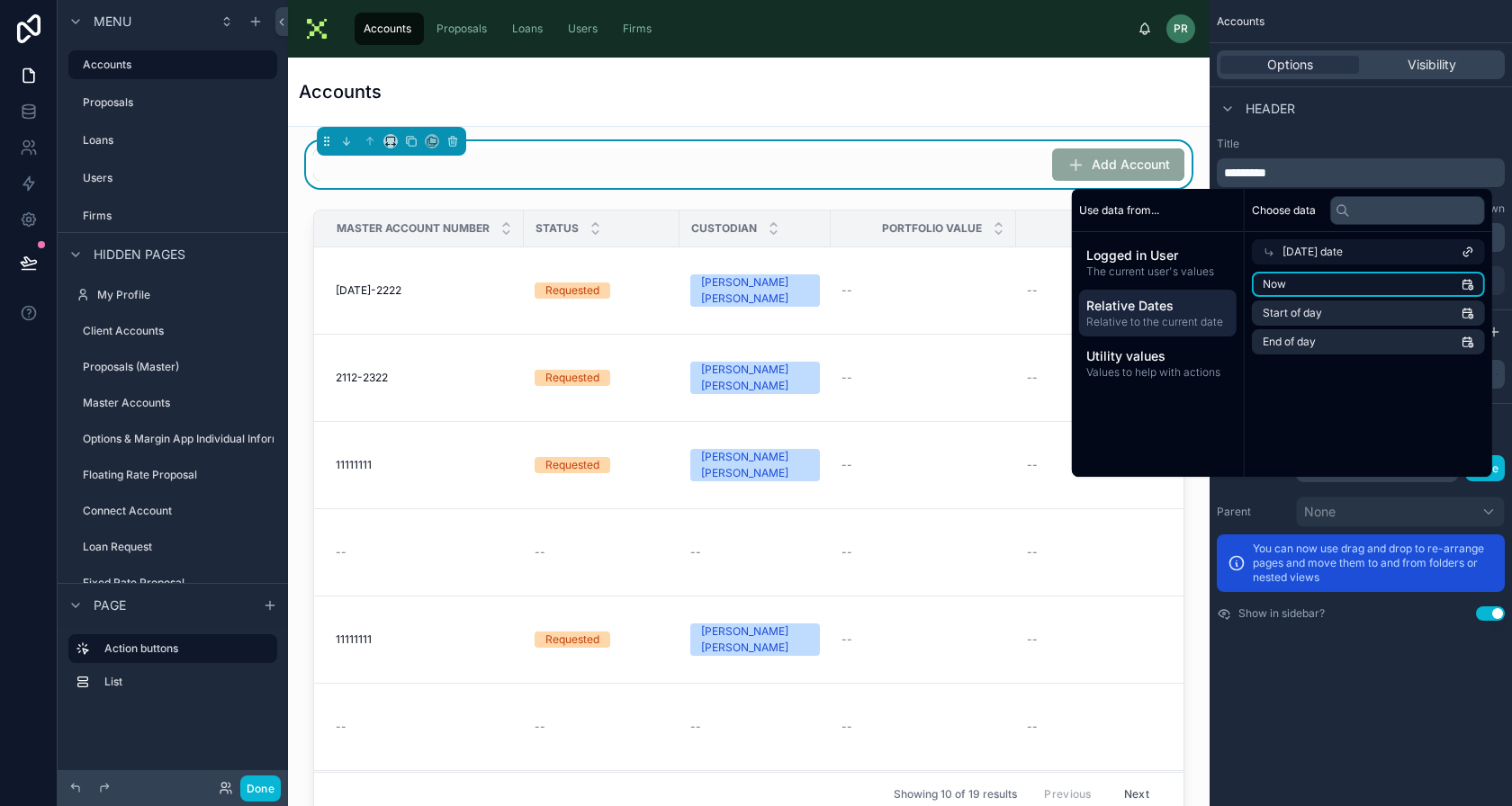
click at [1315, 279] on li "Now" at bounding box center [1369, 284] width 233 height 25
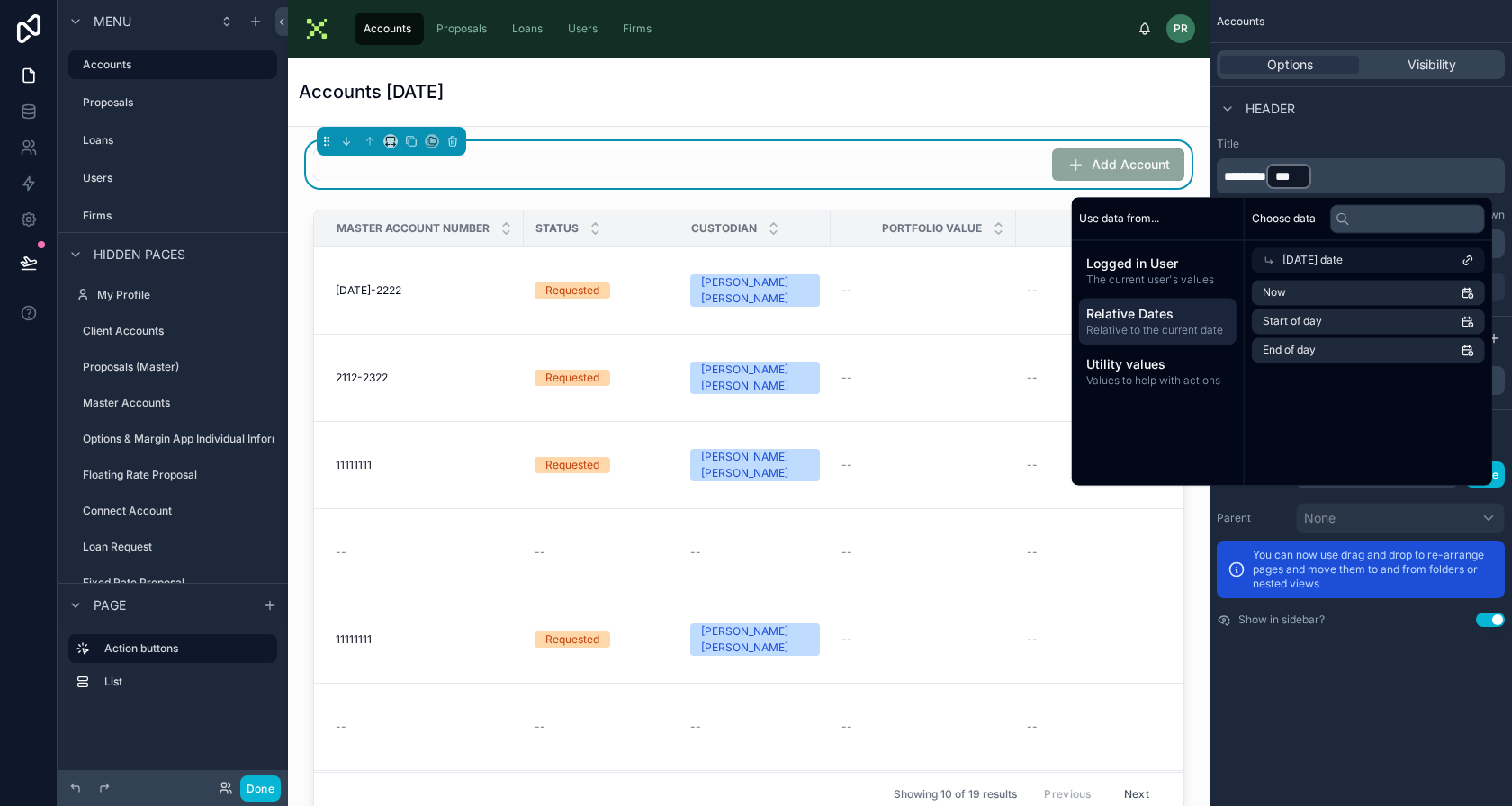
click at [1302, 184] on span "***" at bounding box center [1288, 176] width 27 height 18
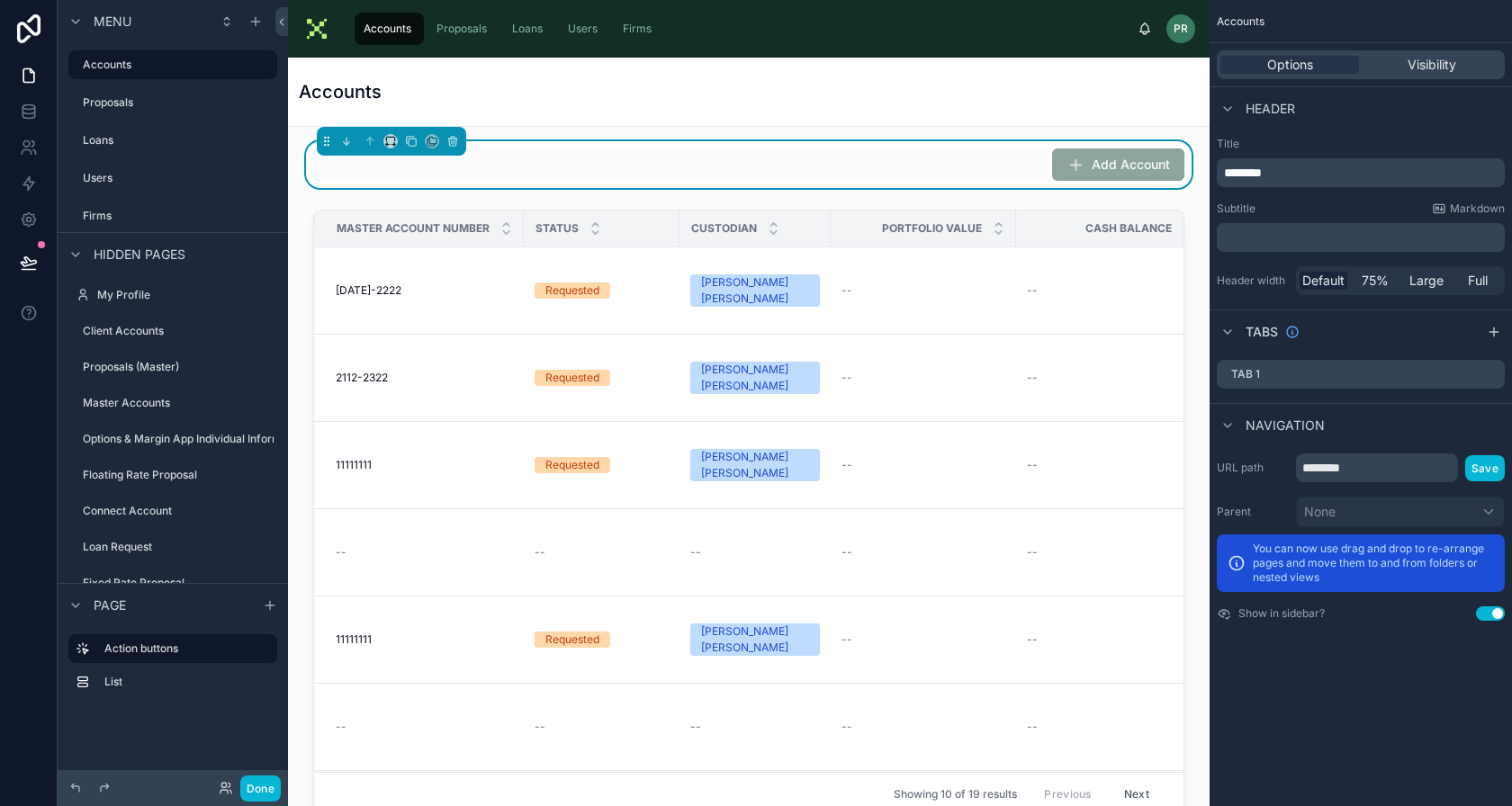
click at [574, 180] on div "Add Account" at bounding box center [748, 165] width 871 height 32
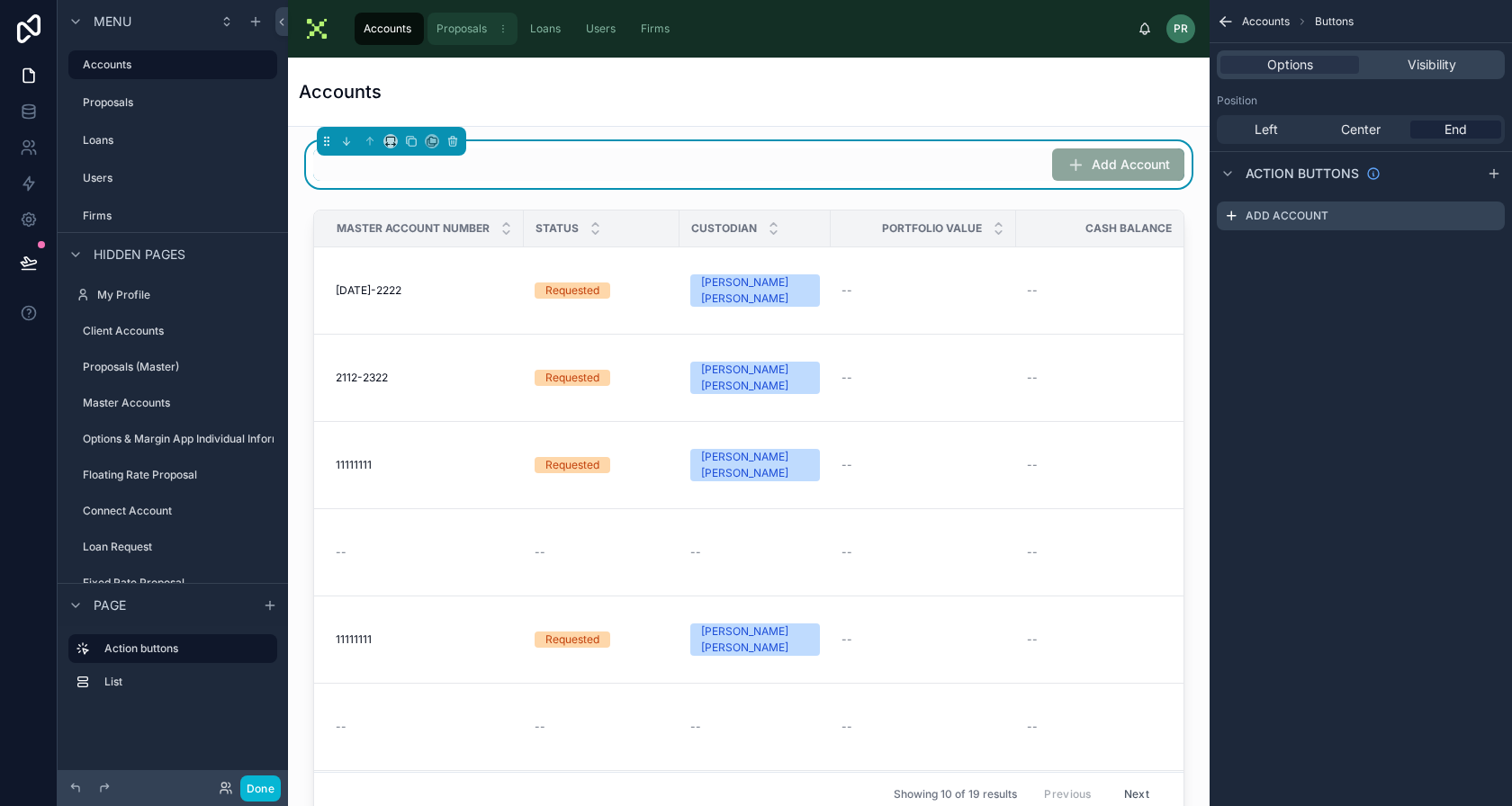
click at [450, 30] on span "Proposals" at bounding box center [462, 28] width 51 height 14
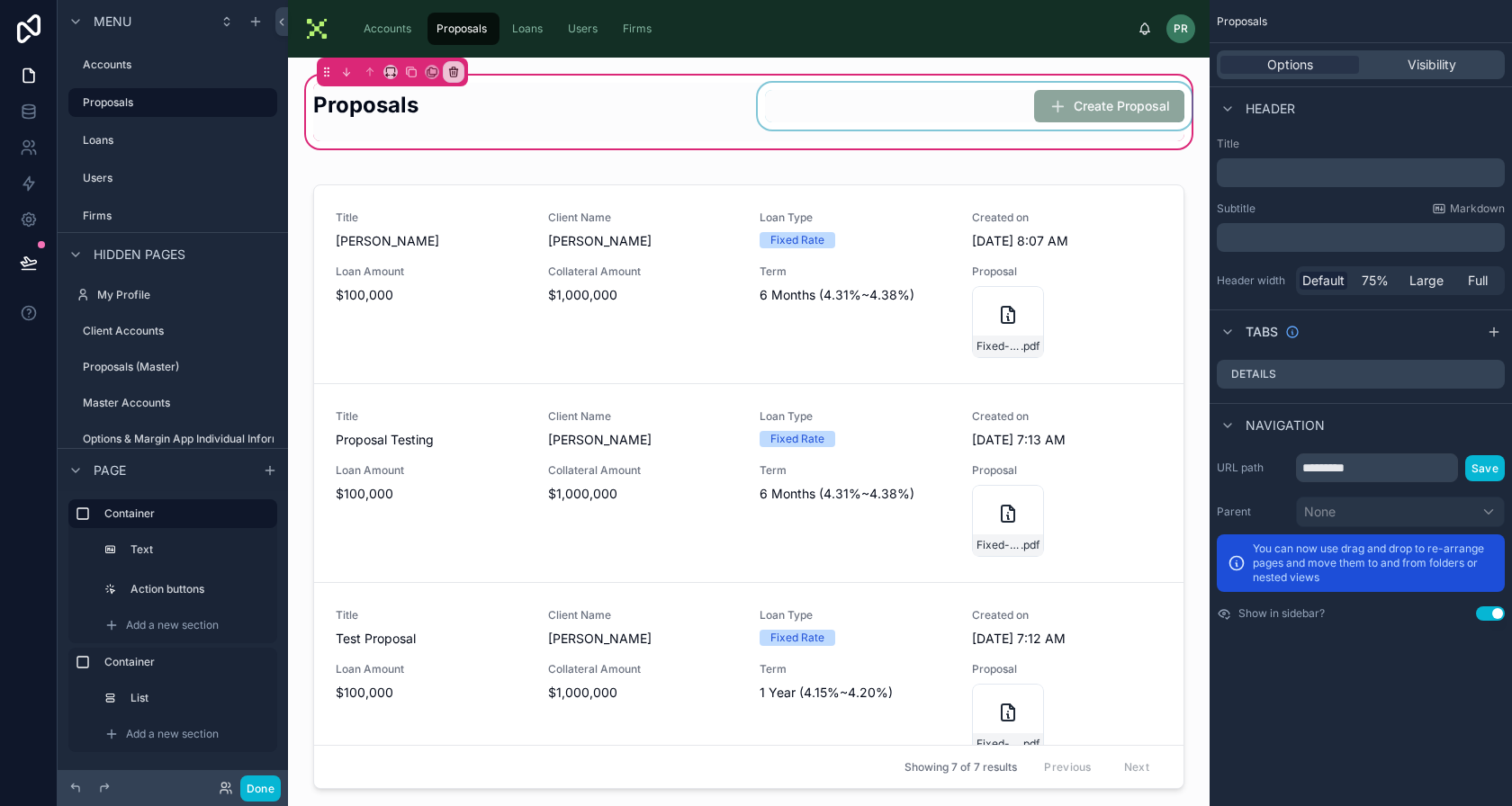
click at [1044, 116] on div at bounding box center [974, 112] width 441 height 58
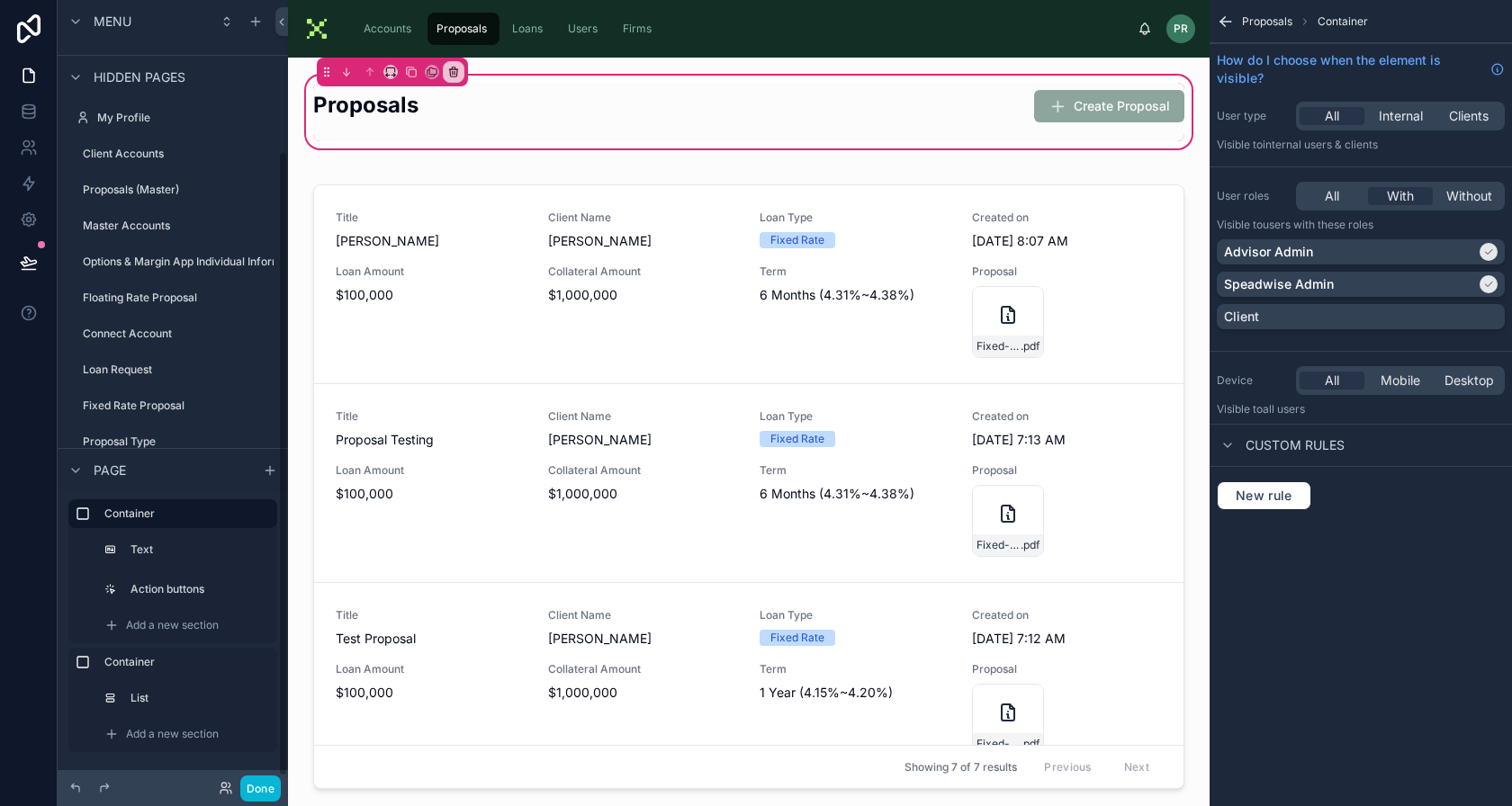
scroll to position [191, 0]
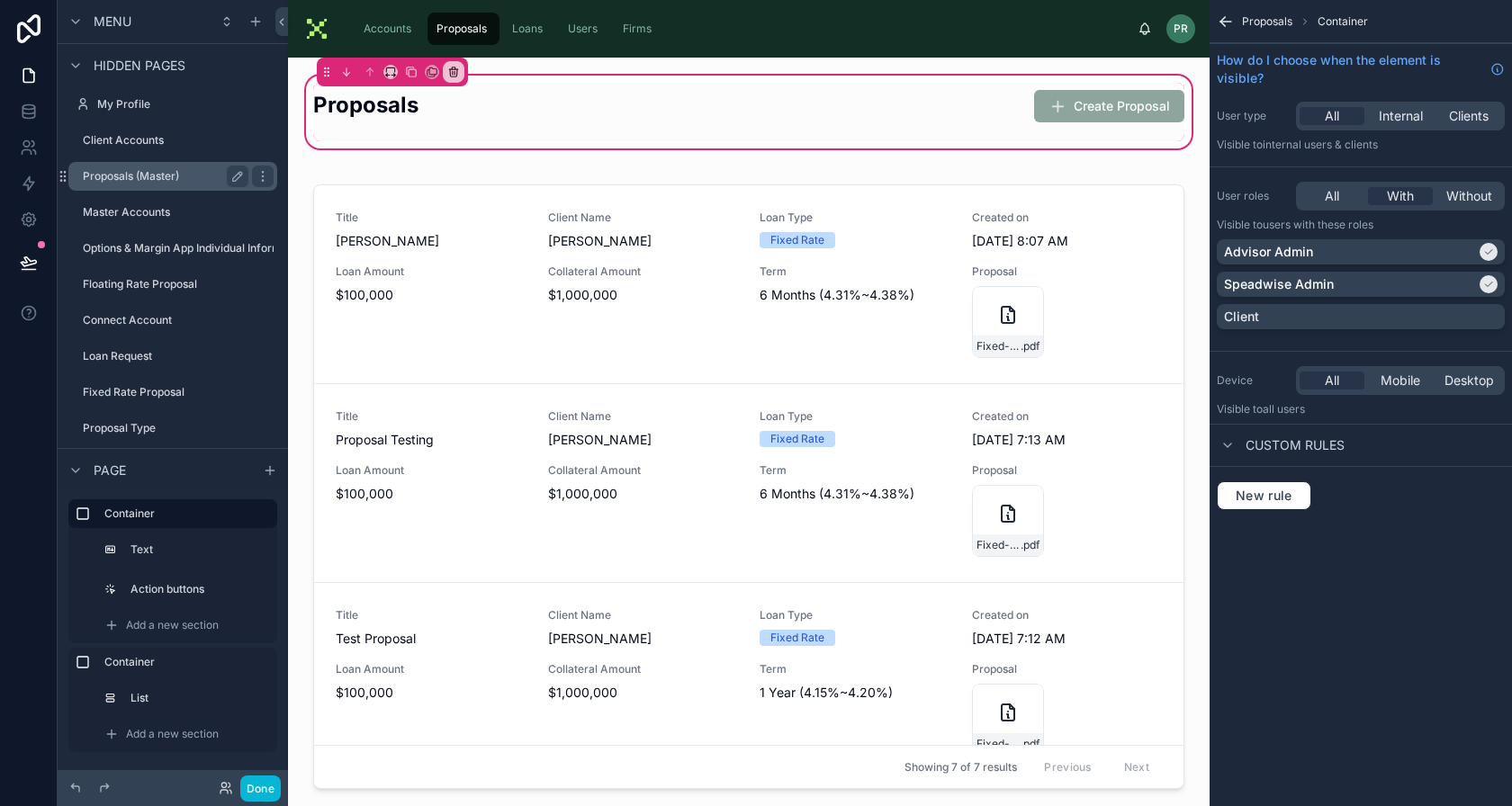
click at [163, 176] on label "Proposals (Master)" at bounding box center [162, 176] width 158 height 14
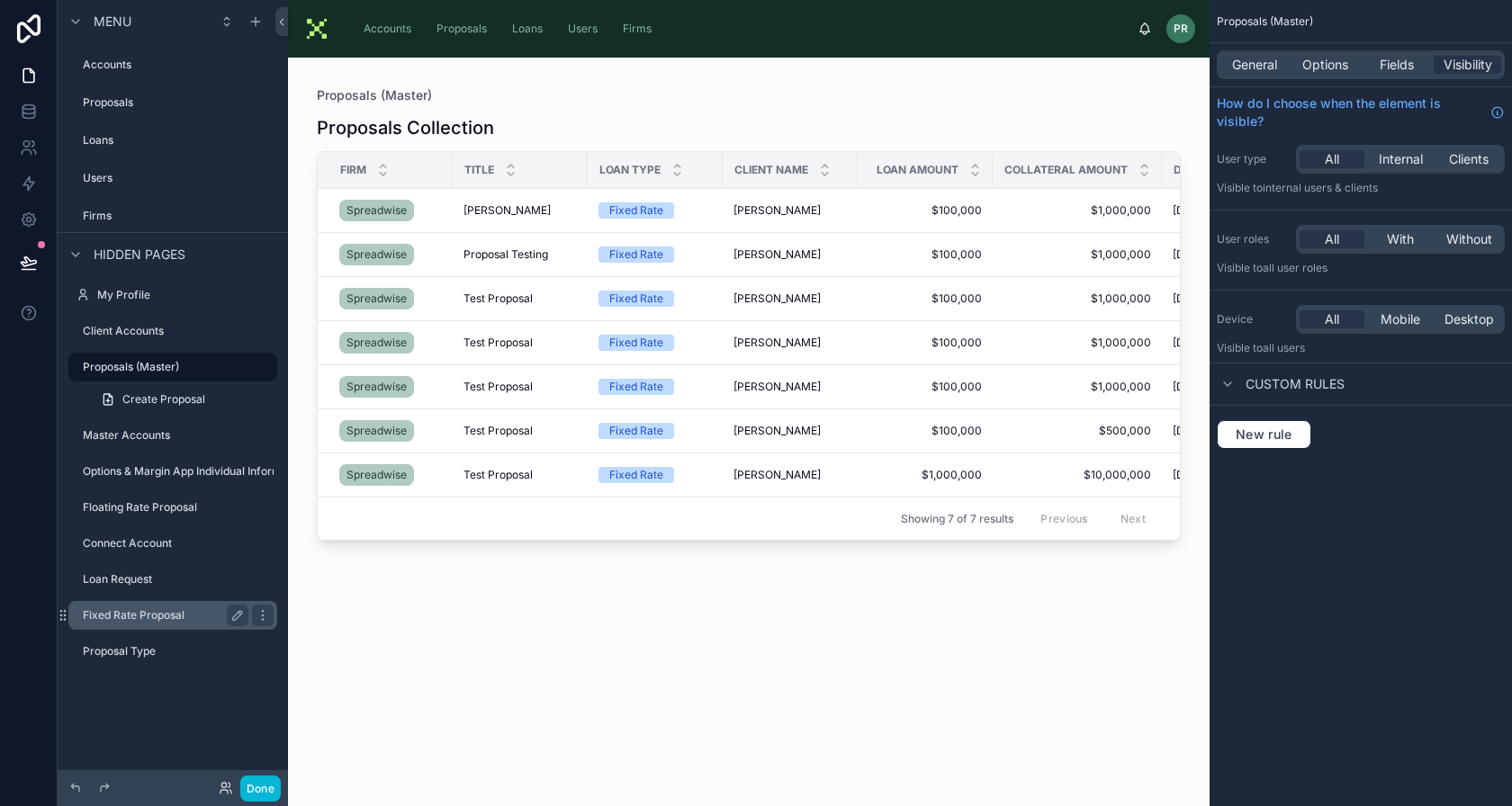
click at [154, 616] on label "Fixed Rate Proposal" at bounding box center [162, 615] width 158 height 14
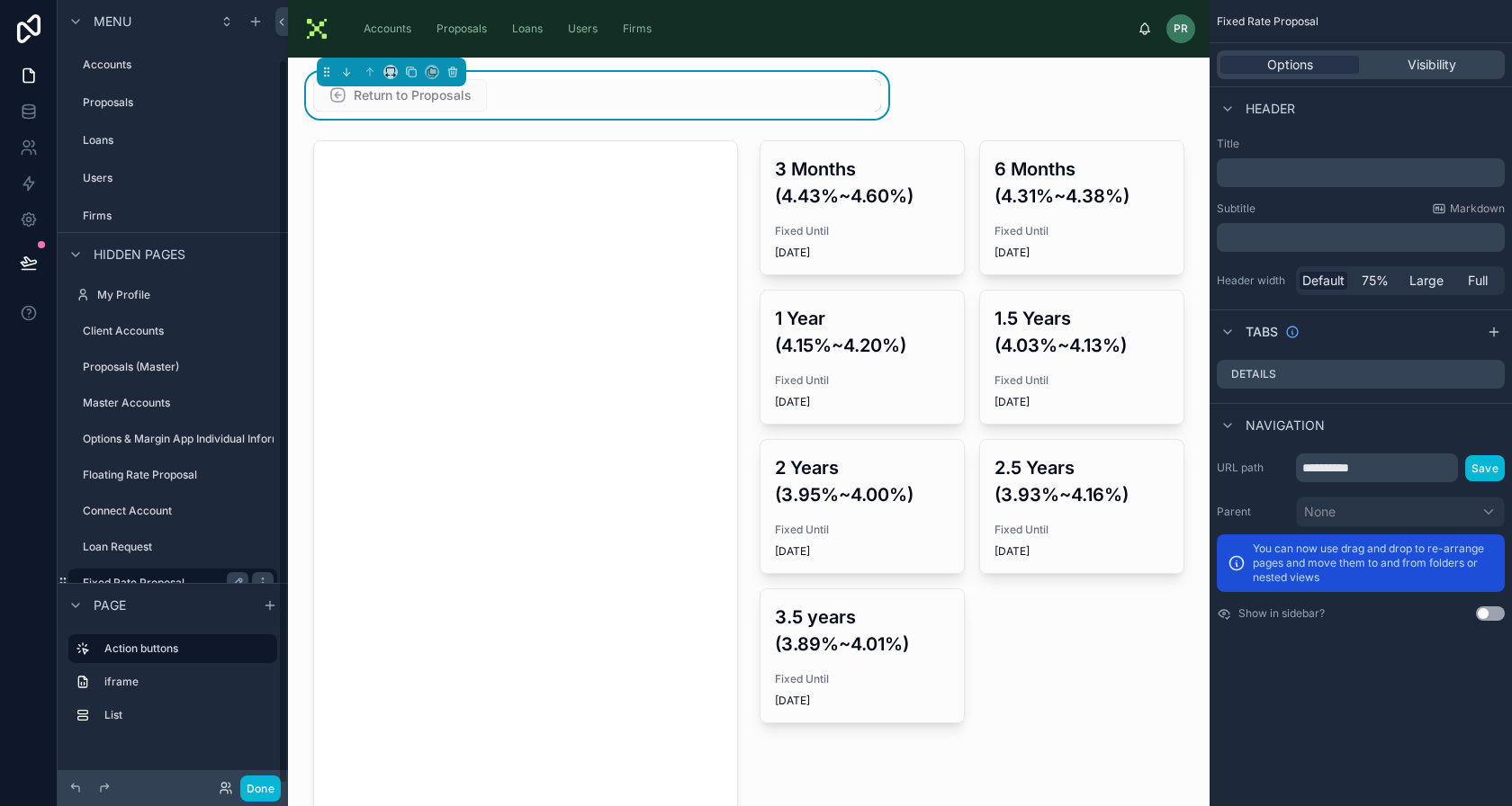
scroll to position [65, 0]
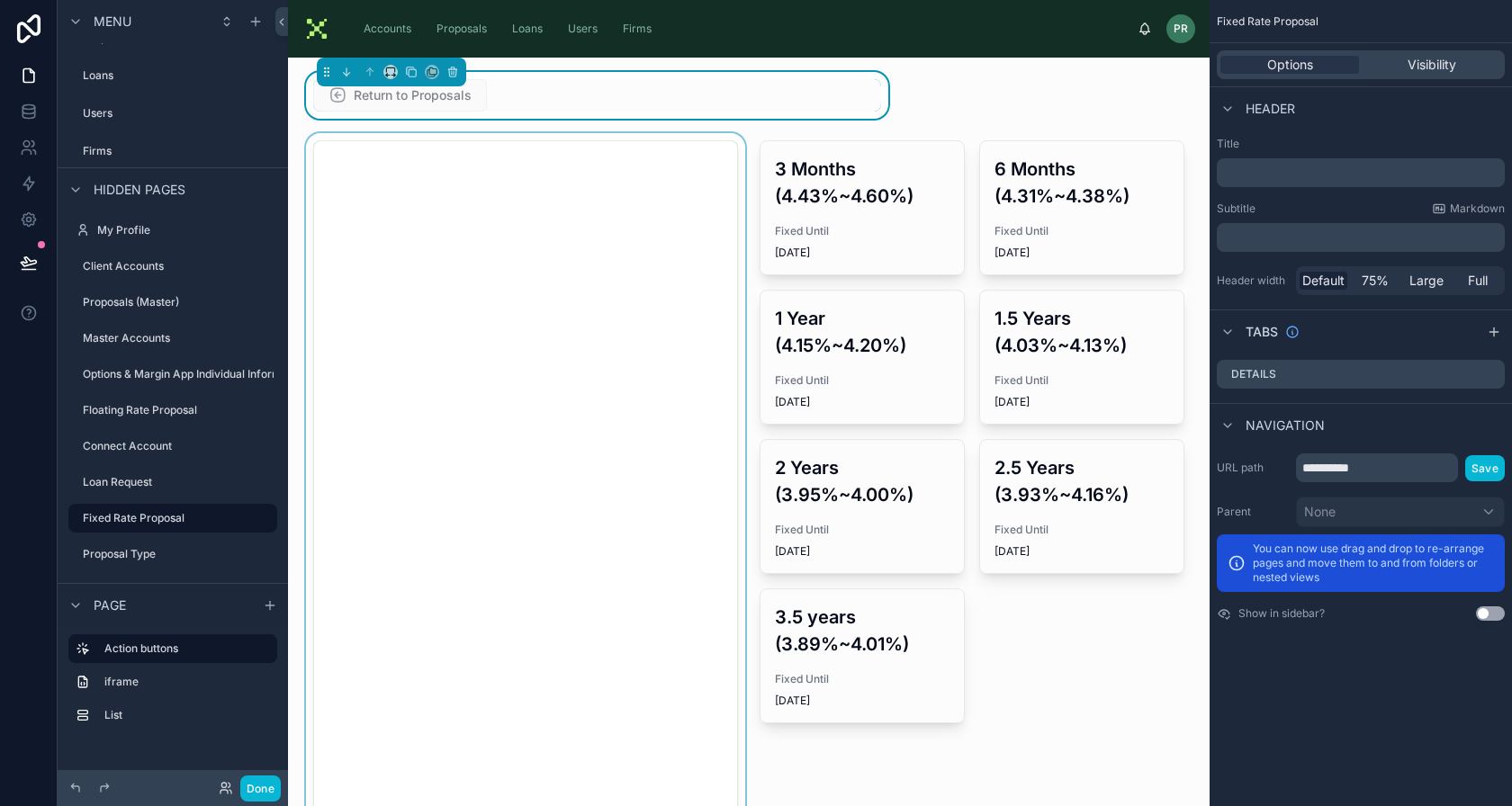
click at [525, 234] on div at bounding box center [525, 544] width 446 height 823
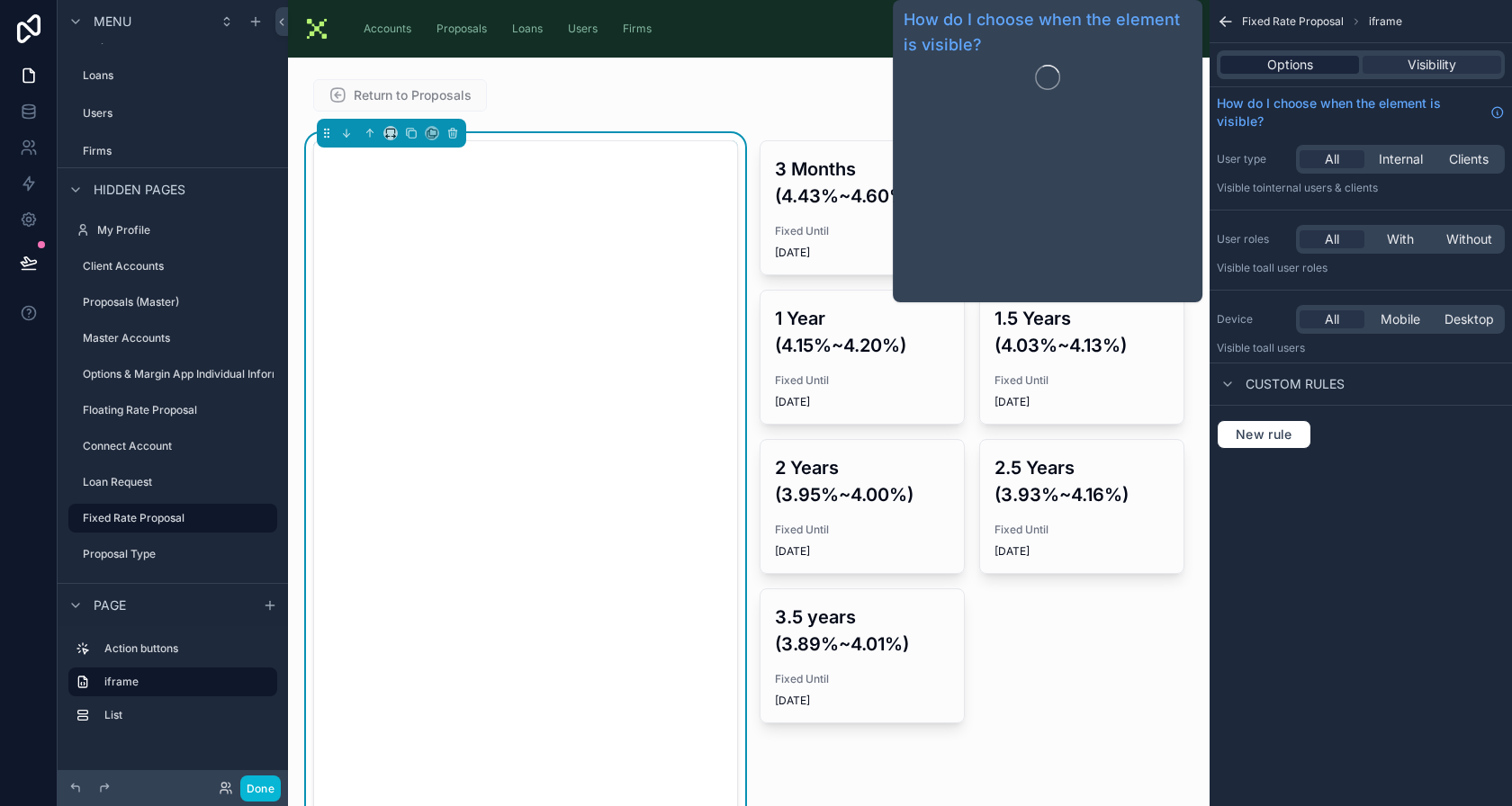
click at [1316, 65] on div "Options" at bounding box center [1289, 64] width 138 height 18
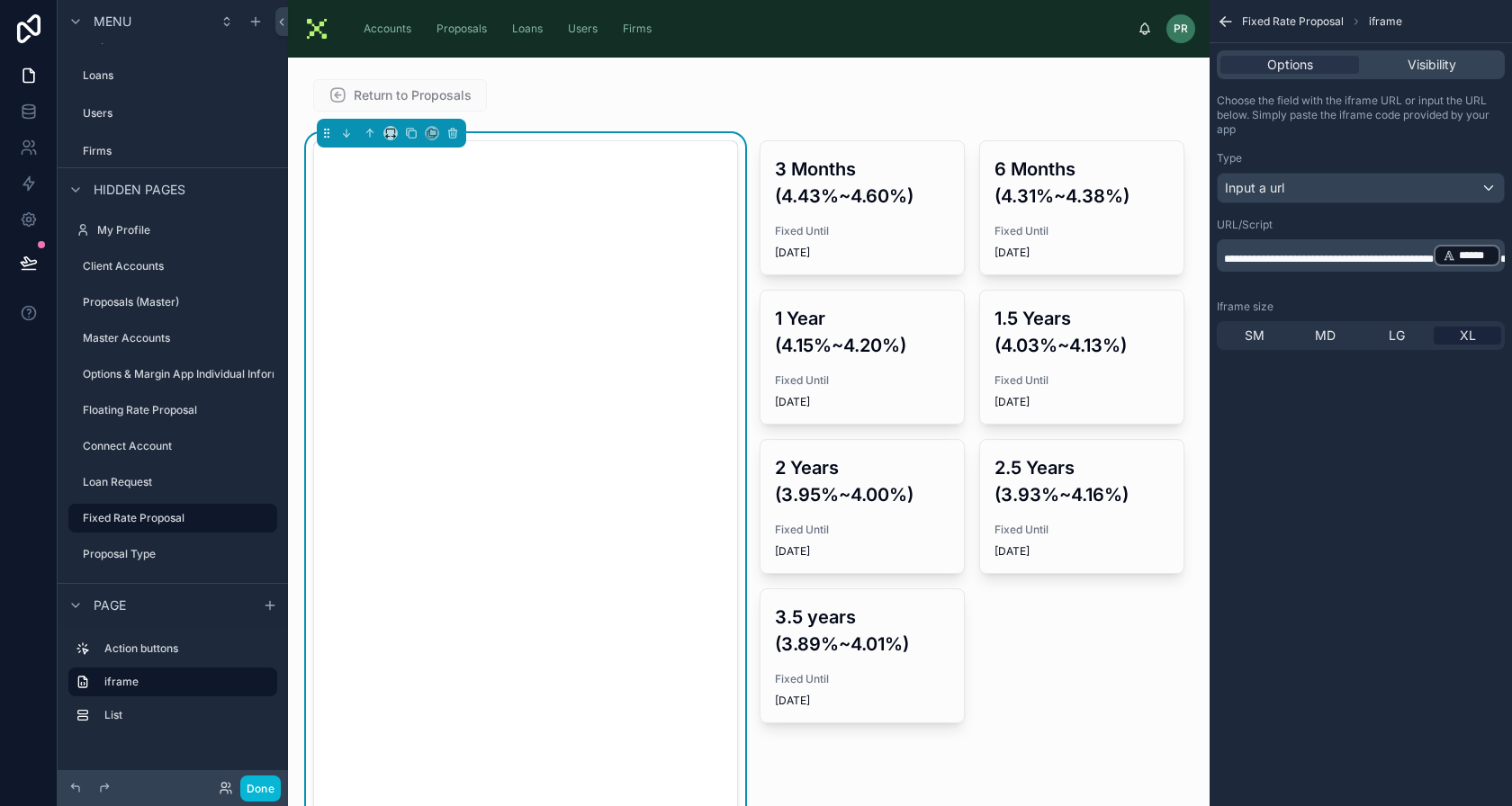
click at [1337, 266] on p "**********" at bounding box center [1362, 255] width 277 height 25
drag, startPoint x: 1412, startPoint y: 263, endPoint x: 1470, endPoint y: 262, distance: 58.0
click at [1470, 262] on p "**********" at bounding box center [1362, 257] width 277 height 29
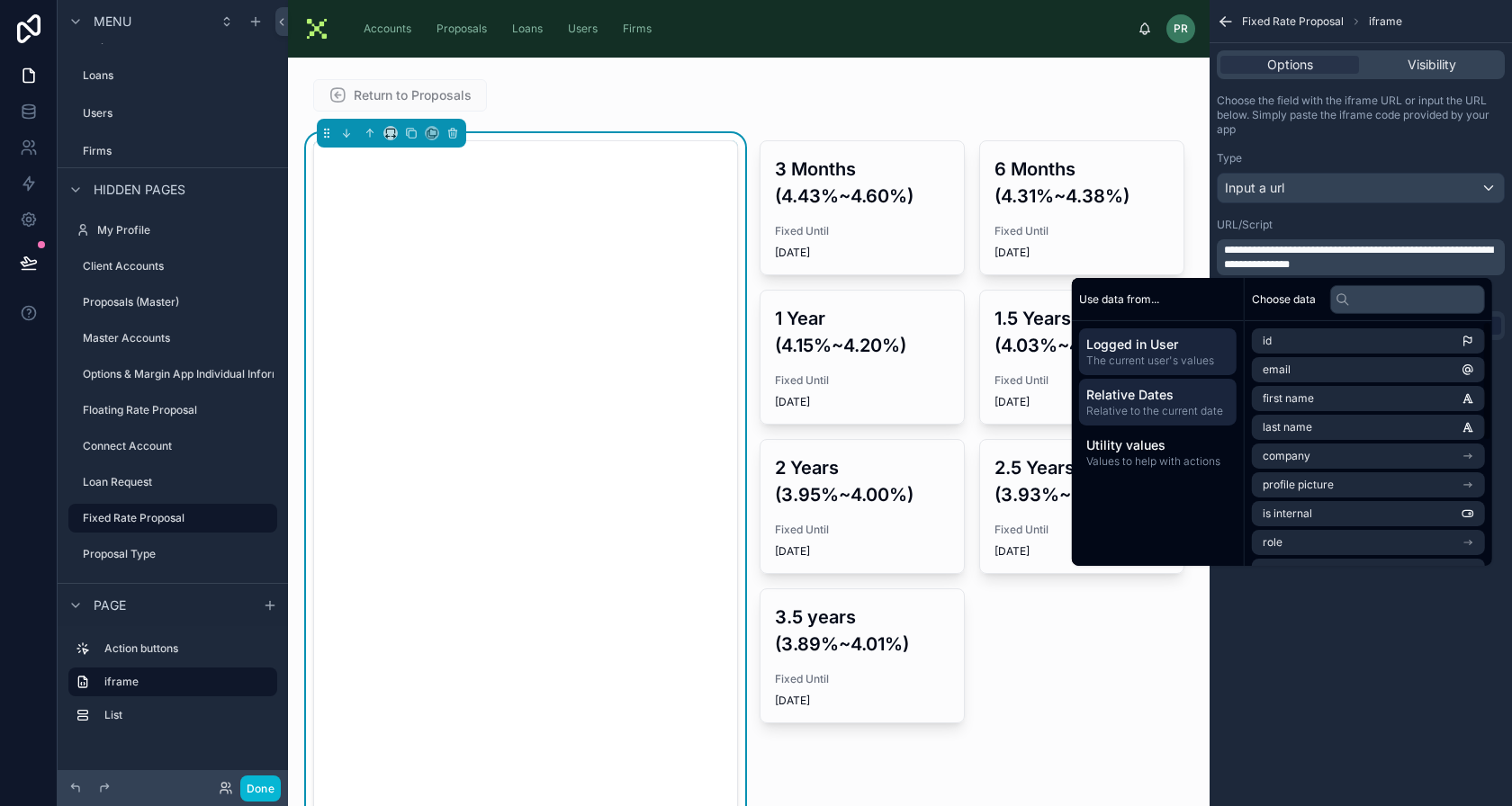
click at [1197, 420] on div "Relative Dates Relative to the current date" at bounding box center [1157, 402] width 157 height 47
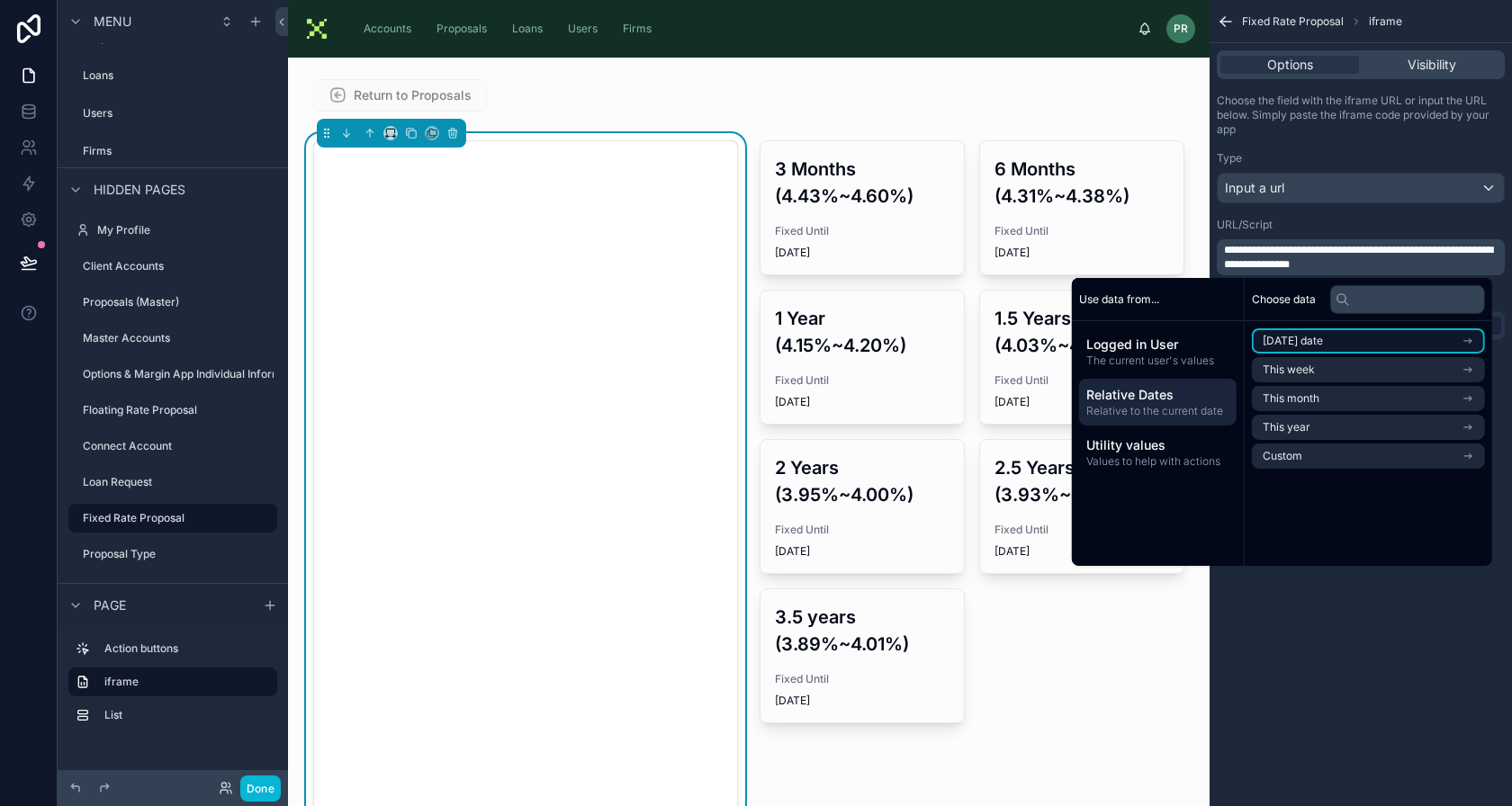
click at [1318, 345] on li "Today's date" at bounding box center [1369, 341] width 233 height 25
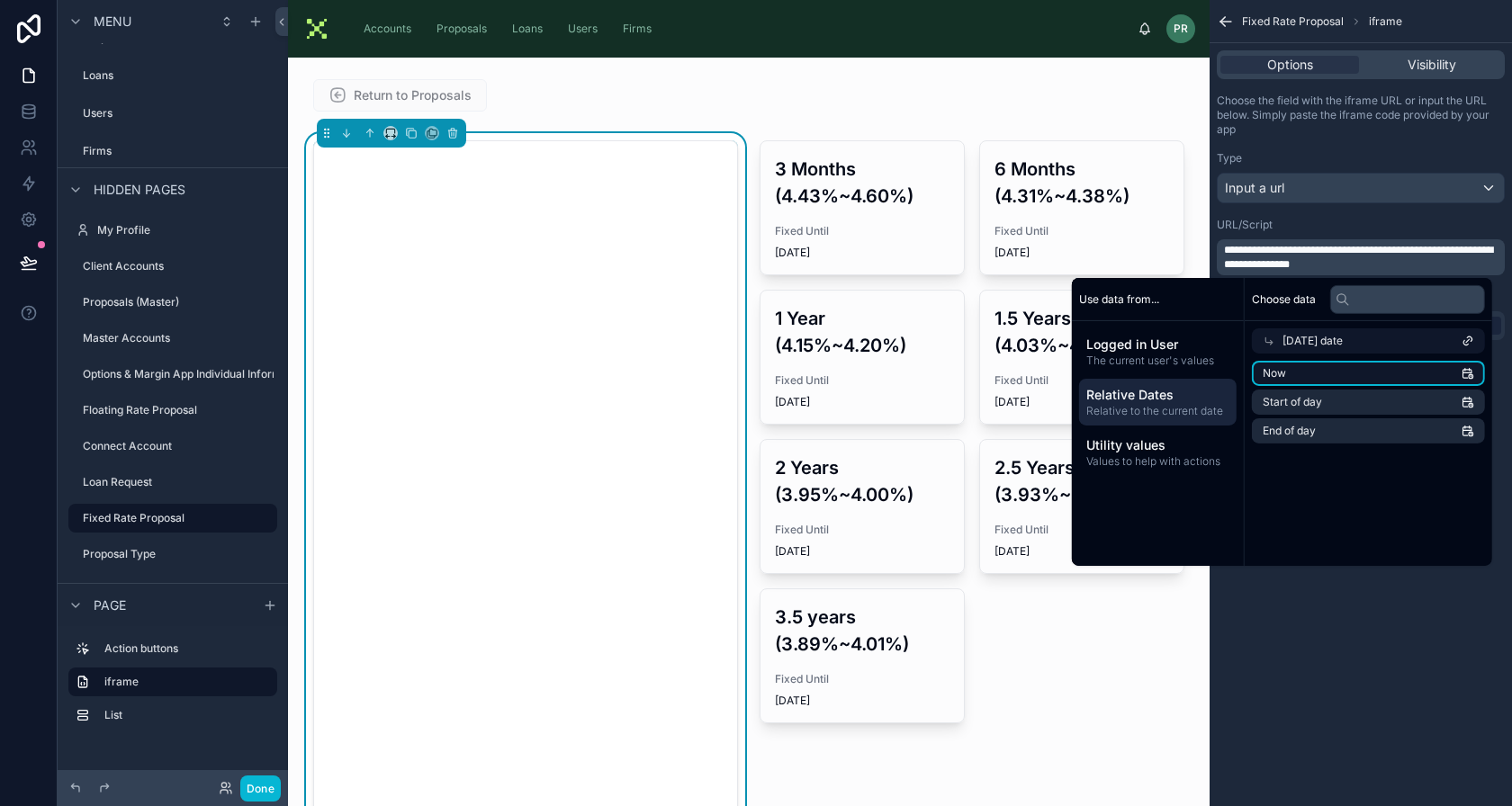
click at [1311, 373] on li "Now" at bounding box center [1369, 373] width 233 height 25
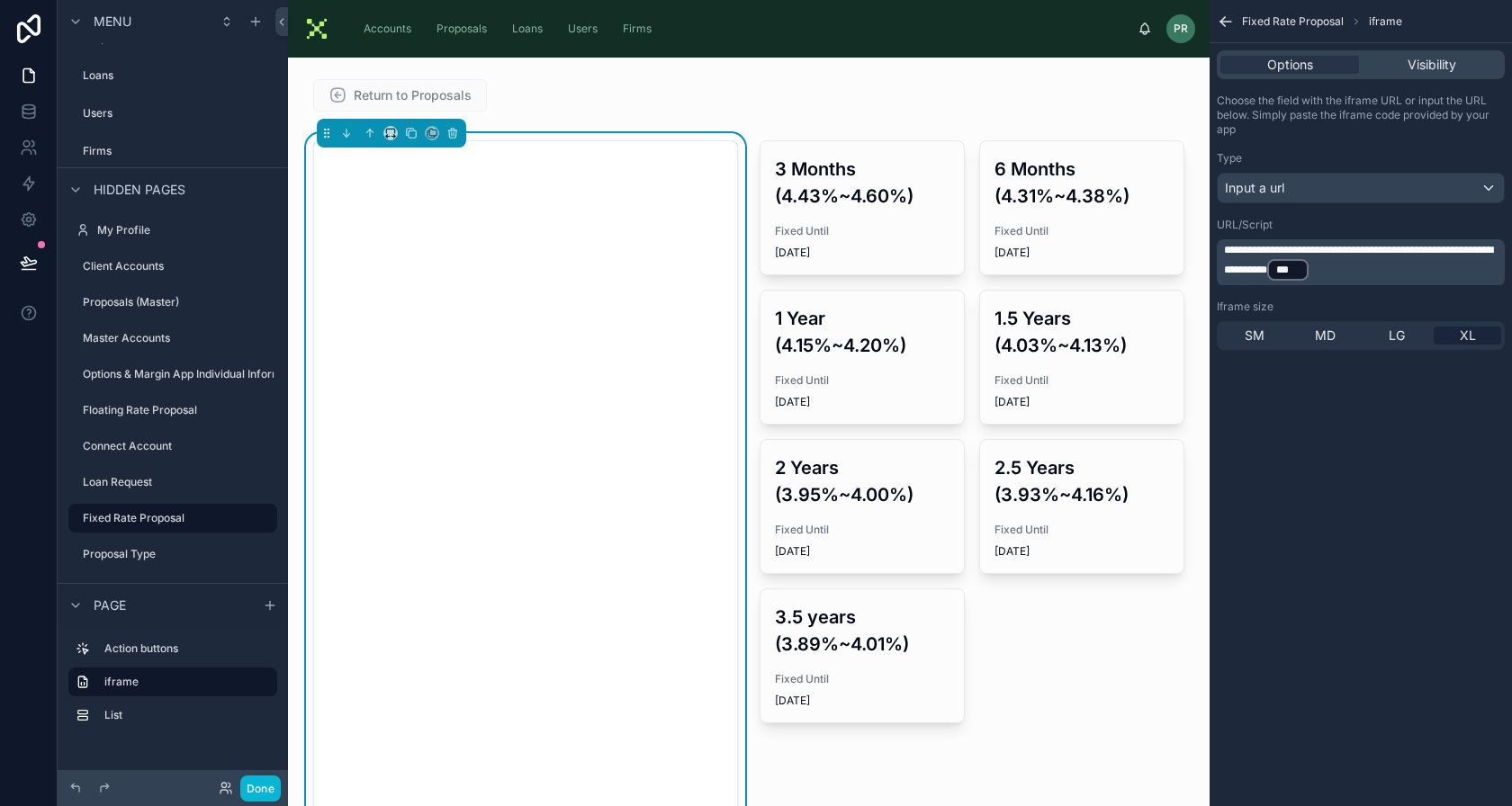
click at [1361, 271] on span "**********" at bounding box center [1359, 260] width 269 height 30
drag, startPoint x: 1376, startPoint y: 267, endPoint x: 1262, endPoint y: 274, distance: 114.2
click at [1262, 274] on span "**********" at bounding box center [1359, 260] width 269 height 30
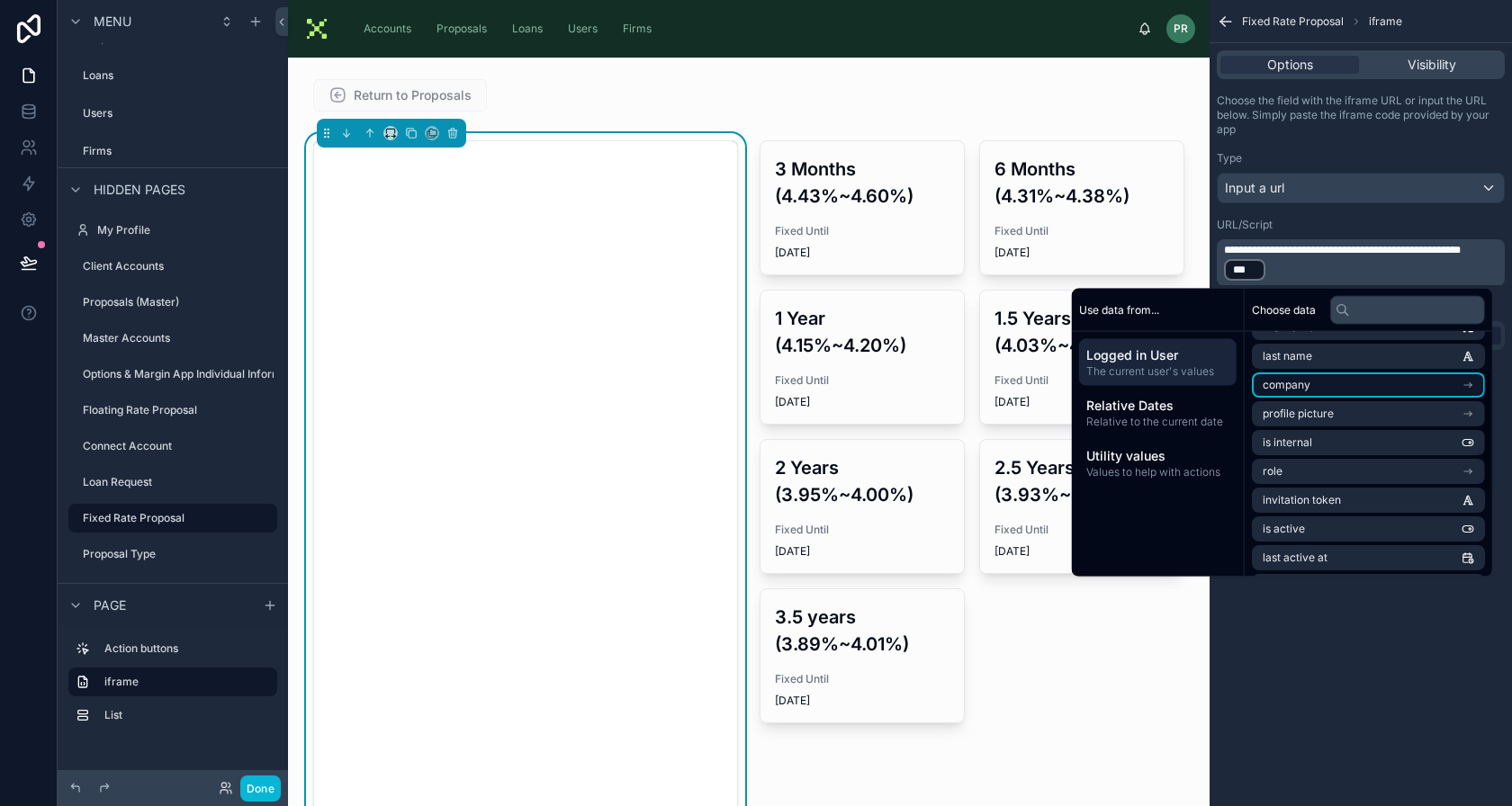
scroll to position [255, 0]
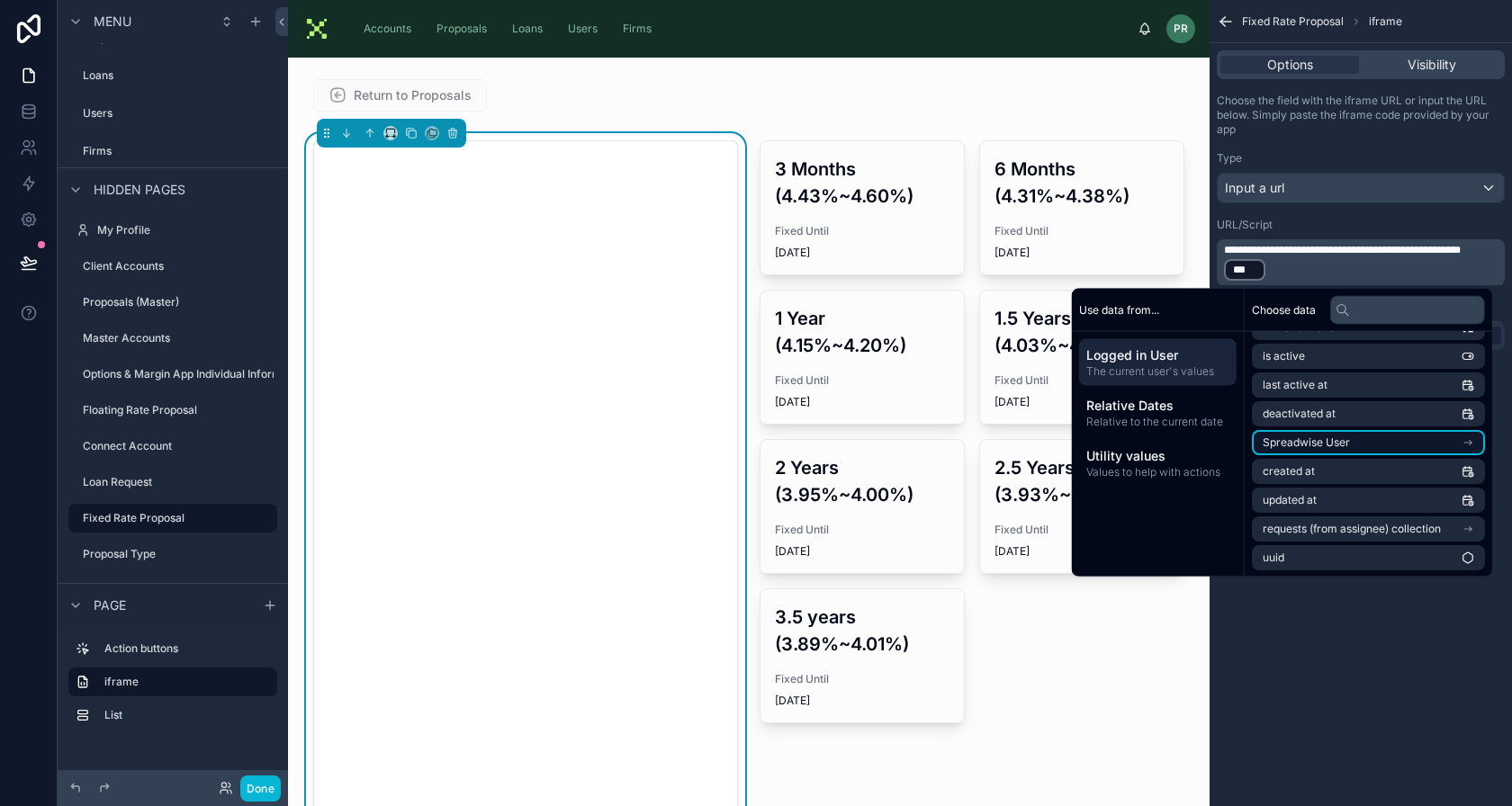
click at [1315, 444] on span "Spreadwise User" at bounding box center [1306, 443] width 88 height 14
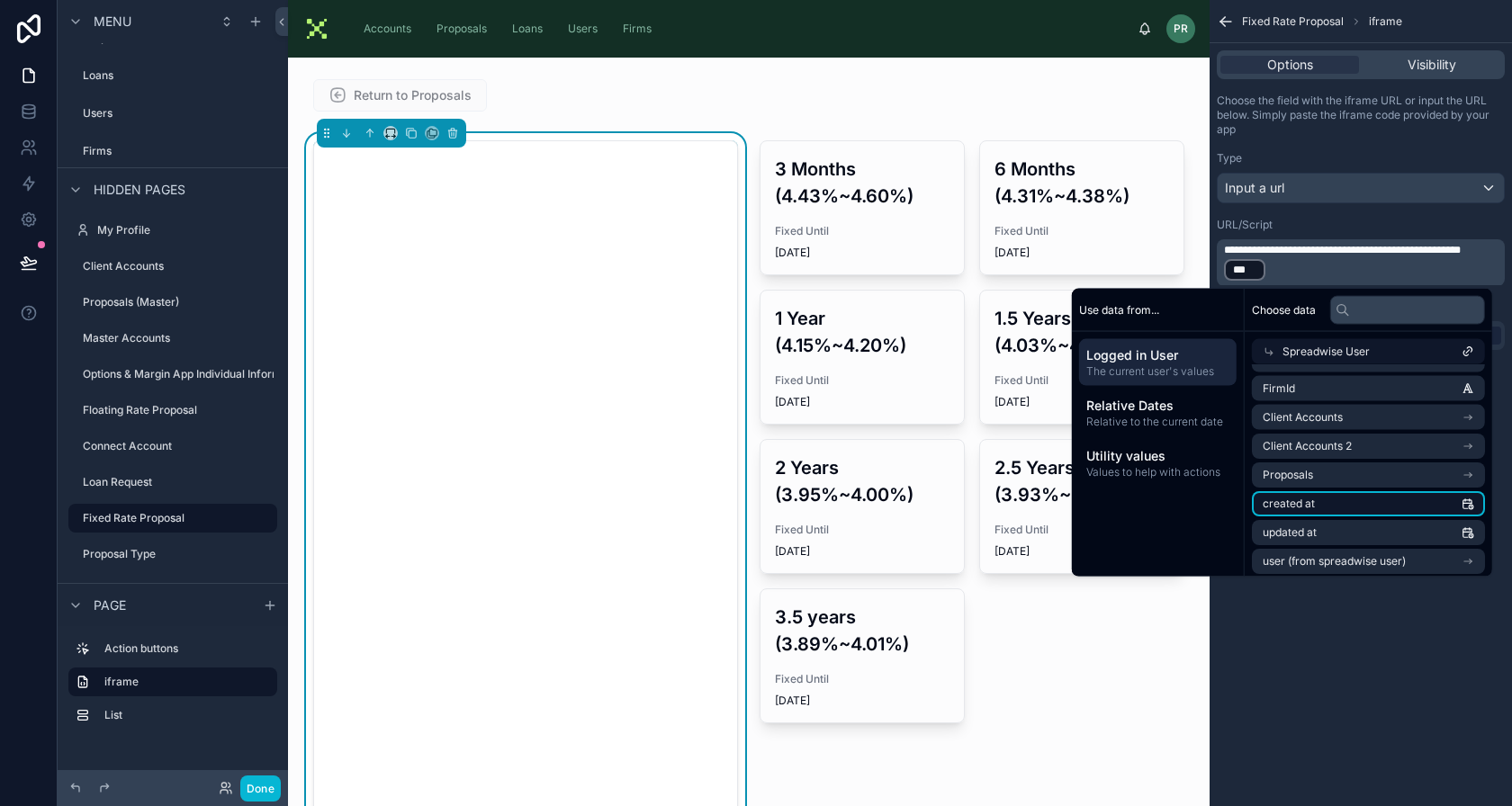
scroll to position [230, 0]
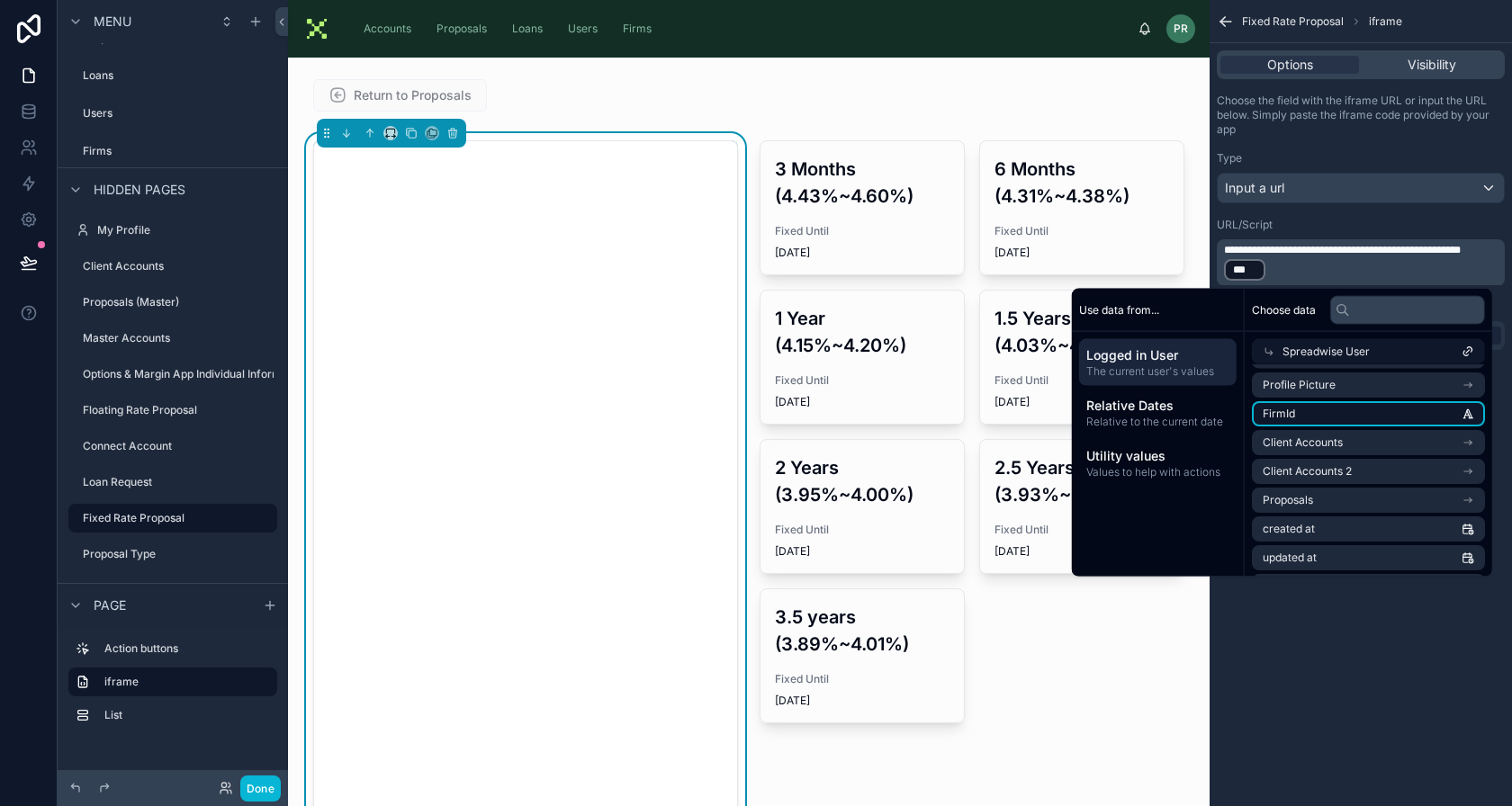
click at [1328, 416] on li "FirmId" at bounding box center [1369, 413] width 233 height 25
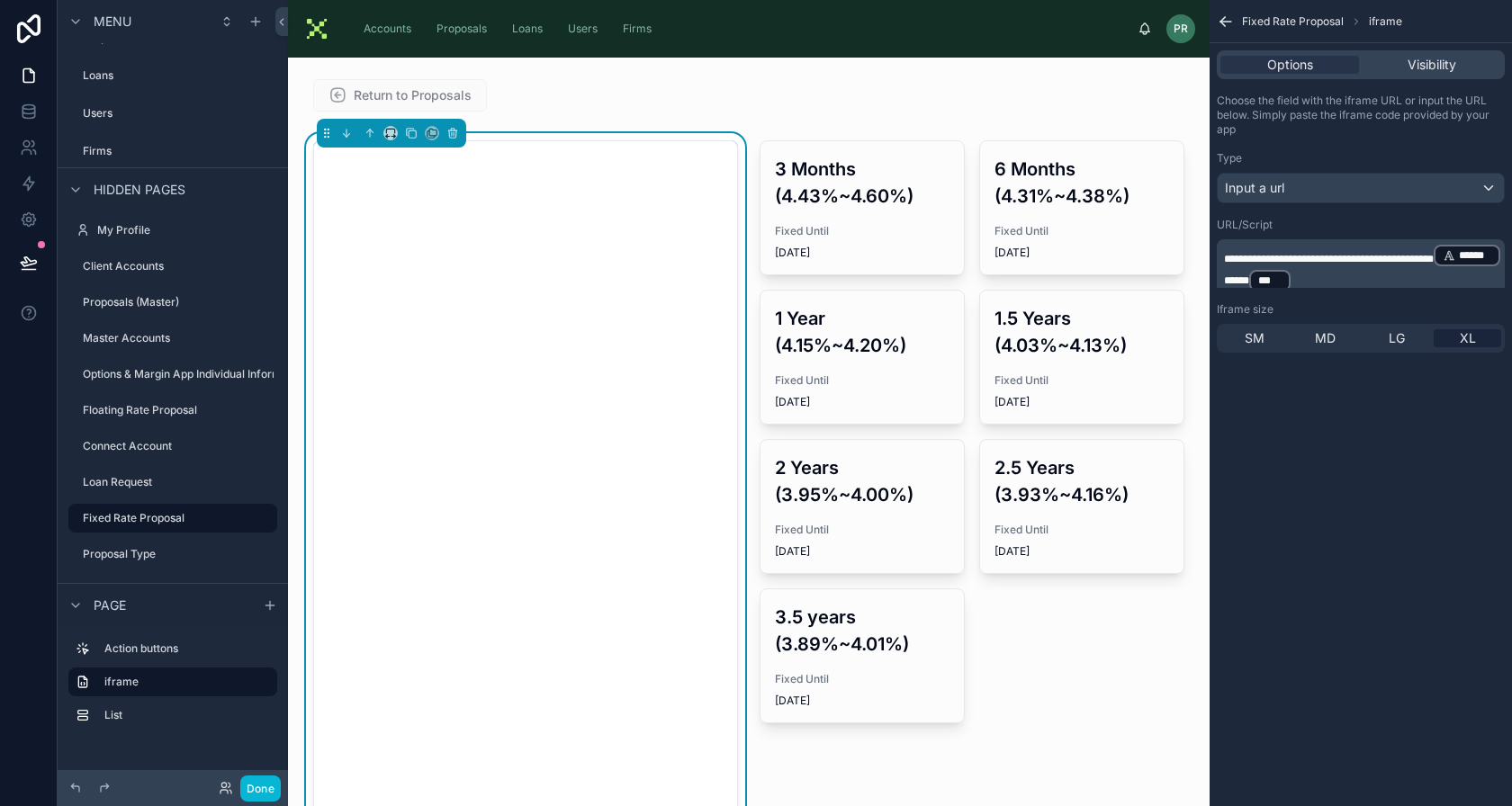
click at [1346, 254] on span "**********" at bounding box center [1328, 259] width 210 height 10
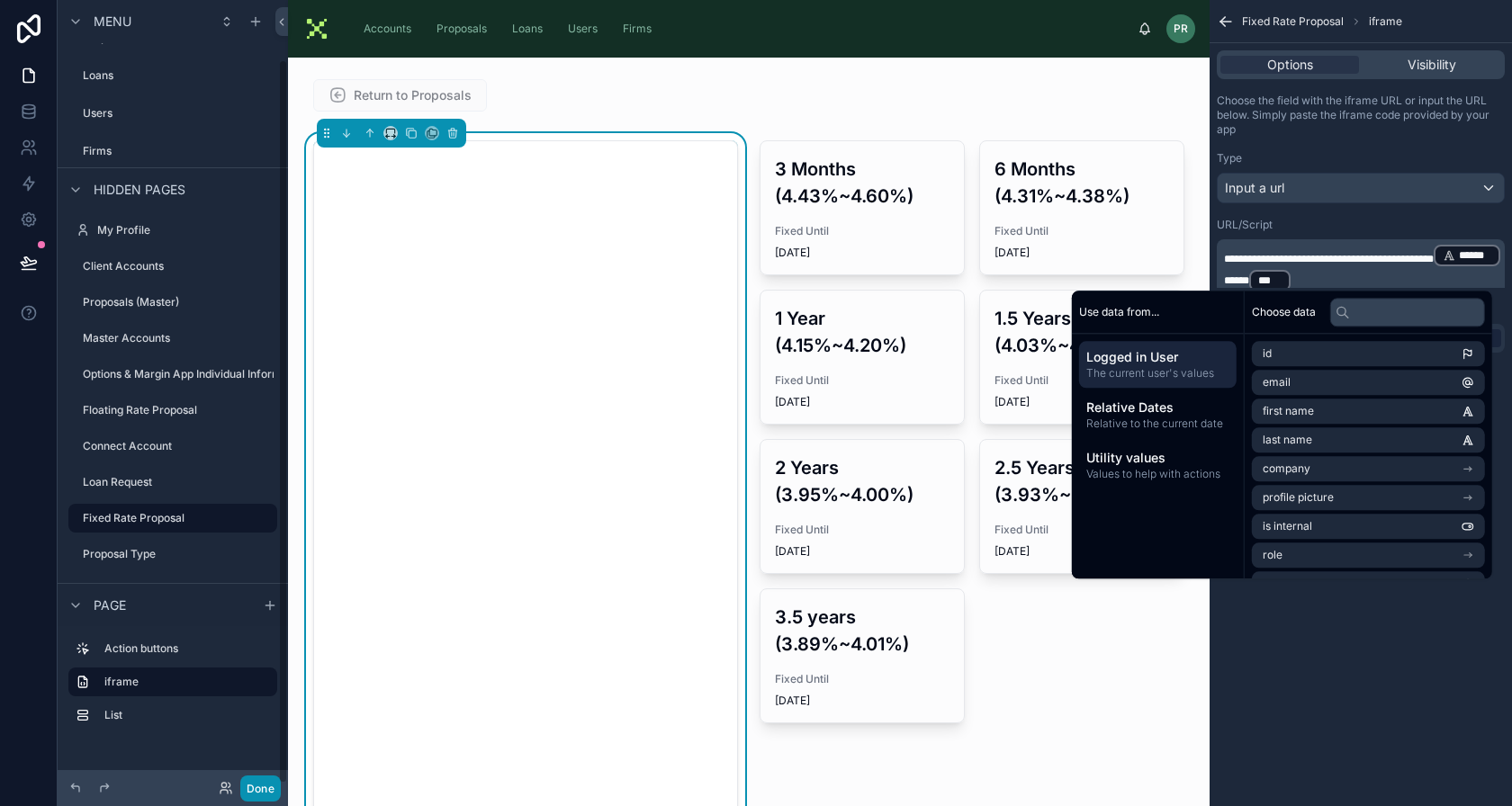
click at [247, 785] on button "Done" at bounding box center [260, 789] width 40 height 26
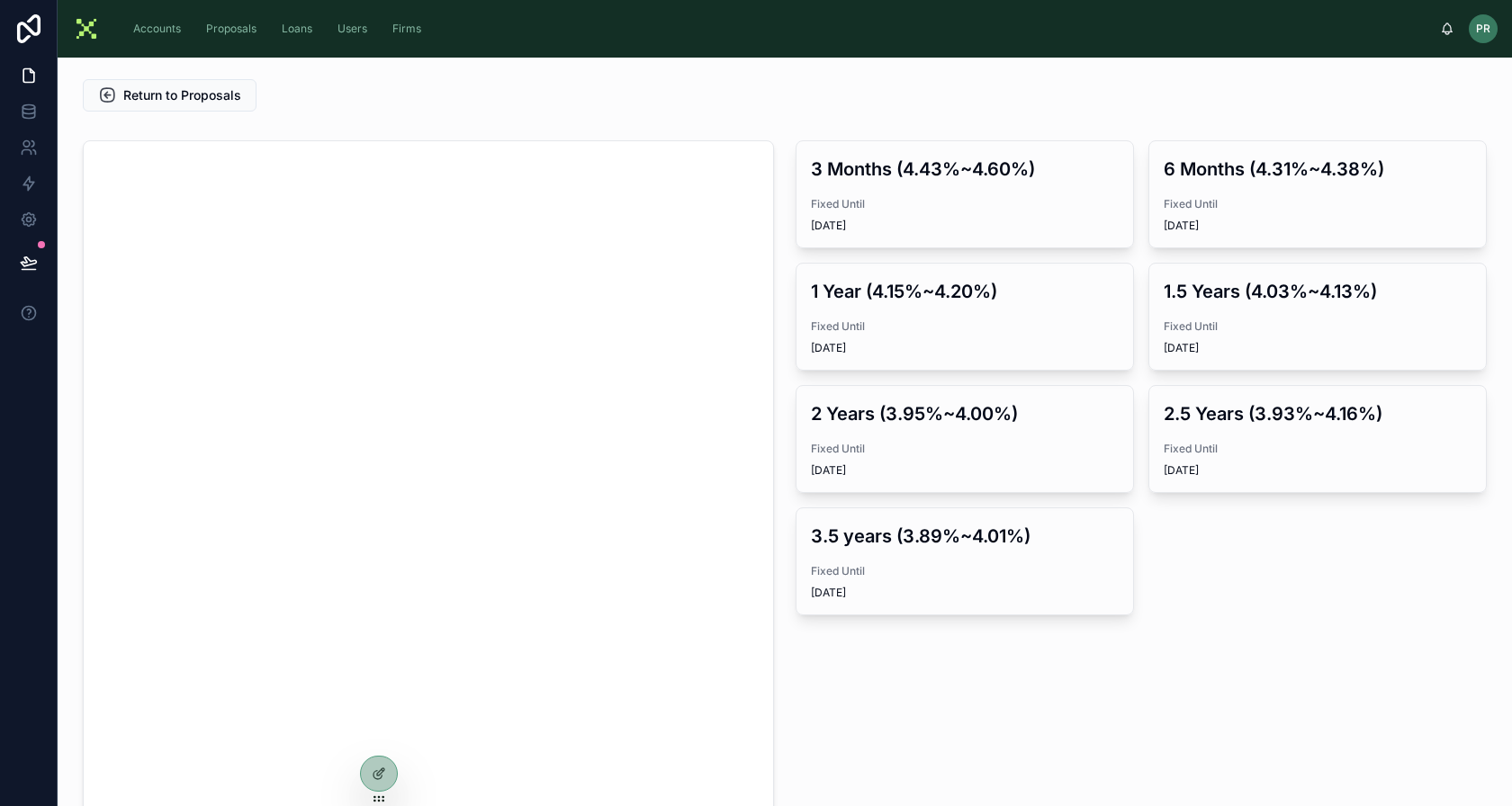
click at [979, 674] on div "3 Months (4.43%~4.60%) Fixed Until 10/17/2025 6 Months (4.31%~4.38%) Fixed Unti…" at bounding box center [1141, 544] width 713 height 823
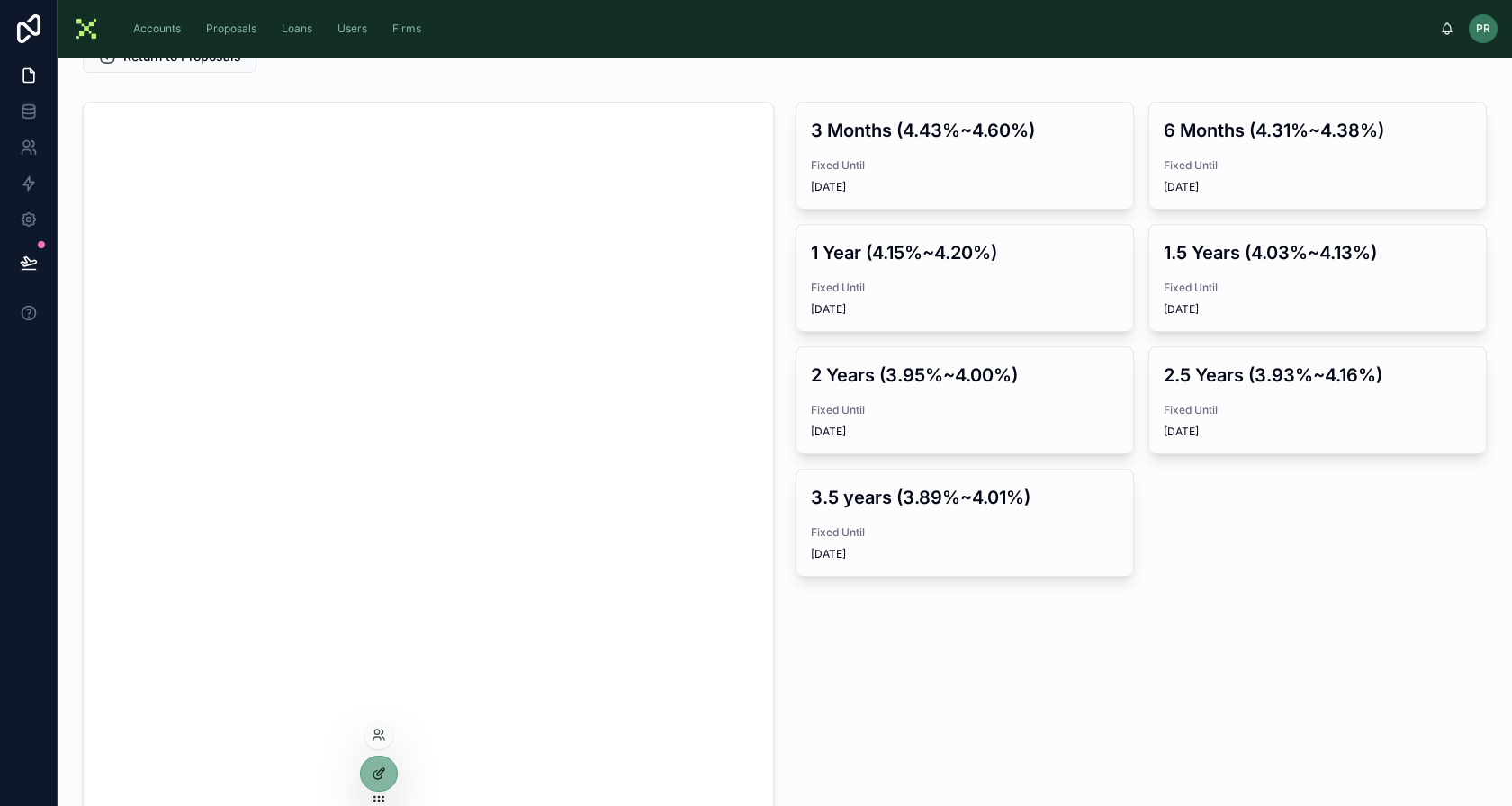
click at [368, 772] on div at bounding box center [378, 774] width 36 height 34
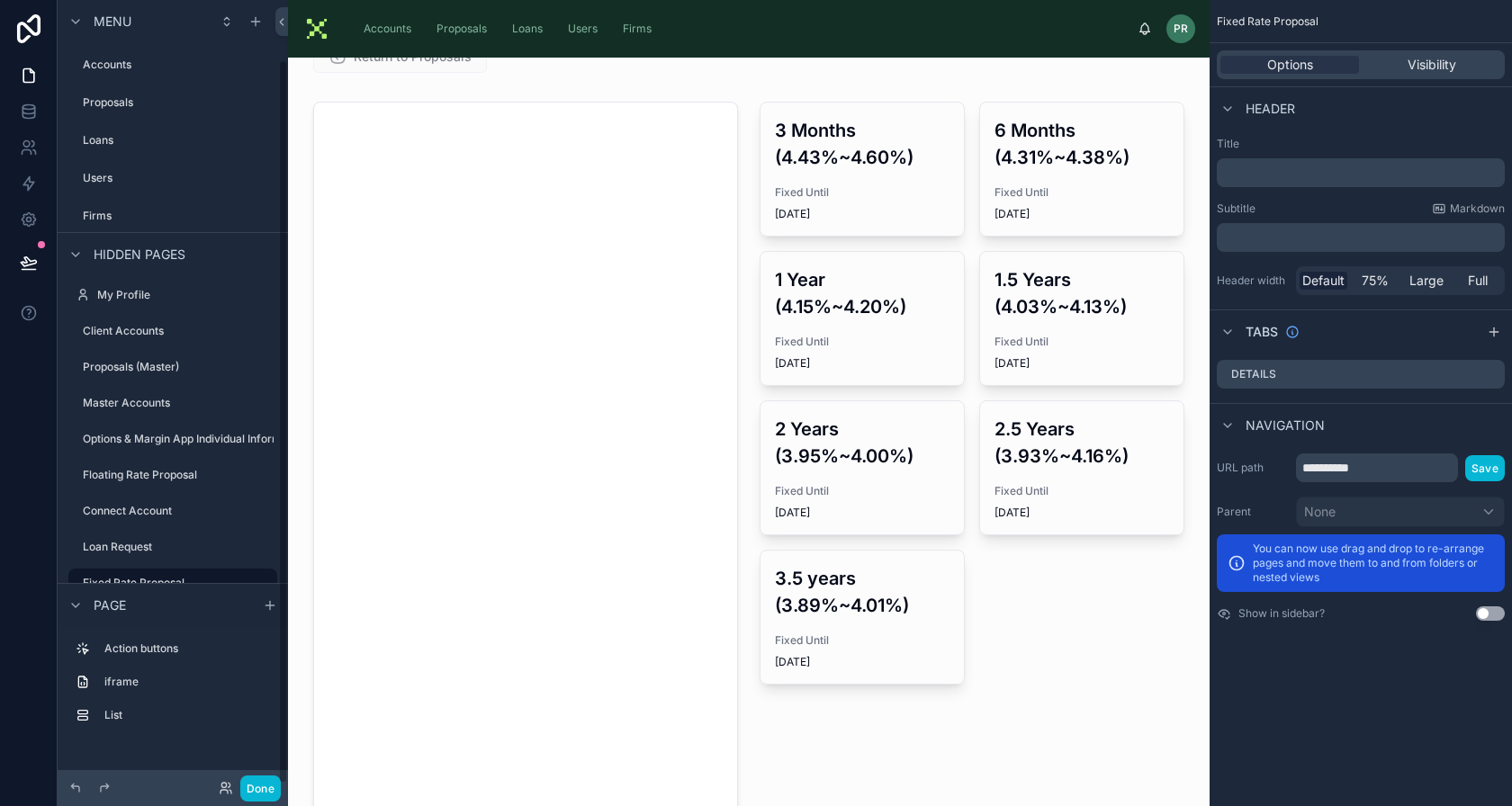
scroll to position [65, 0]
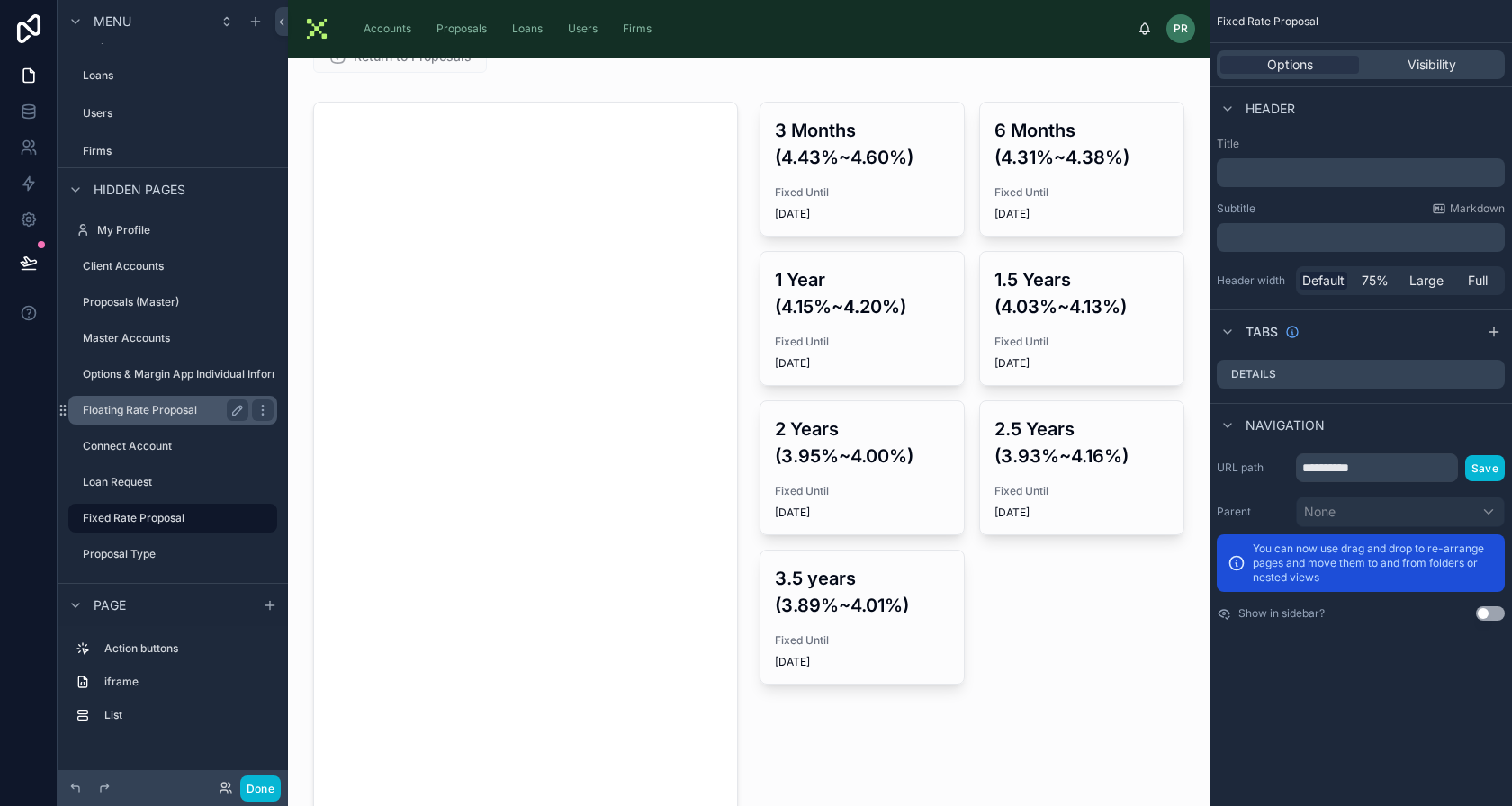
click at [177, 403] on label "Floating Rate Proposal" at bounding box center [162, 410] width 158 height 14
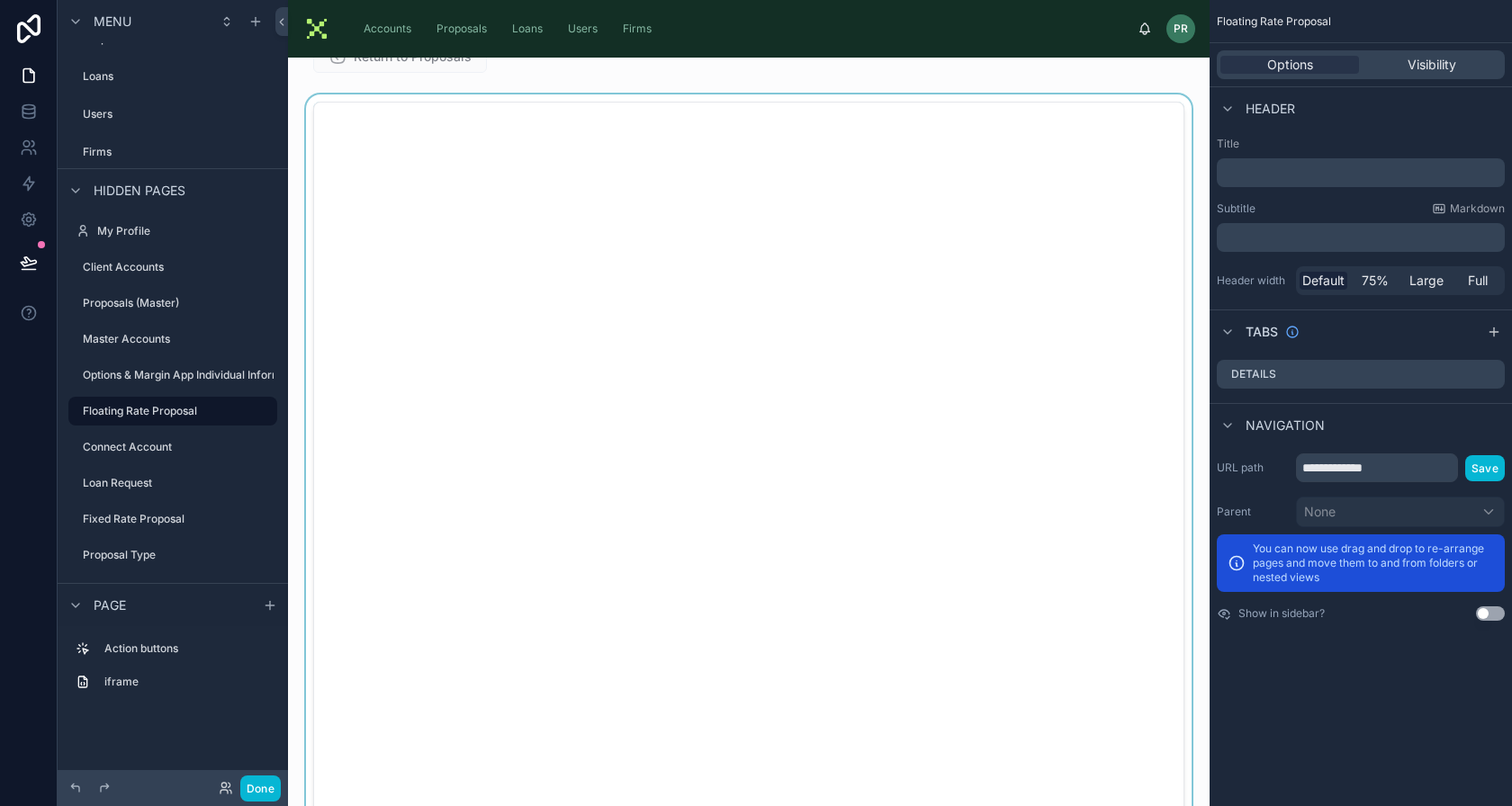
click at [584, 384] on div at bounding box center [748, 506] width 893 height 823
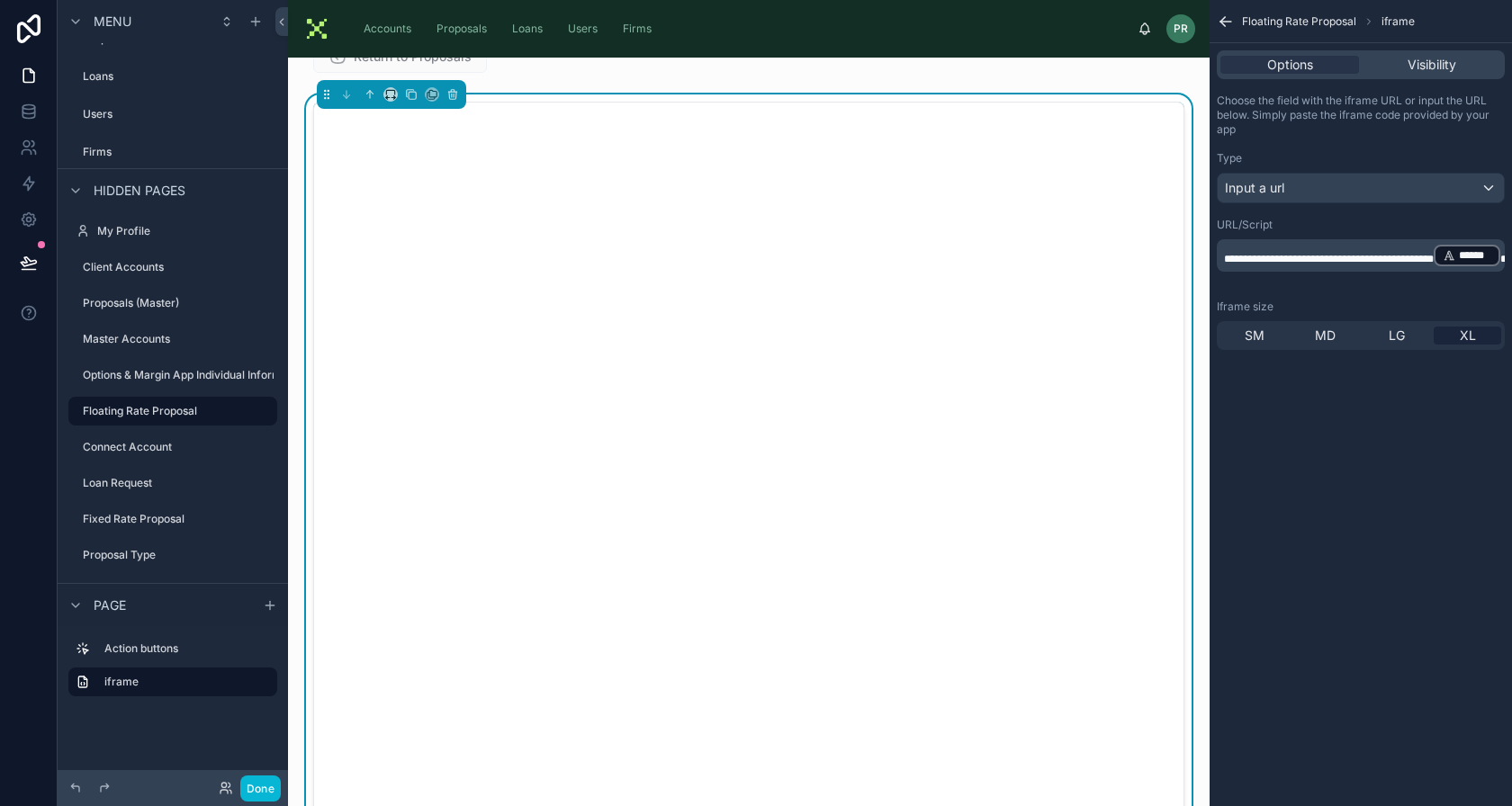
click at [1334, 268] on p "**********" at bounding box center [1362, 255] width 277 height 25
click at [1356, 263] on p "**********" at bounding box center [1362, 255] width 277 height 25
drag, startPoint x: 1366, startPoint y: 273, endPoint x: 1331, endPoint y: 272, distance: 35.0
click at [1331, 272] on p "**********" at bounding box center [1362, 263] width 277 height 40
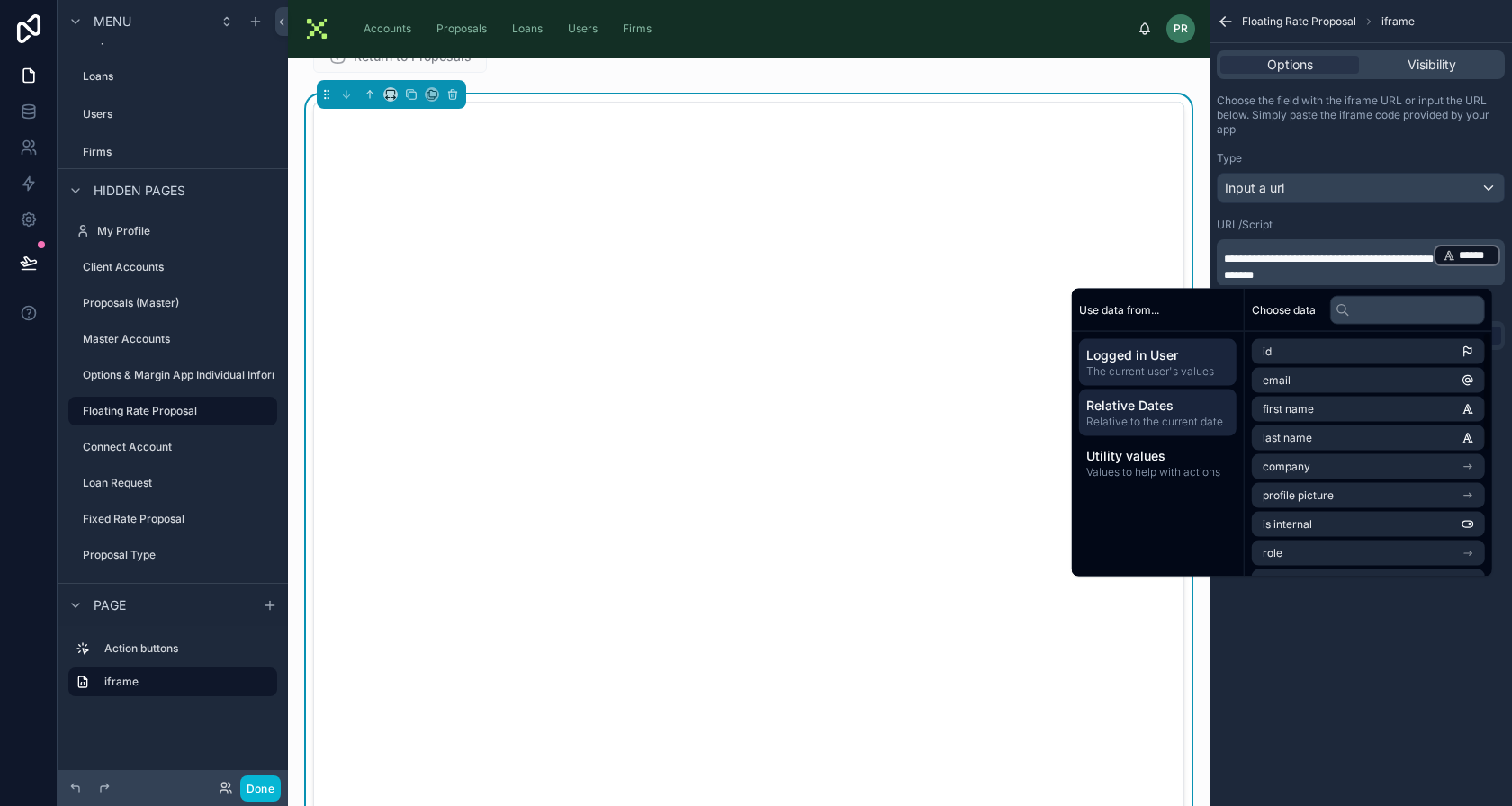
click at [1110, 422] on span "Relative to the current date" at bounding box center [1158, 422] width 143 height 14
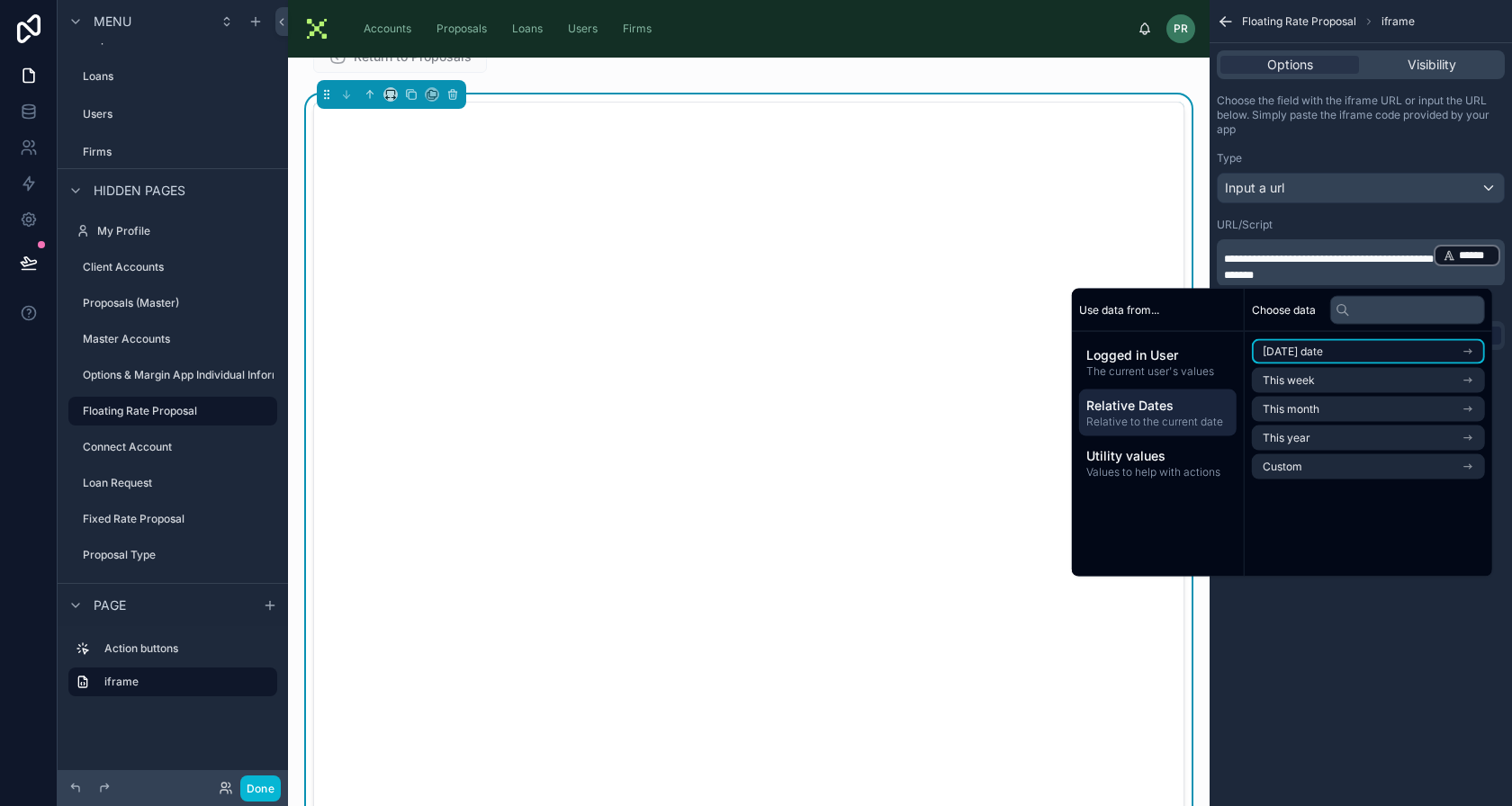
click at [1317, 355] on li "Today's date" at bounding box center [1369, 351] width 233 height 25
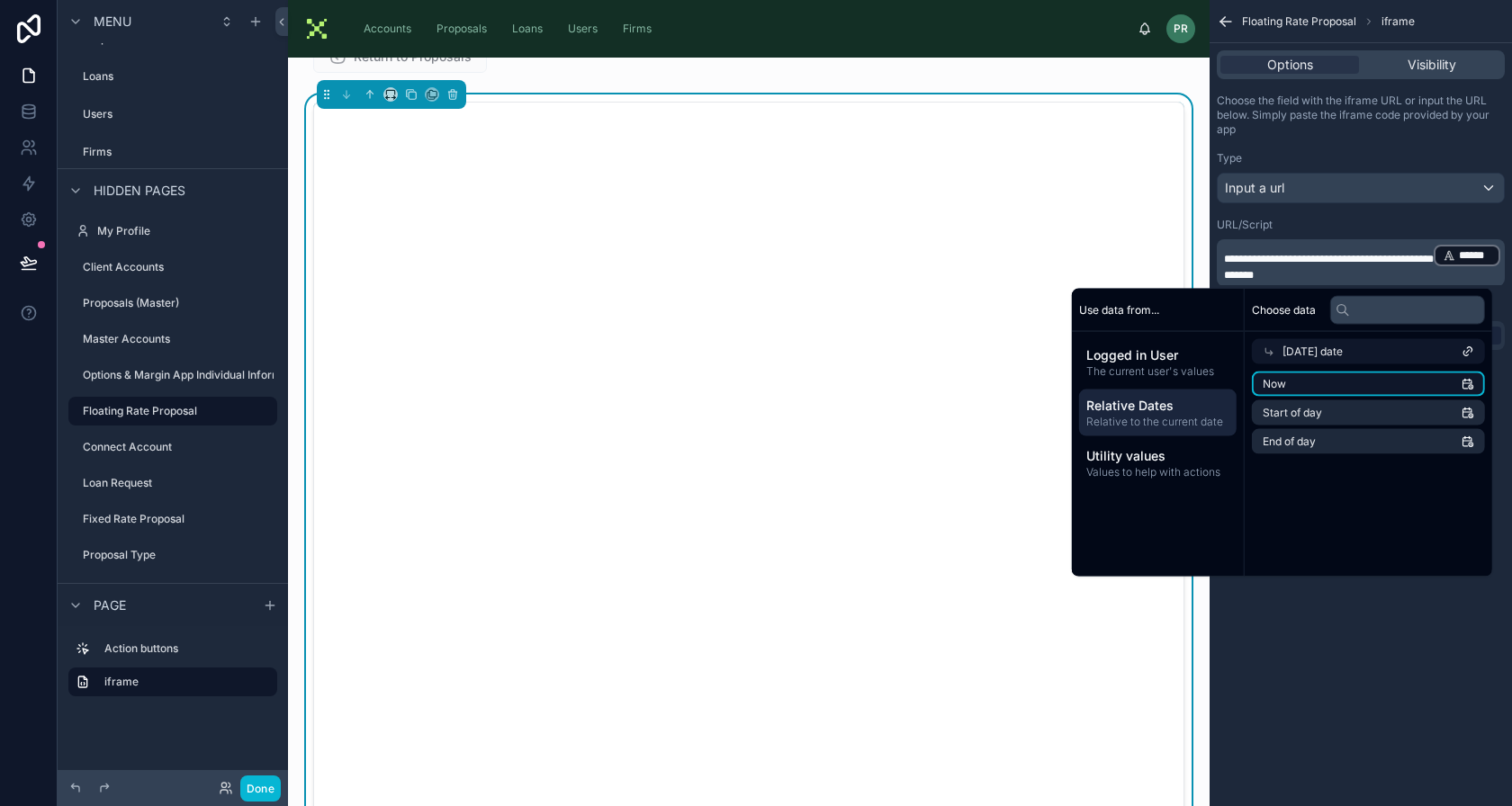
click at [1302, 389] on li "Now" at bounding box center [1369, 384] width 233 height 25
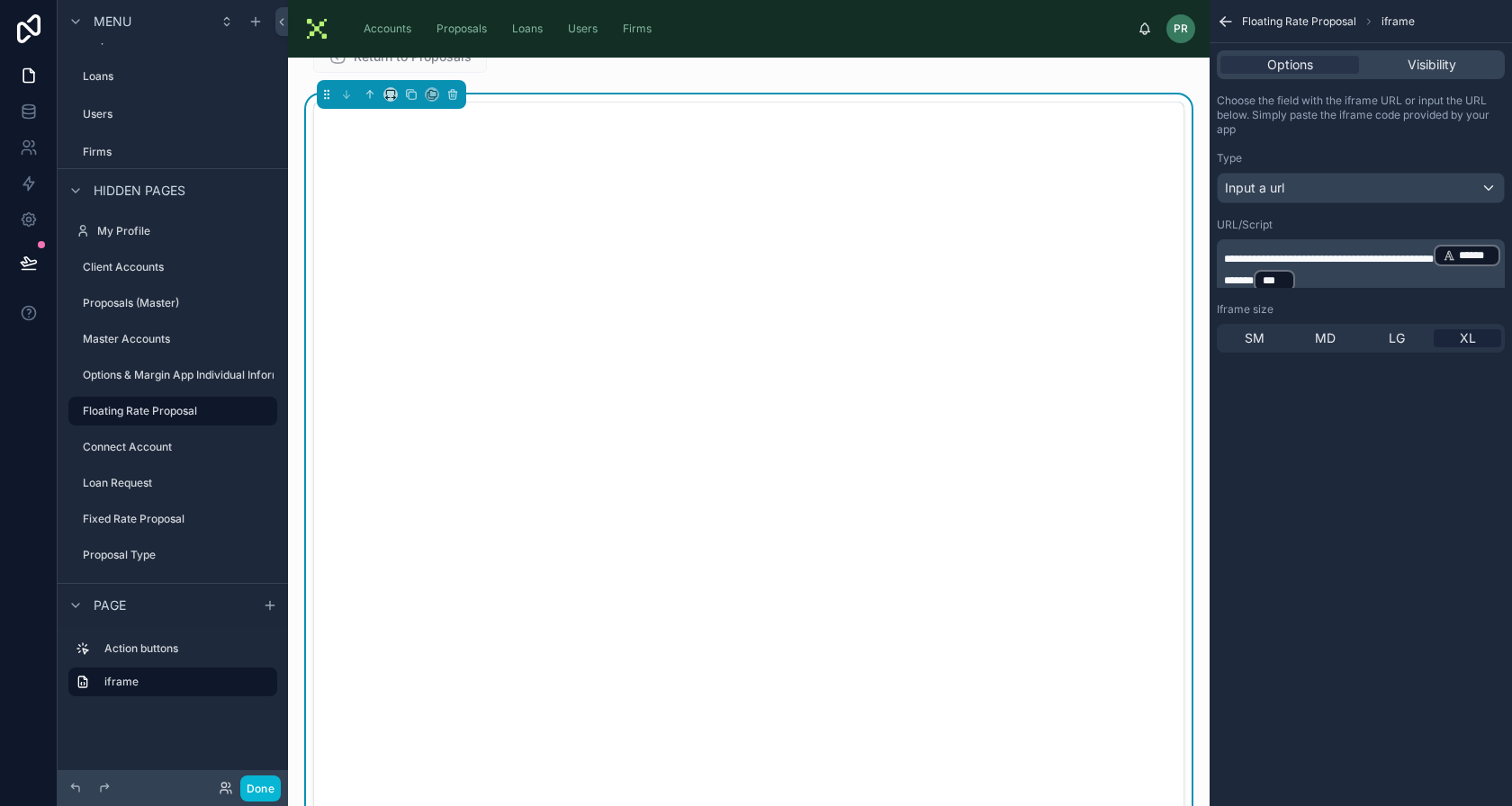
click at [1254, 275] on span "******" at bounding box center [1239, 280] width 30 height 10
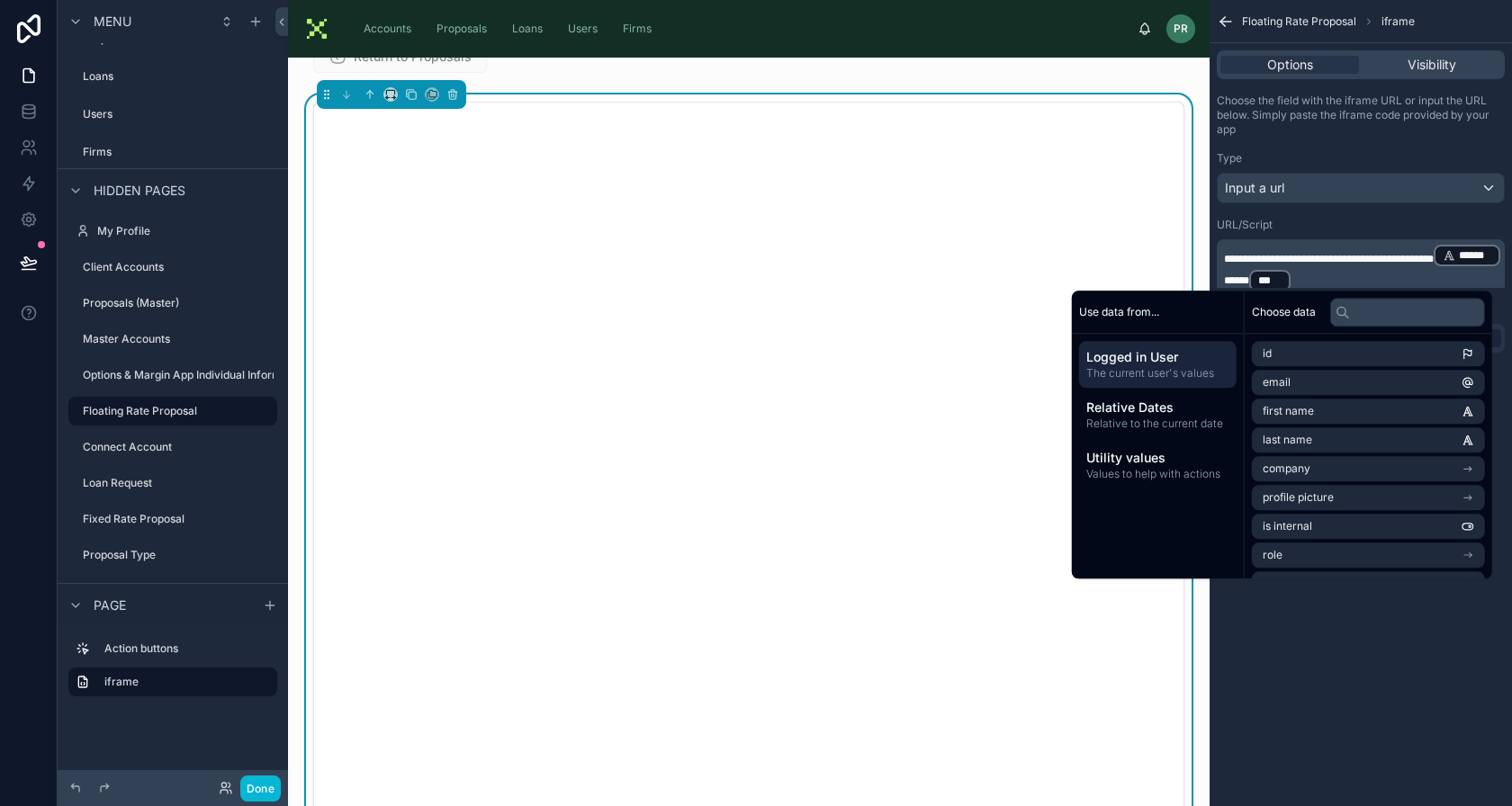
click at [1353, 653] on div "**********" at bounding box center [1360, 403] width 302 height 806
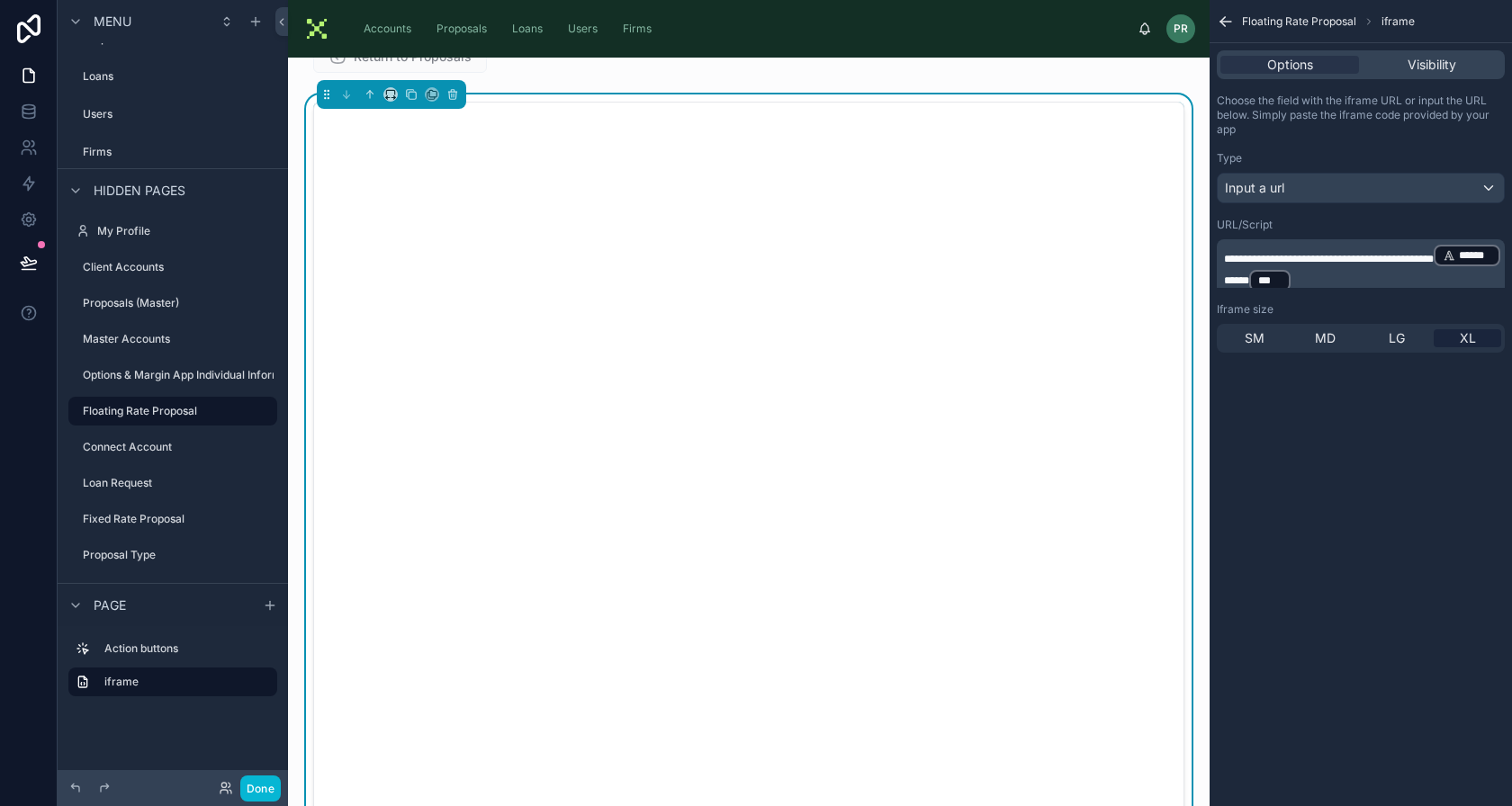
scroll to position [0, 0]
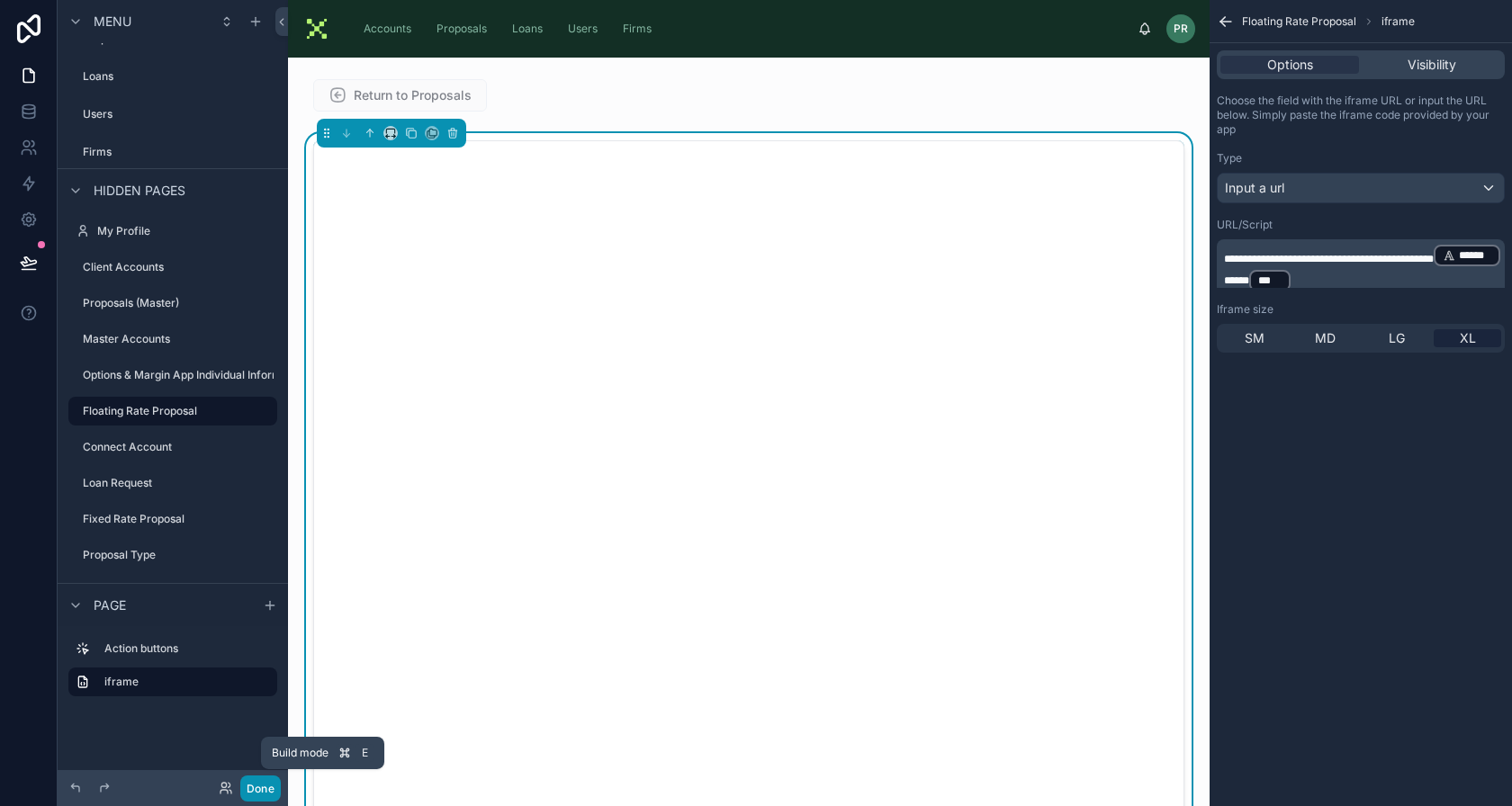
click at [269, 784] on button "Done" at bounding box center [260, 789] width 40 height 26
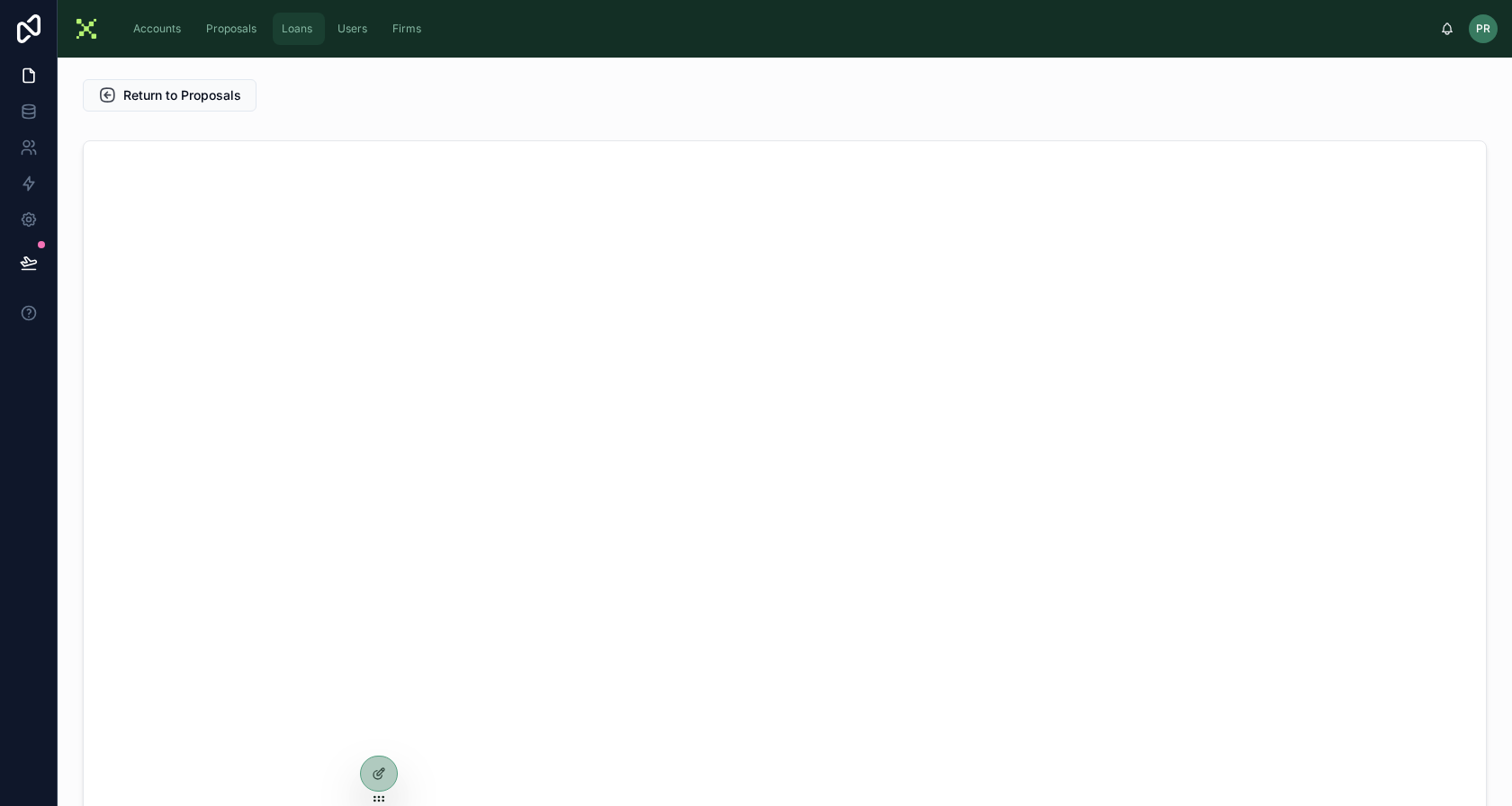
click at [307, 32] on span "Loans" at bounding box center [297, 28] width 30 height 14
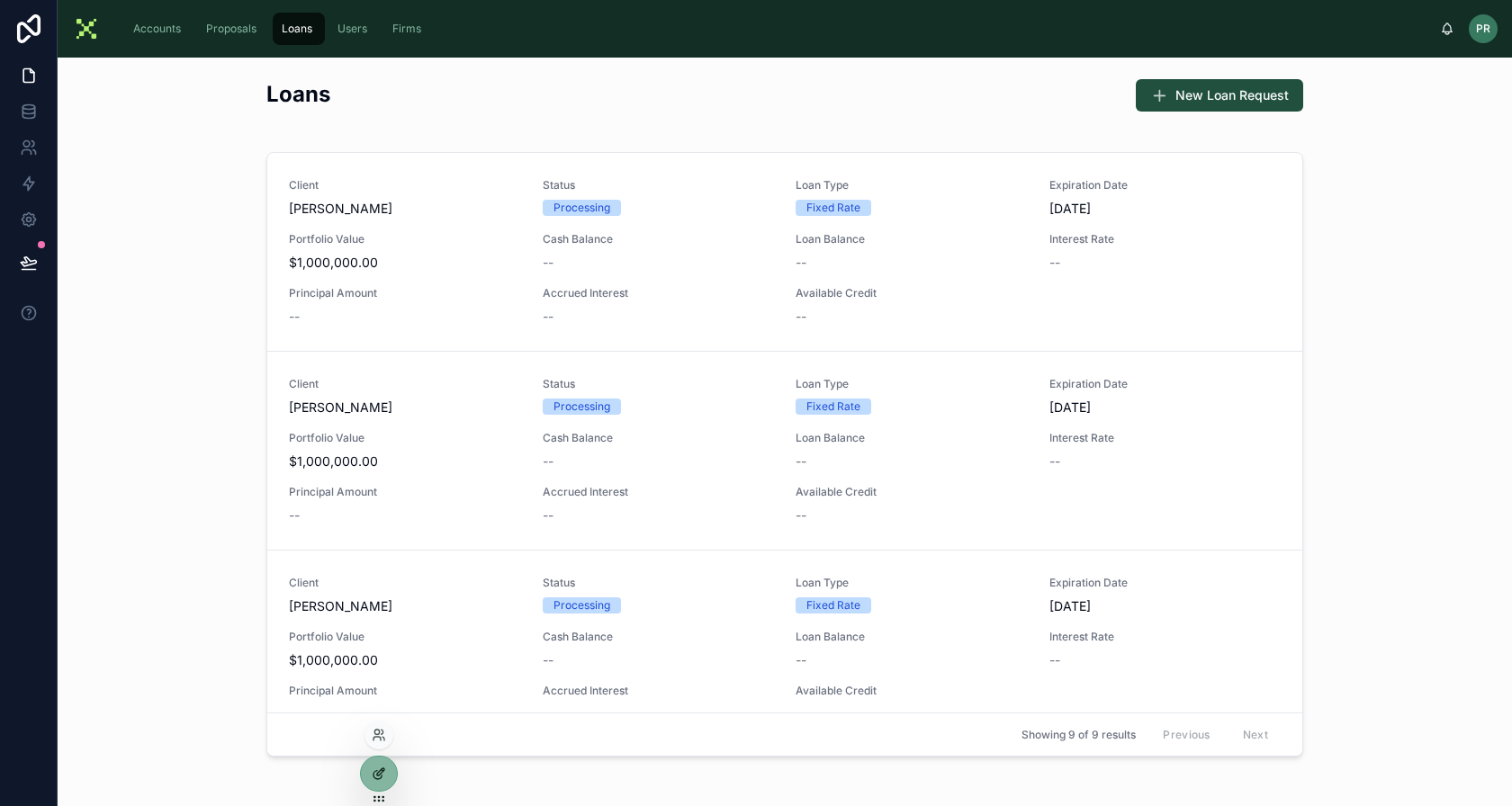
click at [378, 770] on icon at bounding box center [378, 773] width 14 height 14
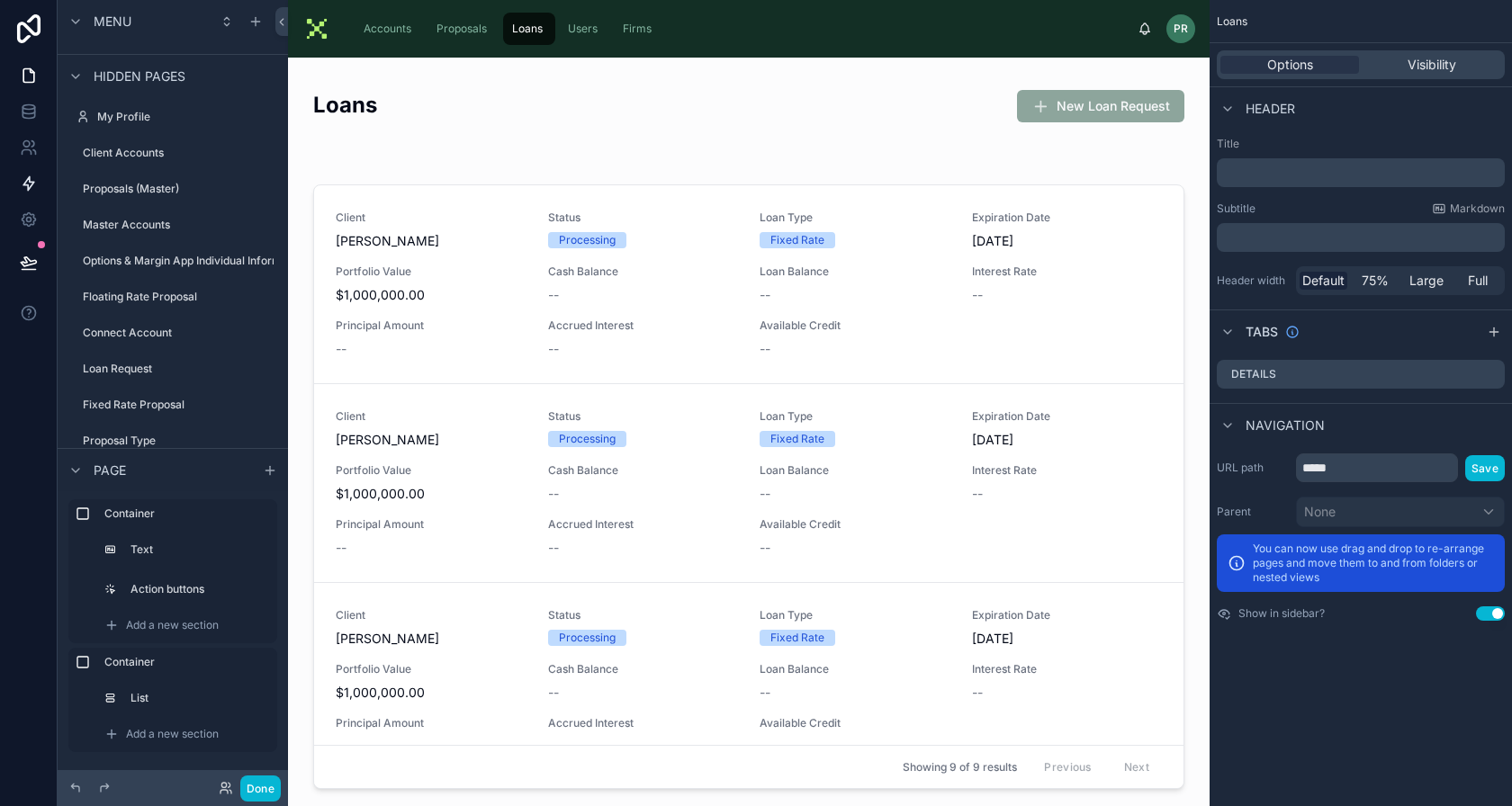
scroll to position [200, 0]
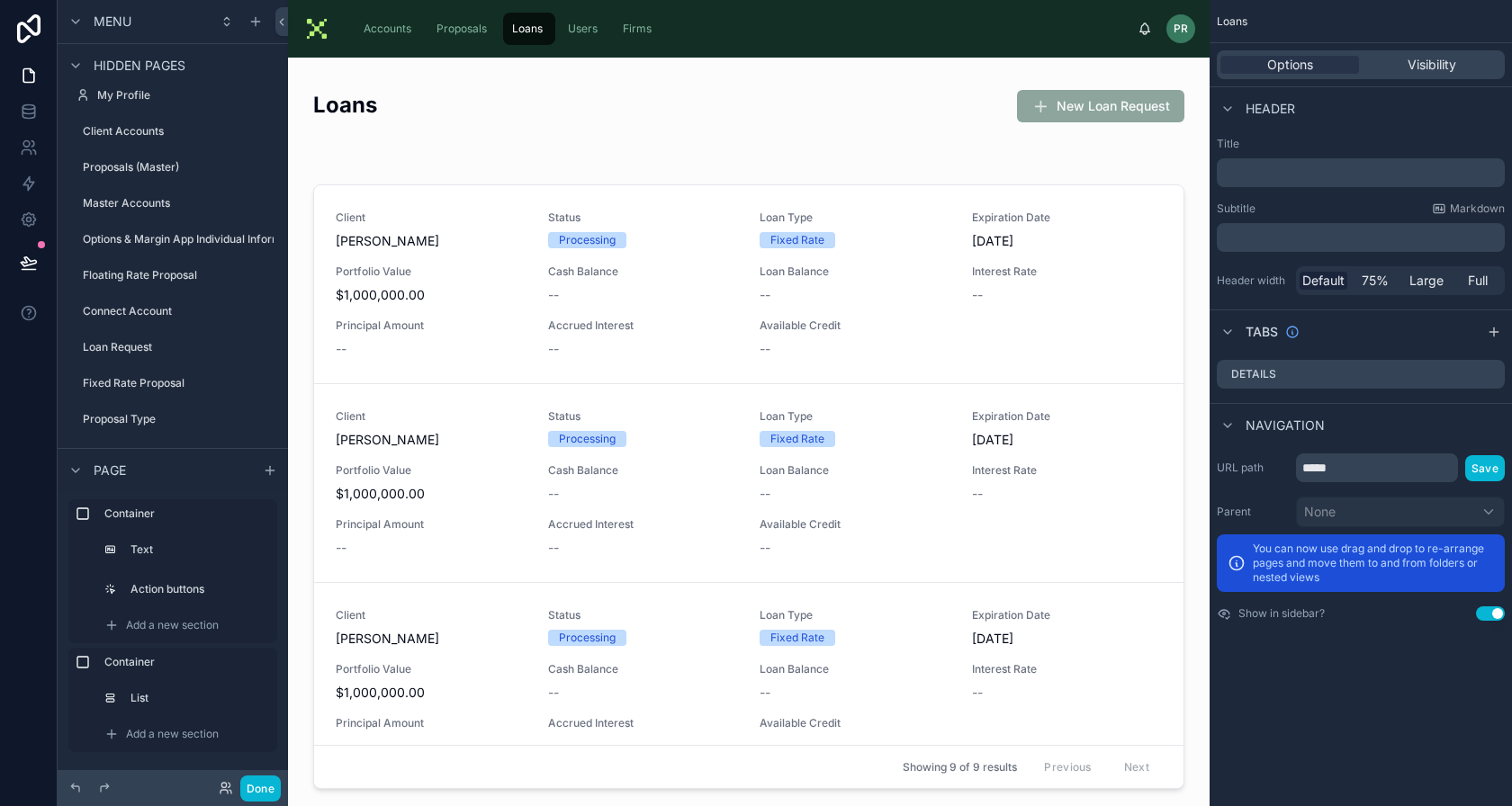
click at [153, 329] on div "scrollable content" at bounding box center [172, 330] width 231 height 4
click at [148, 340] on label "Loan Request" at bounding box center [162, 347] width 158 height 14
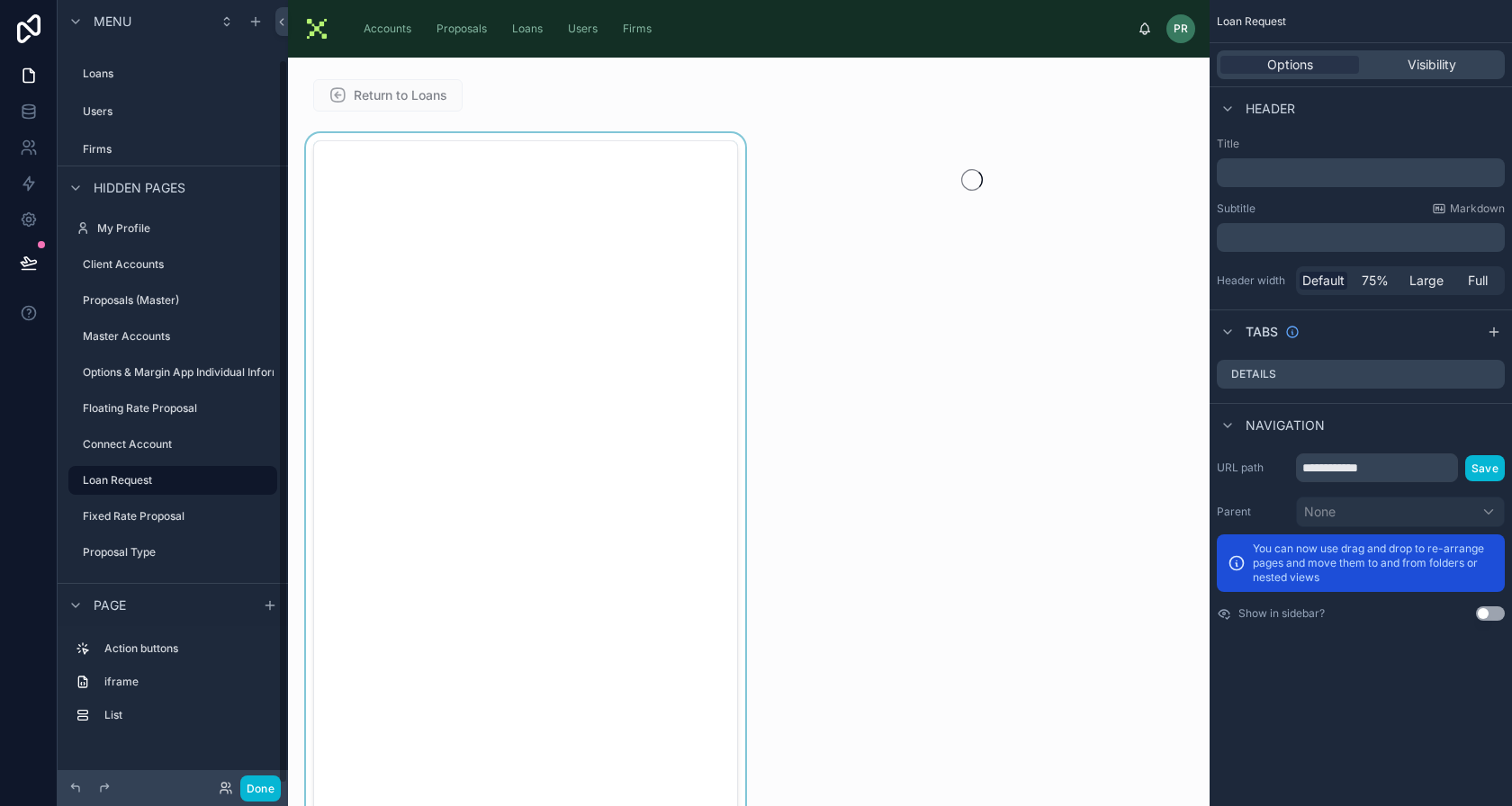
scroll to position [65, 0]
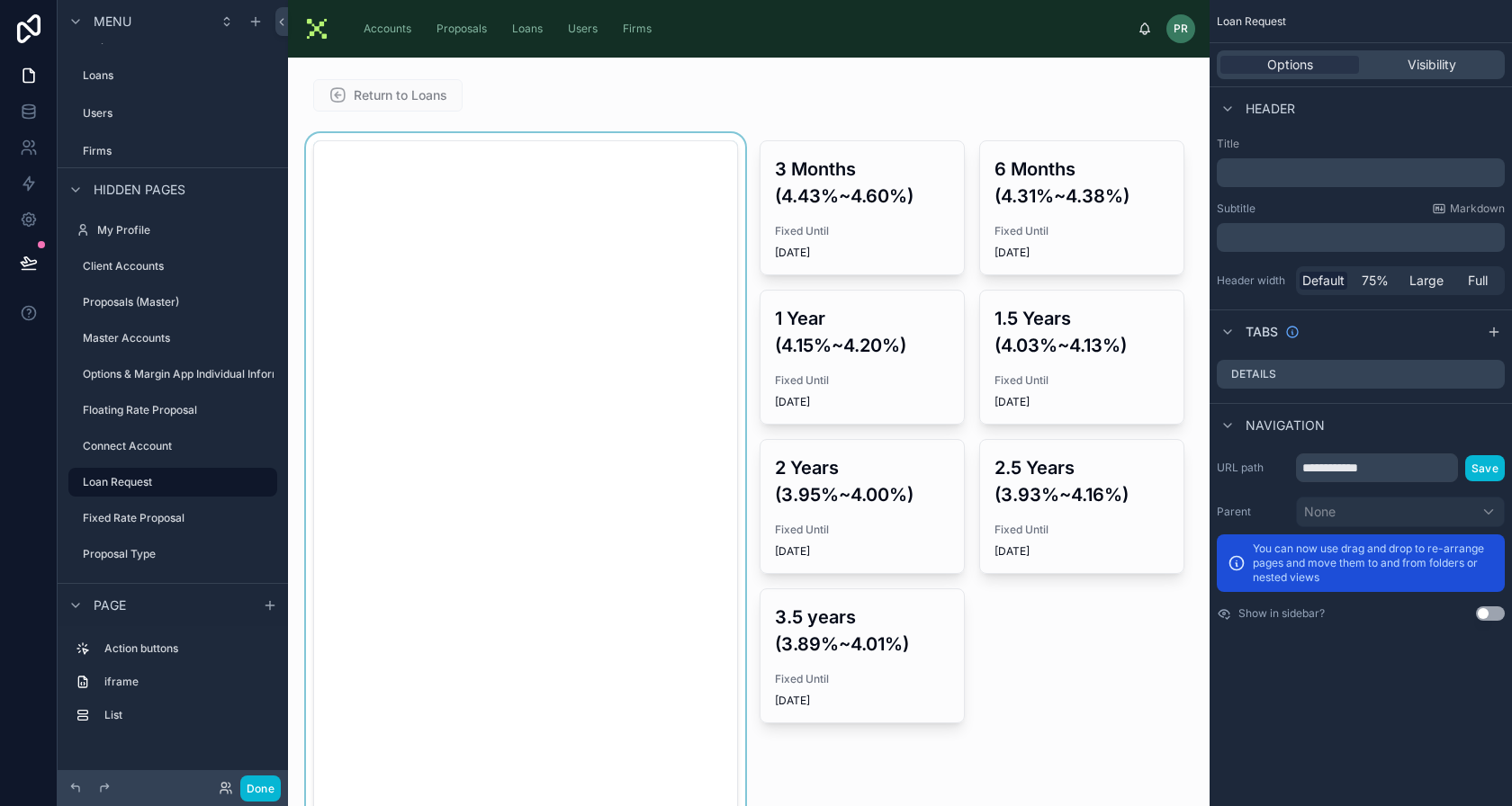
click at [598, 459] on div at bounding box center [525, 544] width 446 height 823
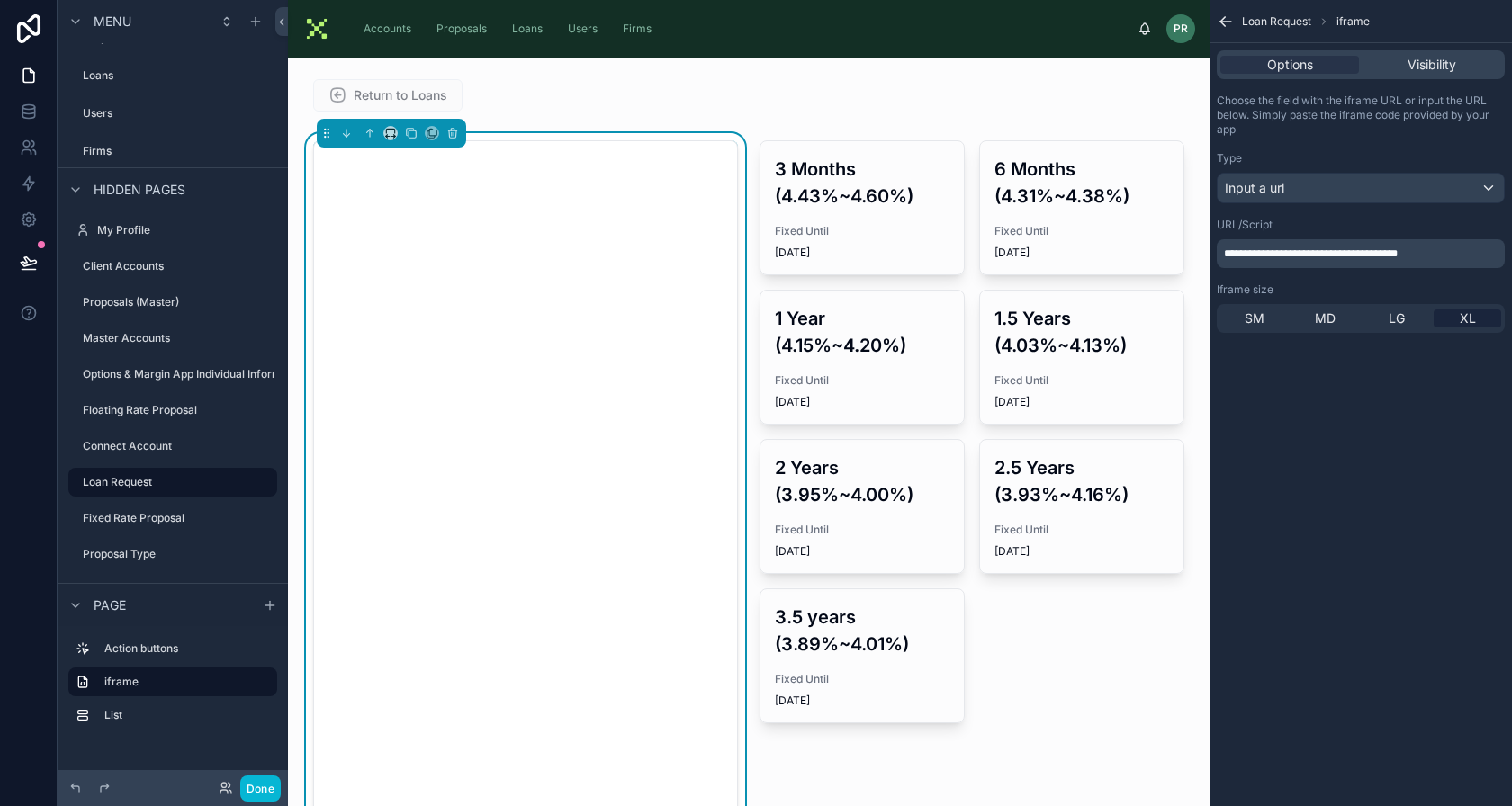
click at [1294, 257] on span "**********" at bounding box center [1311, 253] width 173 height 10
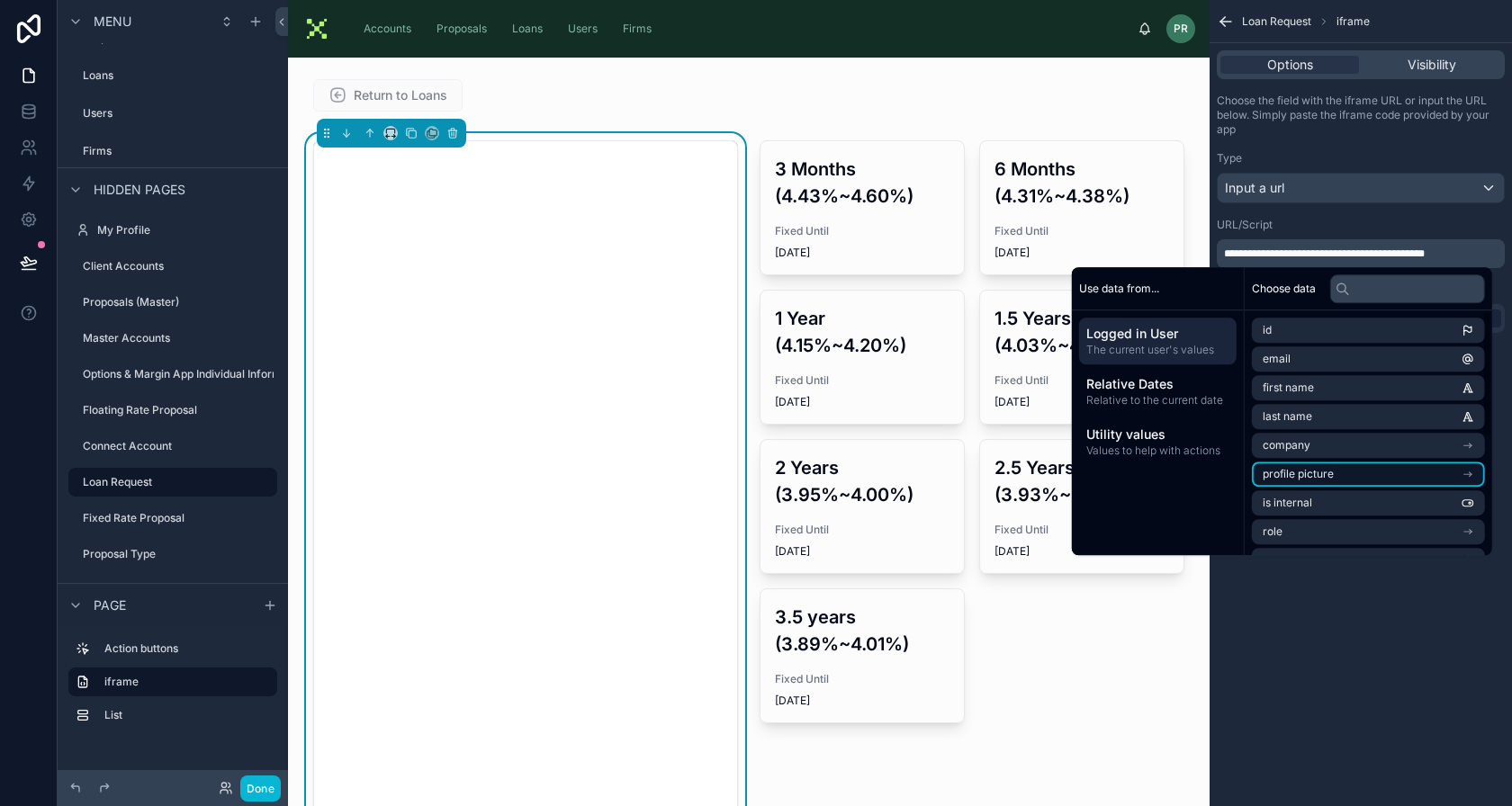
scroll to position [226, 0]
click at [1332, 443] on span "Spreadwise User" at bounding box center [1306, 449] width 88 height 14
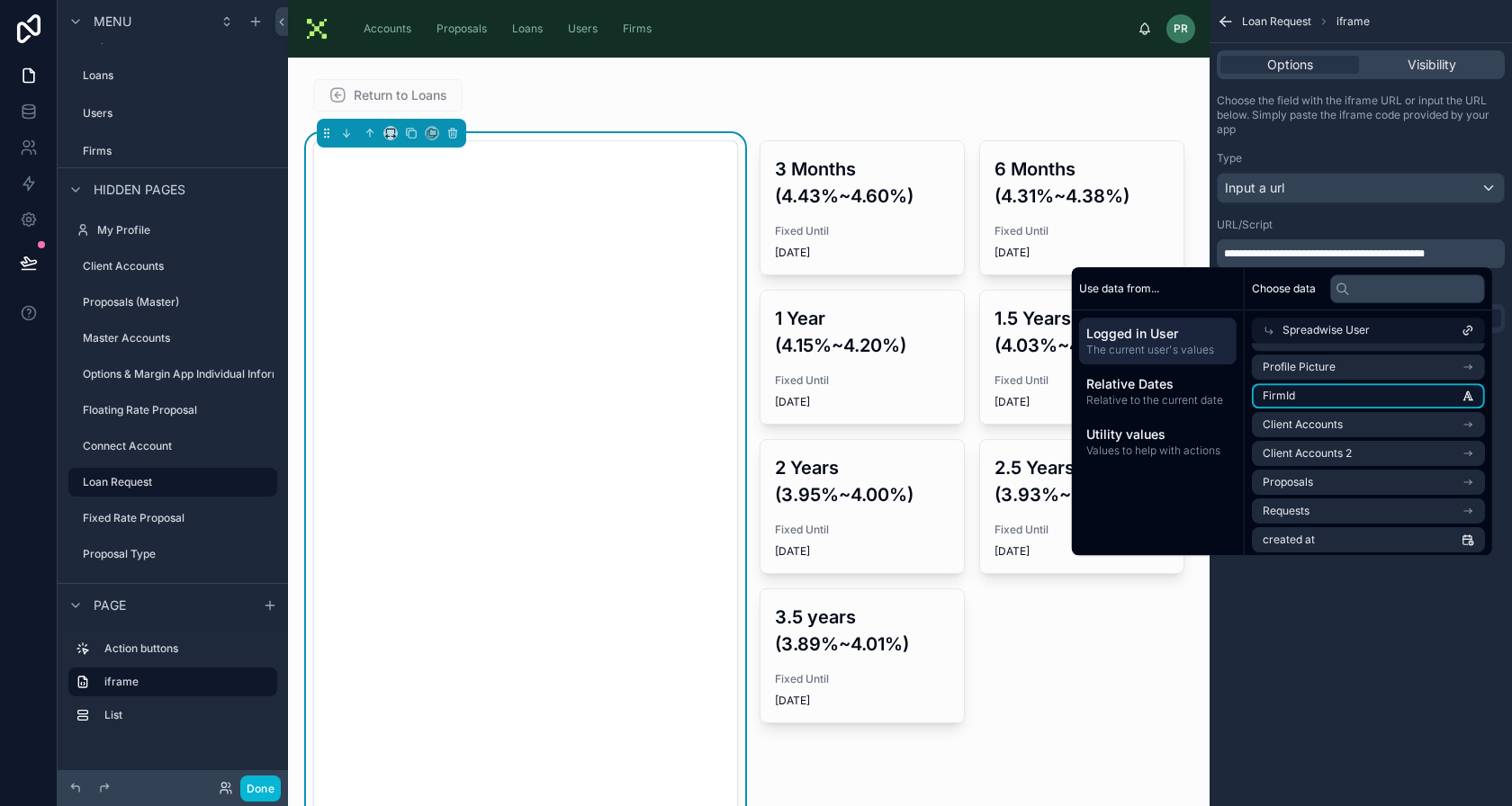
click at [1345, 397] on li "FirmId" at bounding box center [1369, 395] width 233 height 25
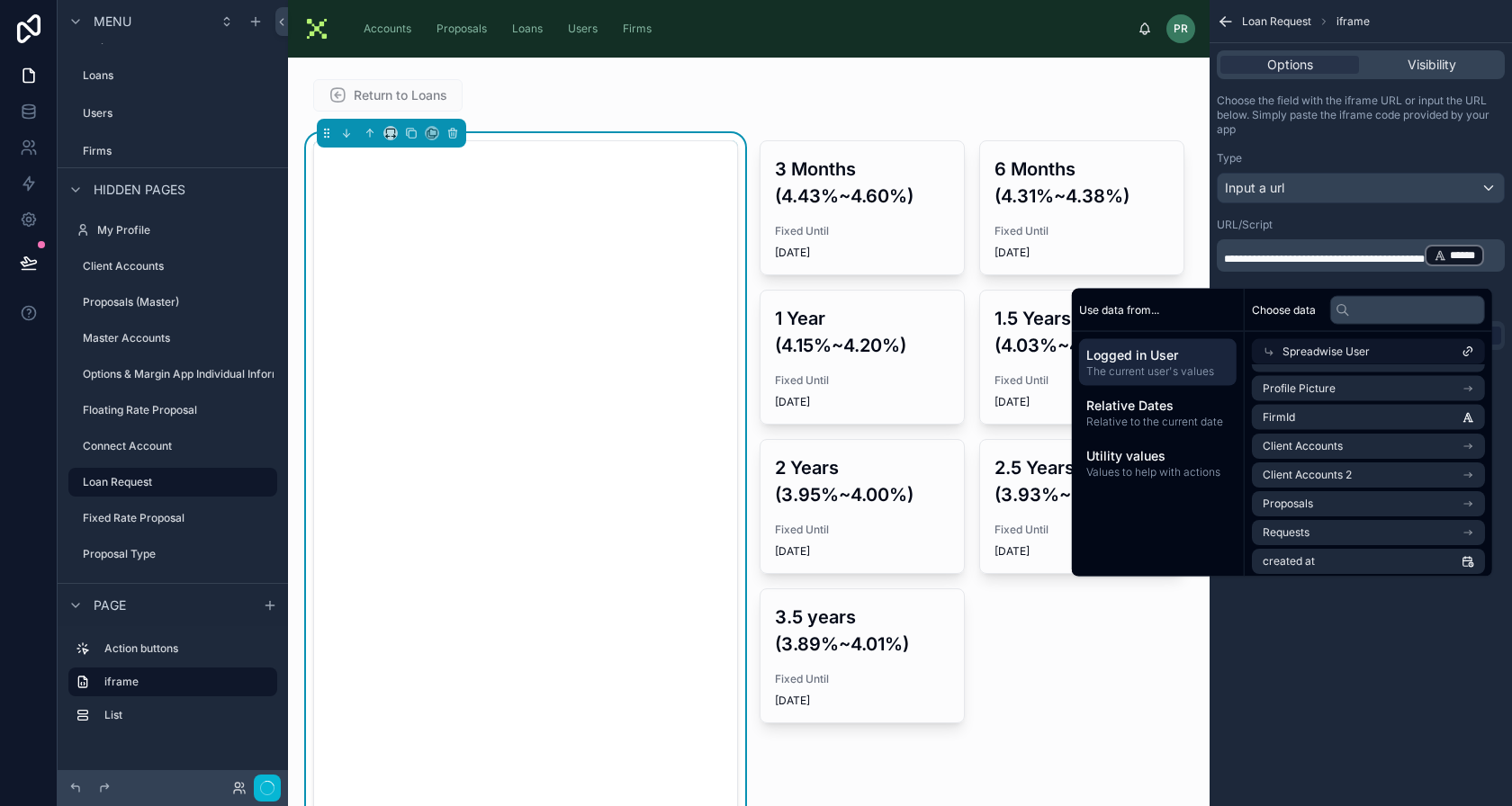
click at [1402, 682] on div "**********" at bounding box center [1360, 403] width 302 height 806
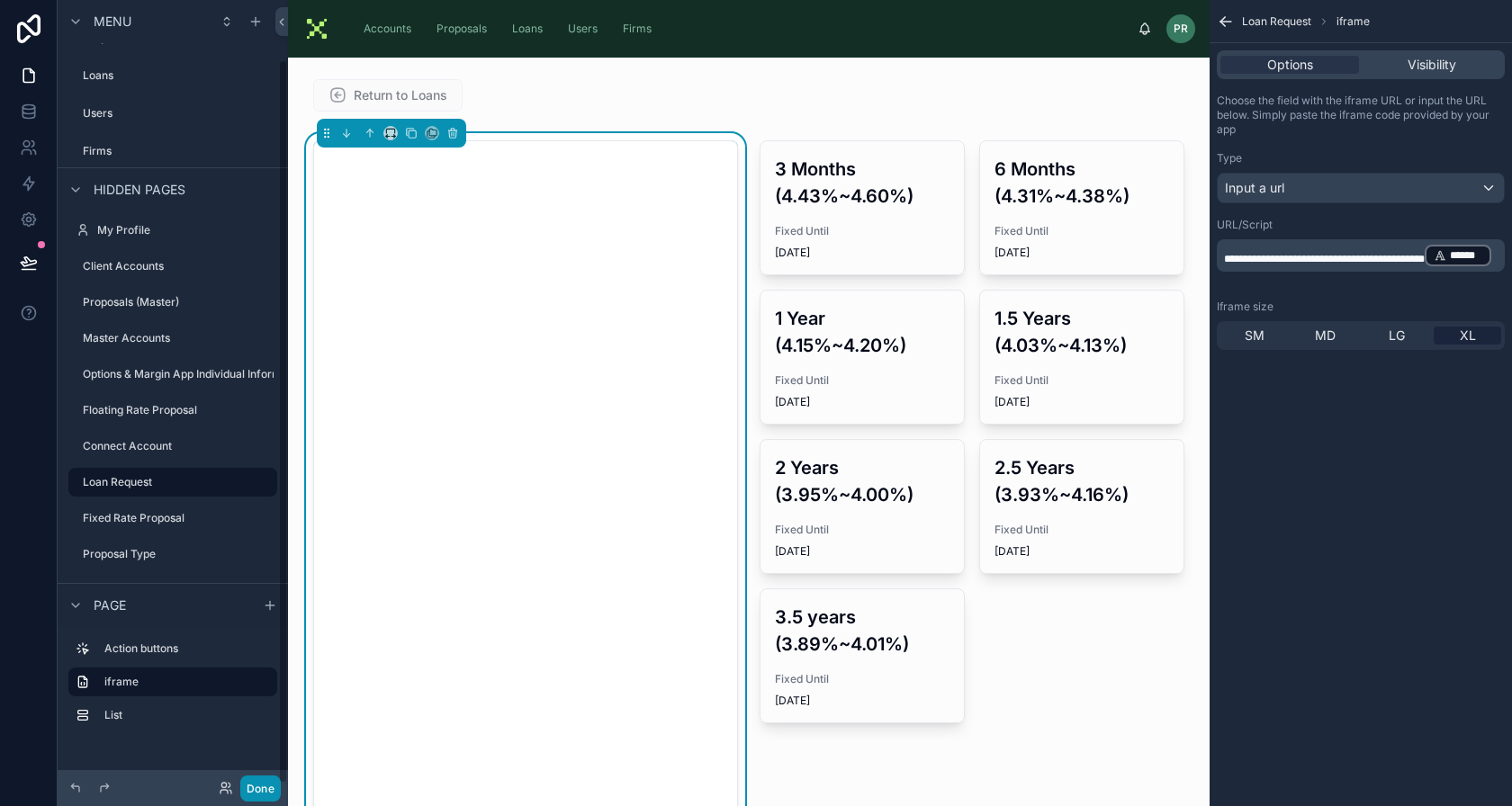
click at [263, 785] on button "Done" at bounding box center [260, 789] width 40 height 26
